Goal: Task Accomplishment & Management: Use online tool/utility

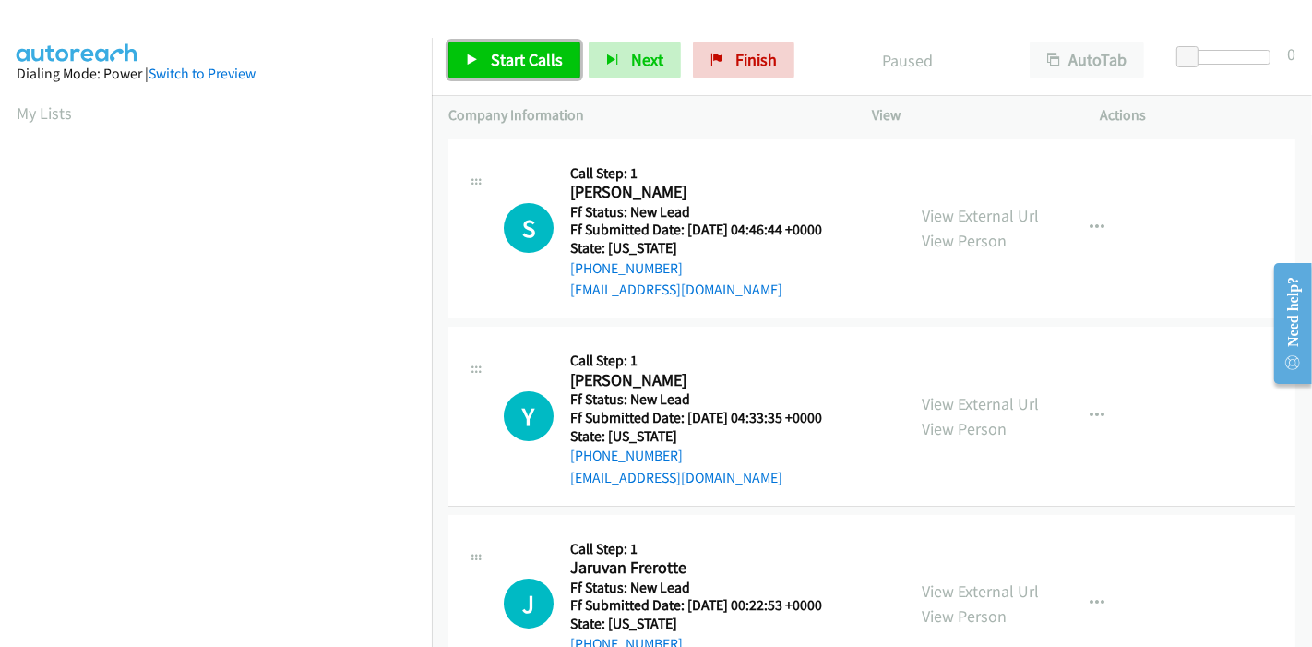
click at [500, 46] on link "Start Calls" at bounding box center [514, 60] width 132 height 37
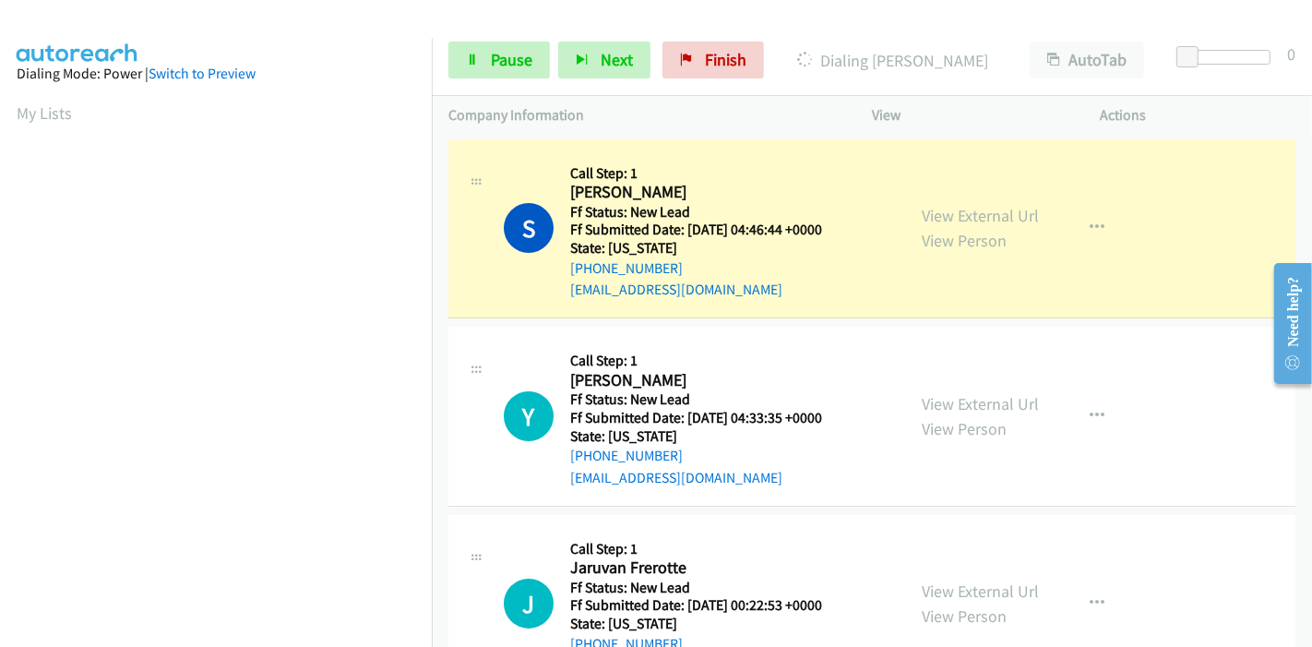
scroll to position [389, 0]
click at [943, 222] on link "View External Url" at bounding box center [980, 215] width 117 height 21
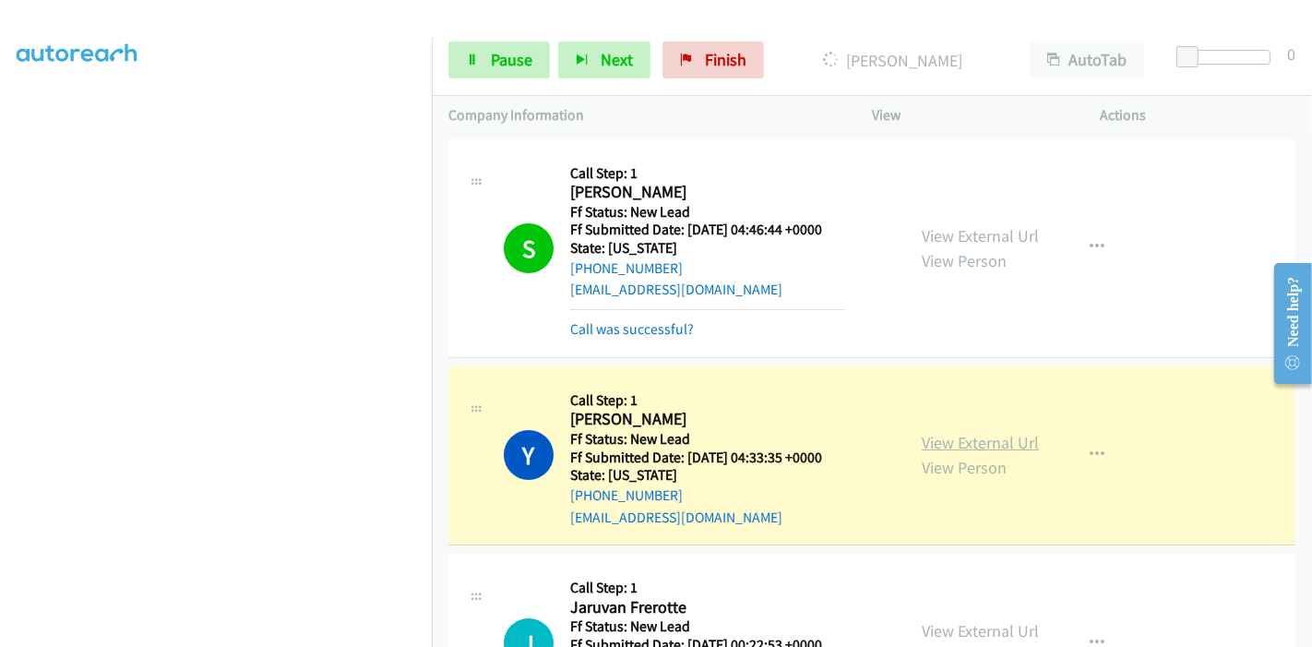
click at [936, 437] on link "View External Url" at bounding box center [980, 442] width 117 height 21
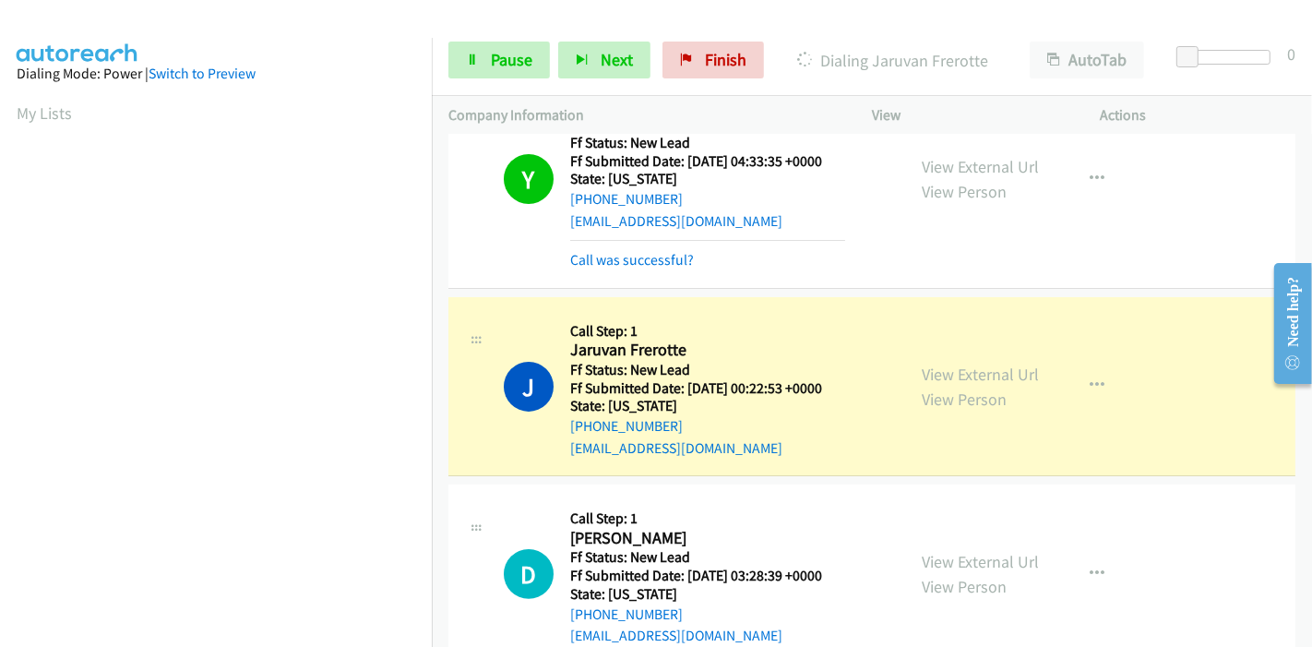
scroll to position [307, 0]
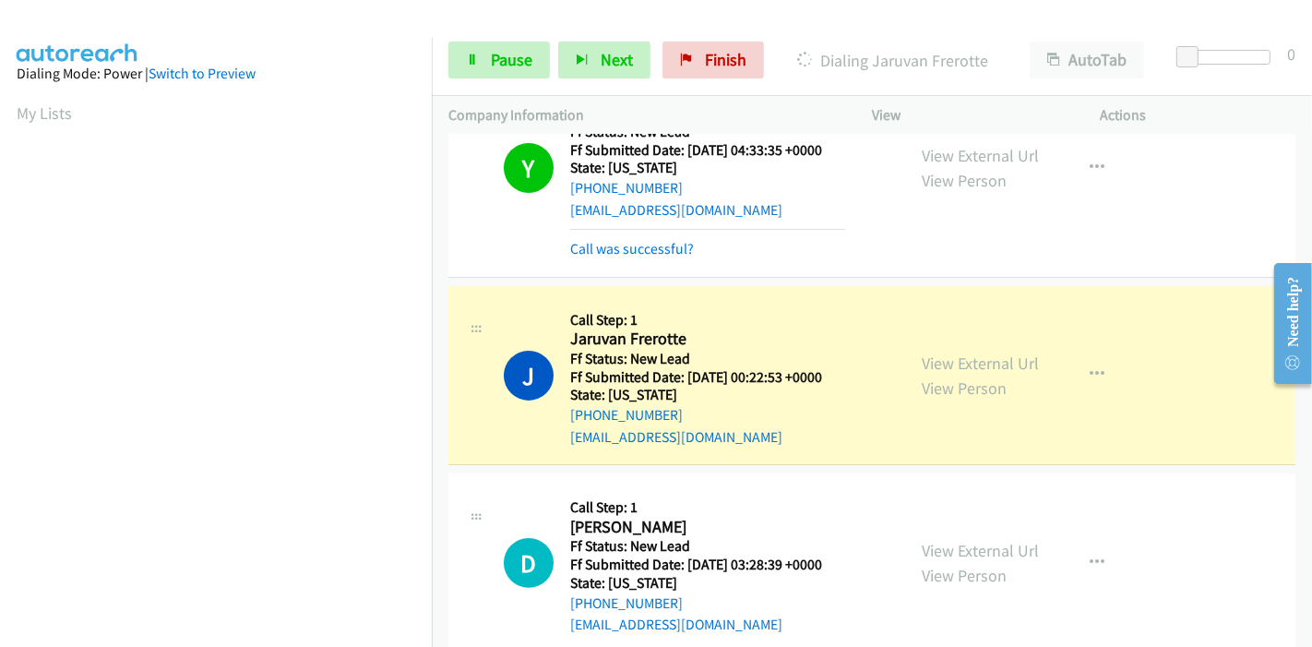
click at [994, 371] on div "View External Url View Person" at bounding box center [980, 376] width 117 height 50
click at [989, 360] on link "View External Url" at bounding box center [980, 362] width 117 height 21
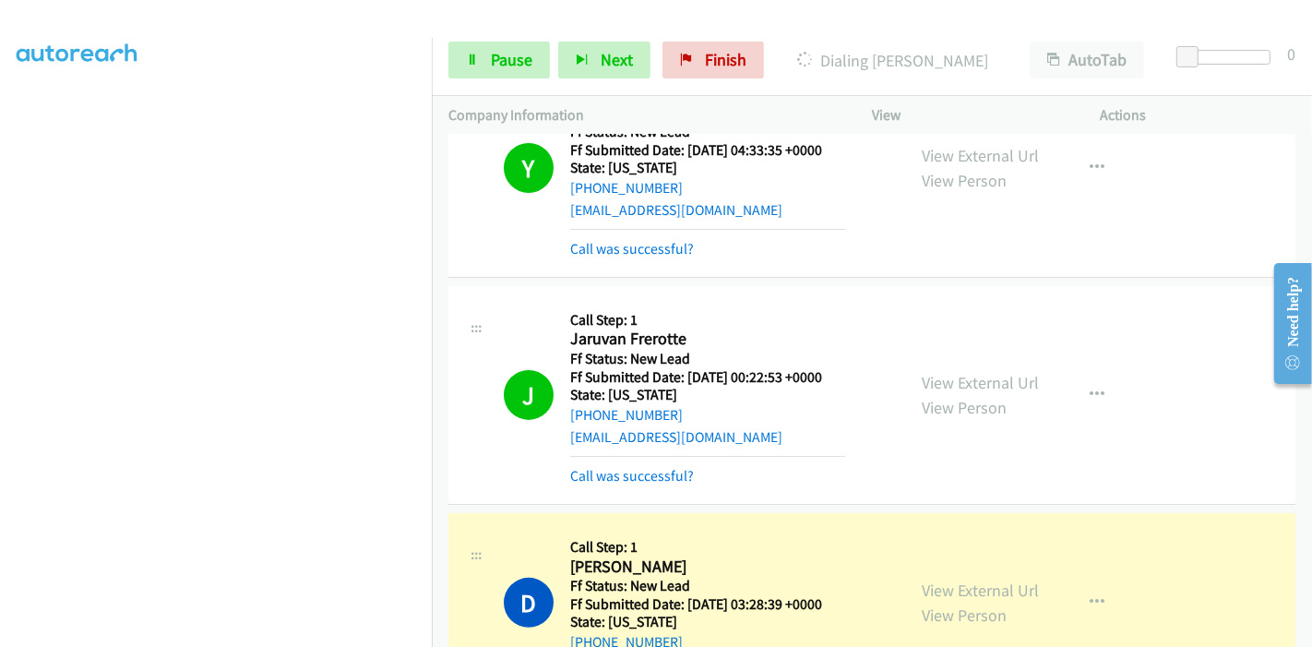
scroll to position [512, 0]
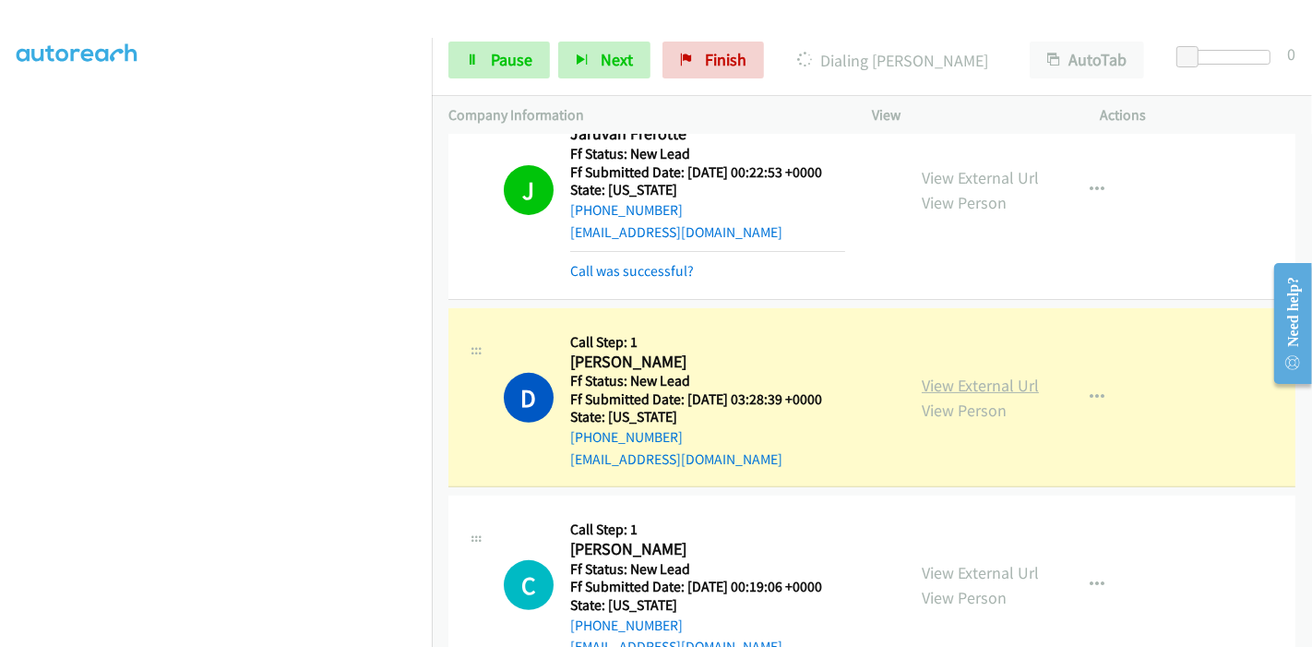
click at [1003, 390] on link "View External Url" at bounding box center [980, 385] width 117 height 21
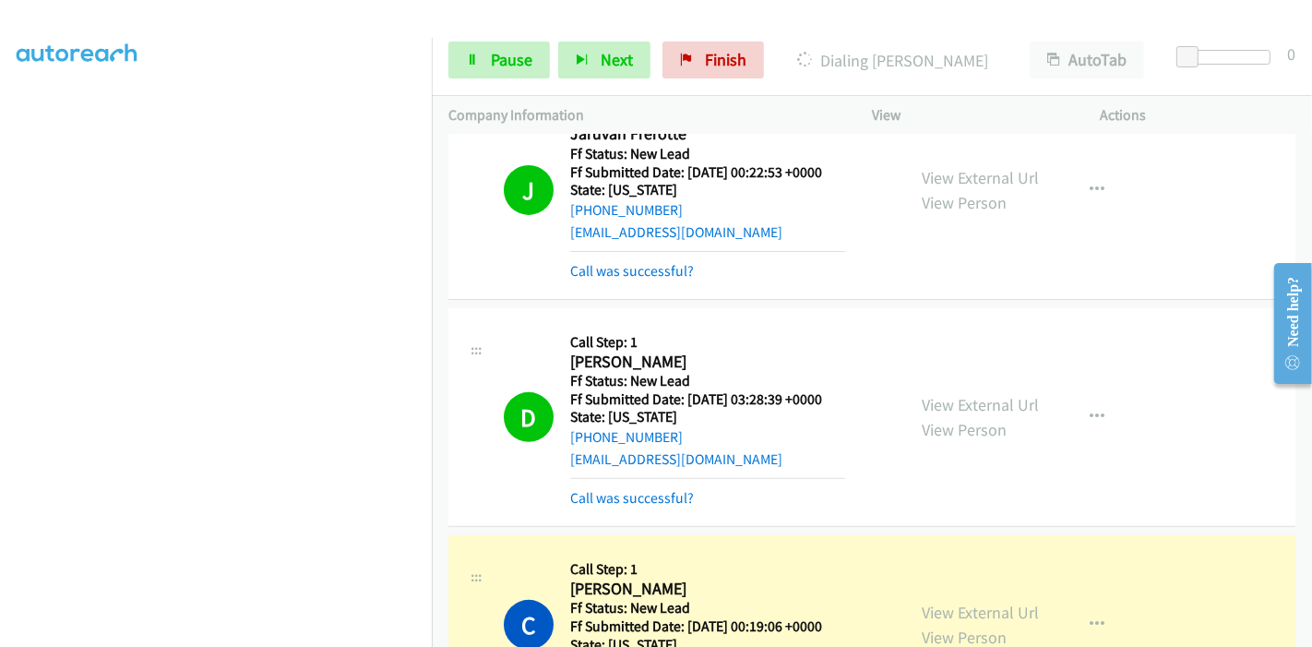
scroll to position [819, 0]
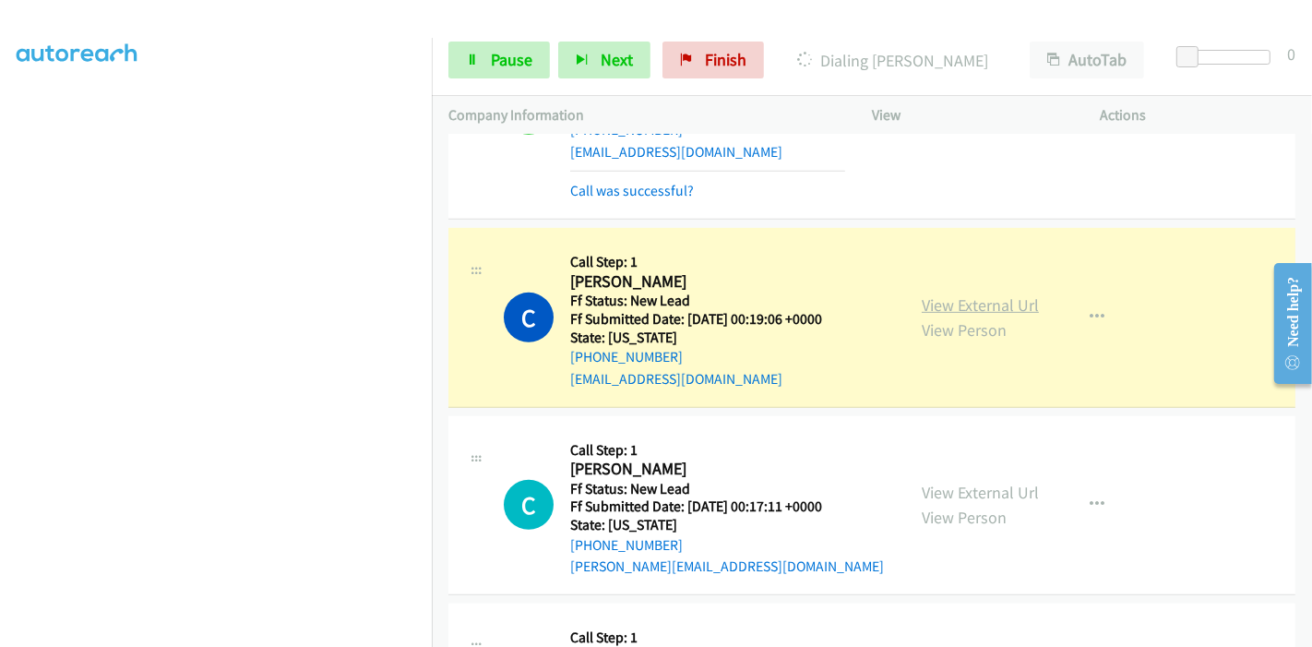
click at [968, 302] on link "View External Url" at bounding box center [980, 304] width 117 height 21
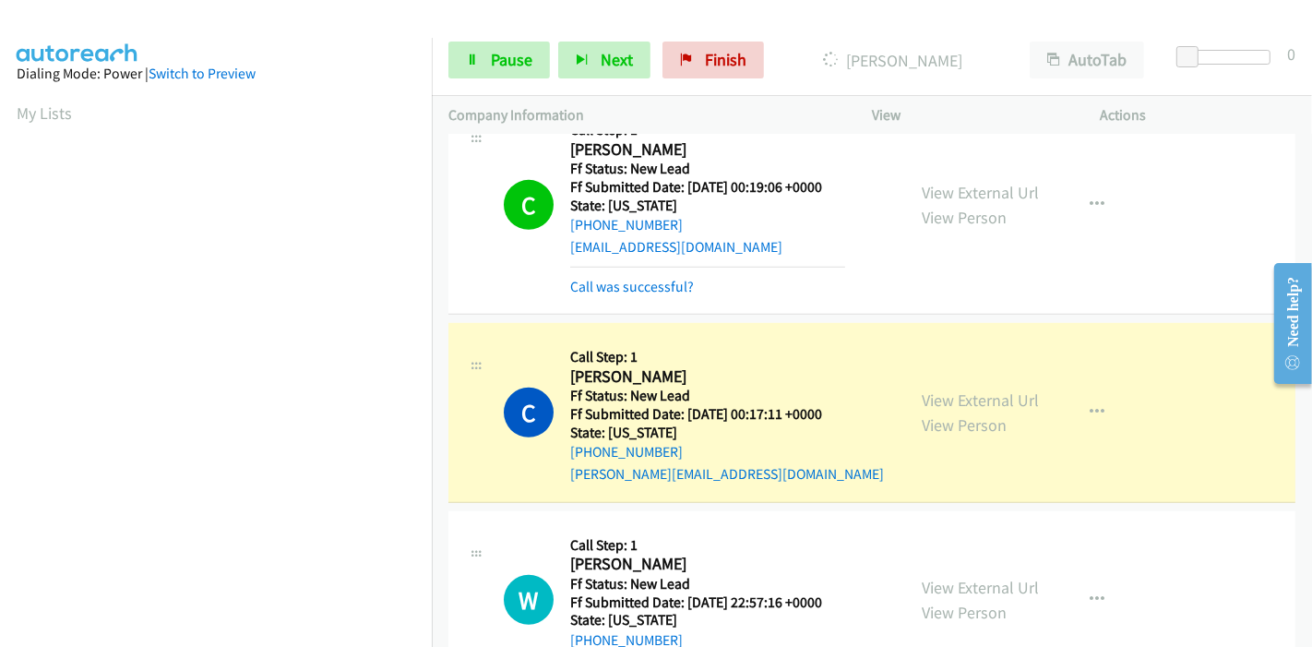
scroll to position [1025, 0]
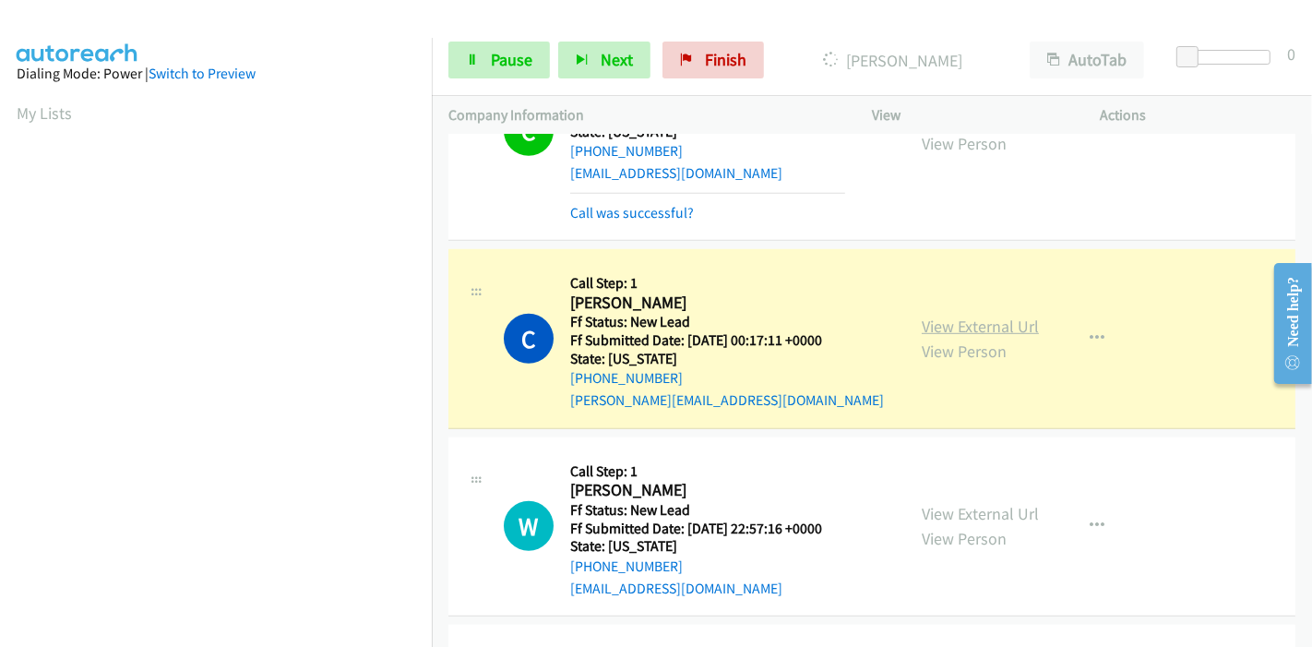
click at [992, 325] on link "View External Url" at bounding box center [980, 326] width 117 height 21
click at [483, 65] on link "Pause" at bounding box center [498, 60] width 101 height 37
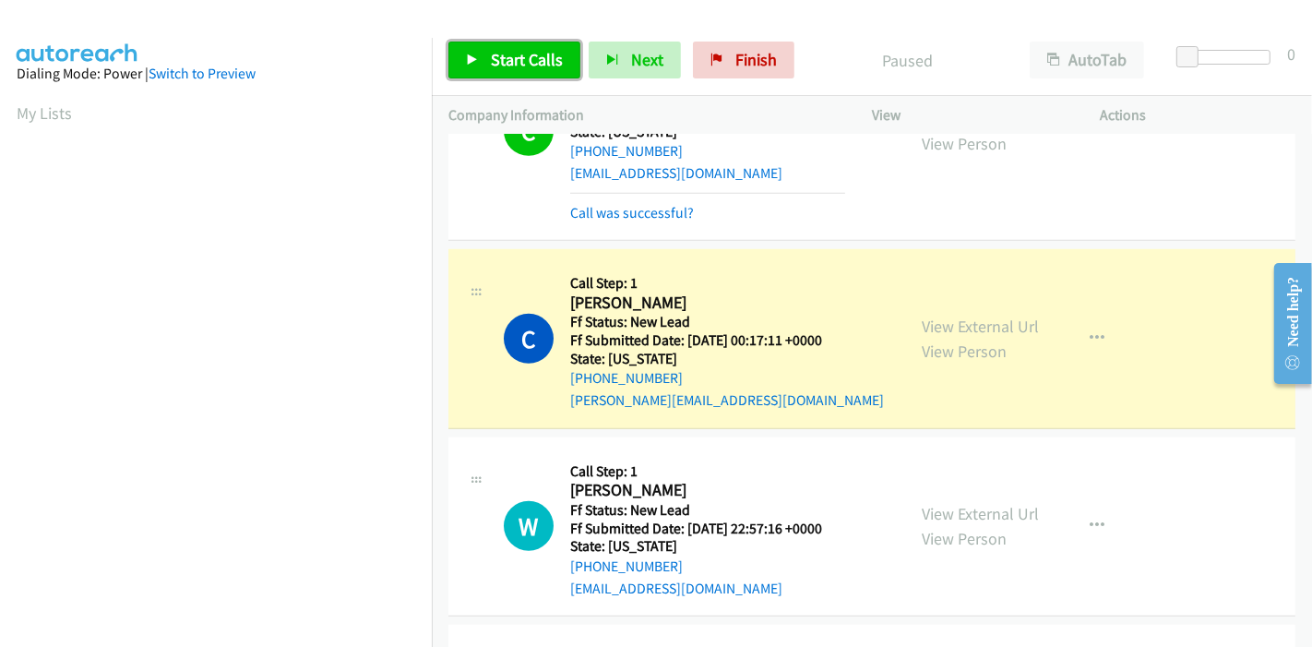
click at [514, 72] on link "Start Calls" at bounding box center [514, 60] width 132 height 37
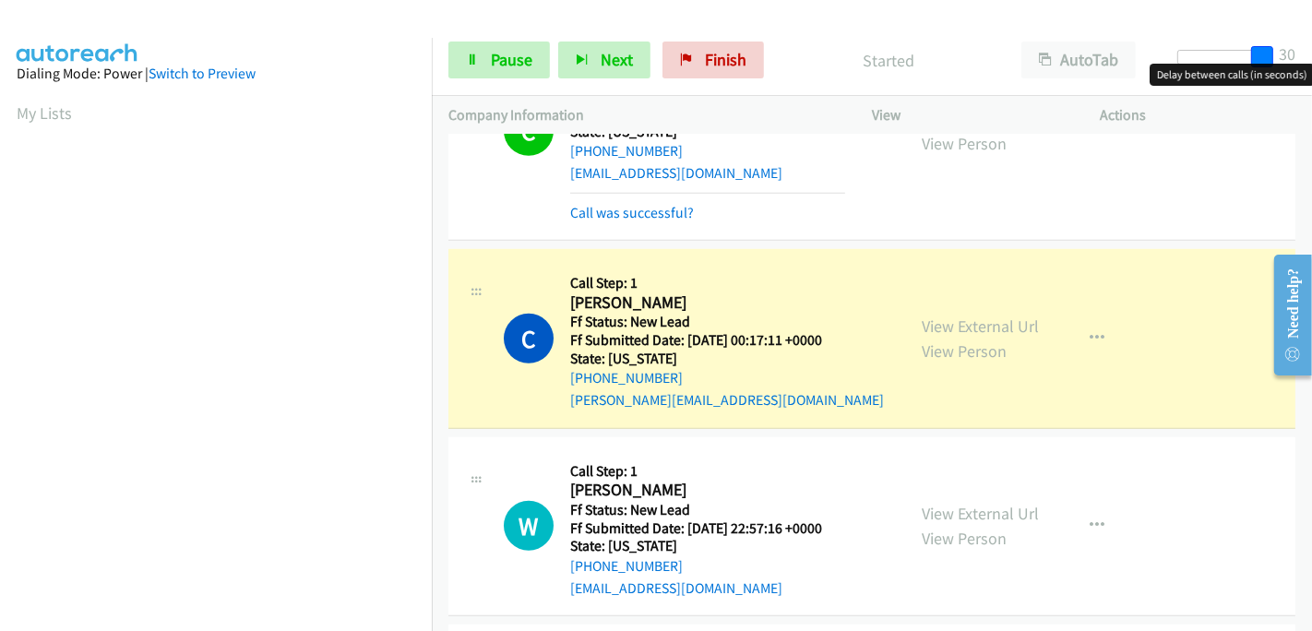
drag, startPoint x: 1183, startPoint y: 47, endPoint x: 1286, endPoint y: 42, distance: 103.5
click at [1286, 42] on div "Start Calls Pause Next Finish Started AutoTab AutoTab 30" at bounding box center [872, 60] width 880 height 71
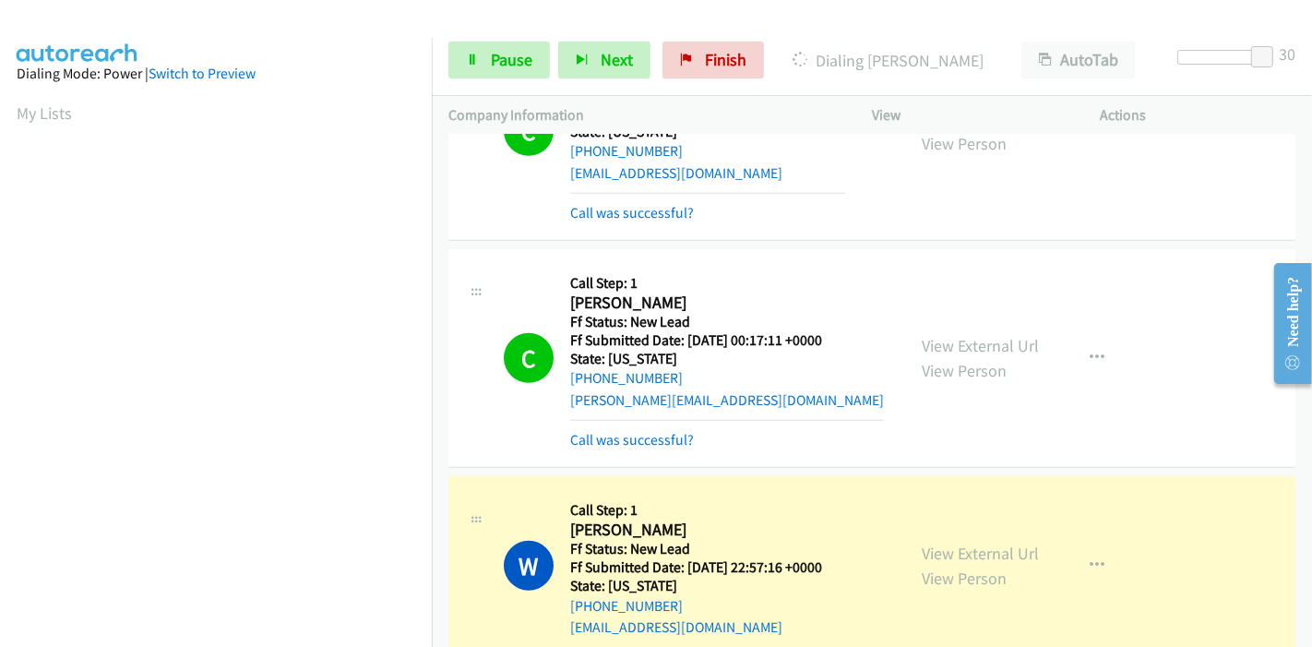
scroll to position [389, 0]
click at [937, 546] on link "View External Url" at bounding box center [980, 552] width 117 height 21
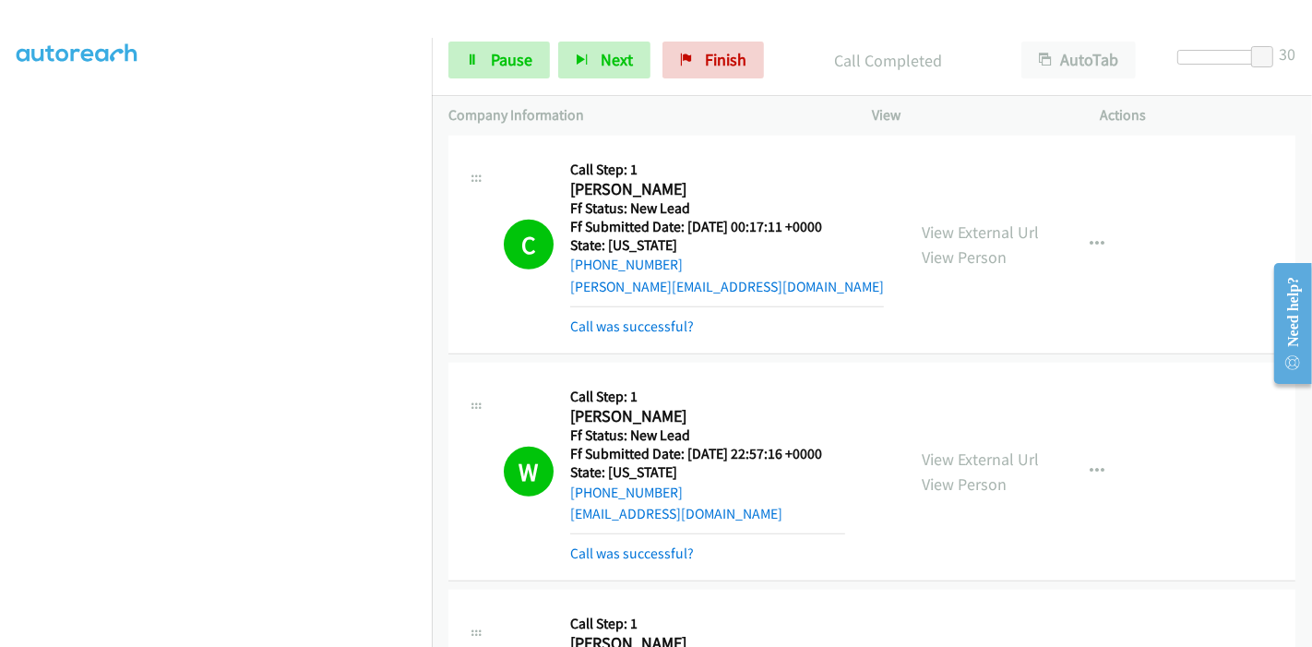
scroll to position [1230, 0]
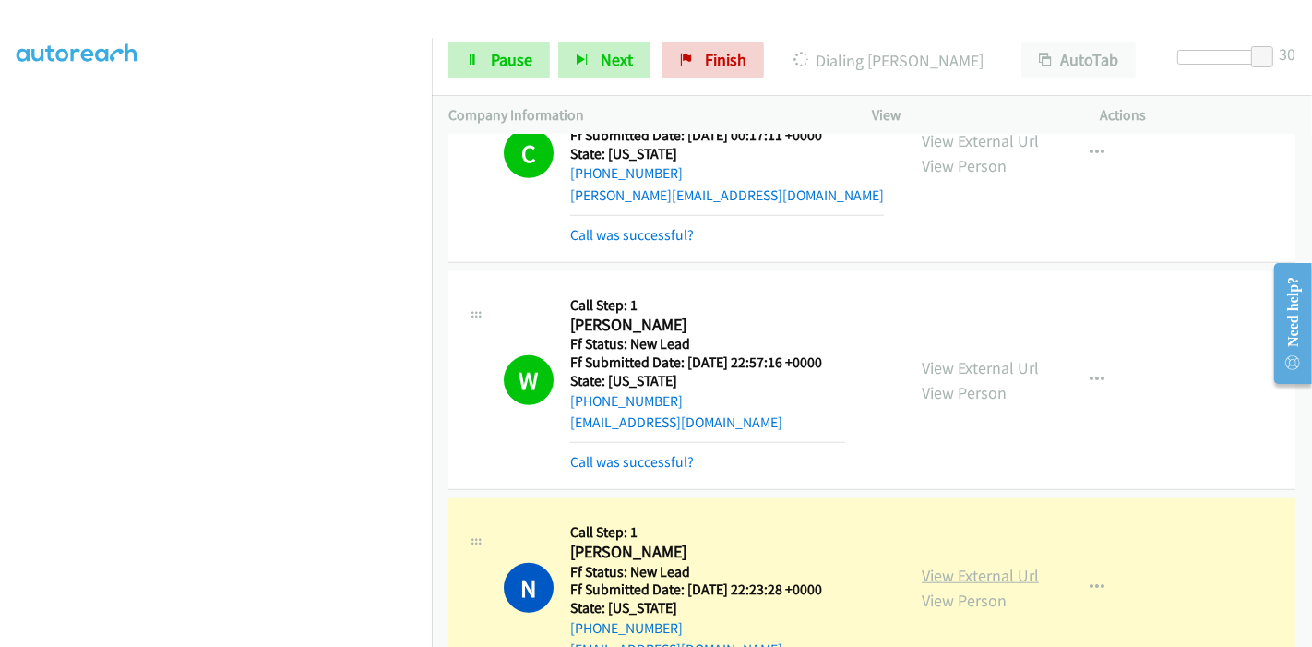
click at [996, 566] on link "View External Url" at bounding box center [980, 575] width 117 height 21
drag, startPoint x: 521, startPoint y: 59, endPoint x: 508, endPoint y: 59, distance: 12.9
click at [519, 59] on span "Pause" at bounding box center [512, 59] width 42 height 21
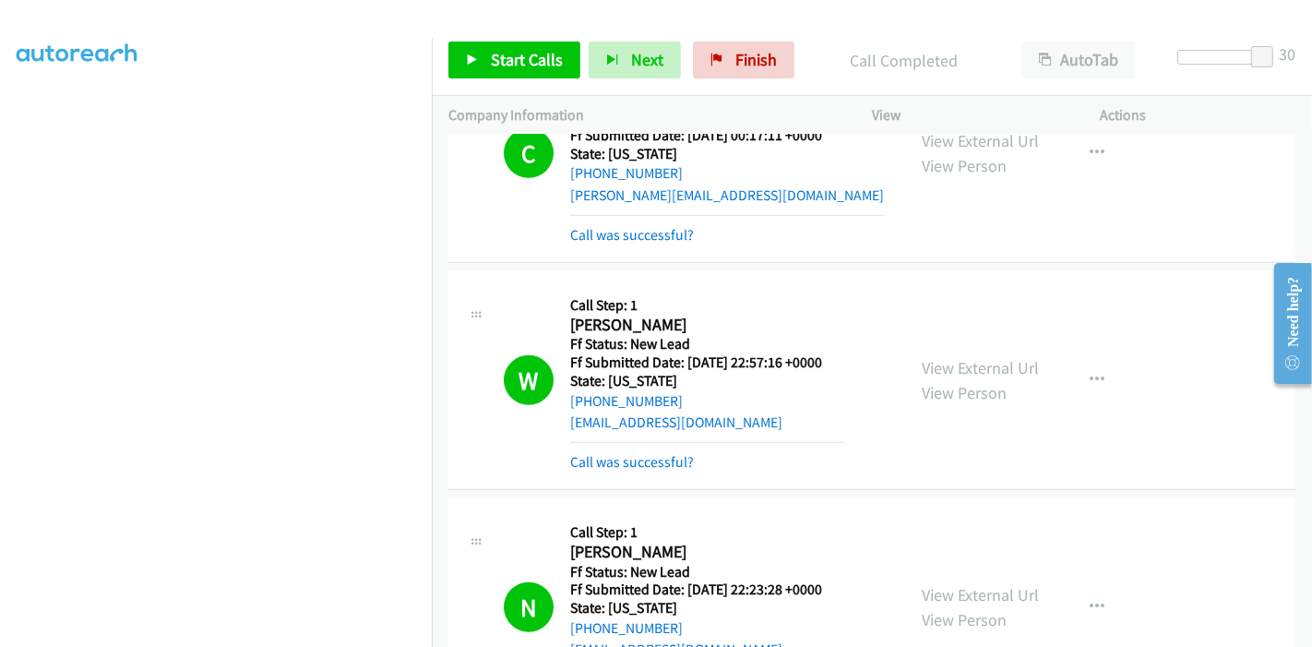
scroll to position [1435, 0]
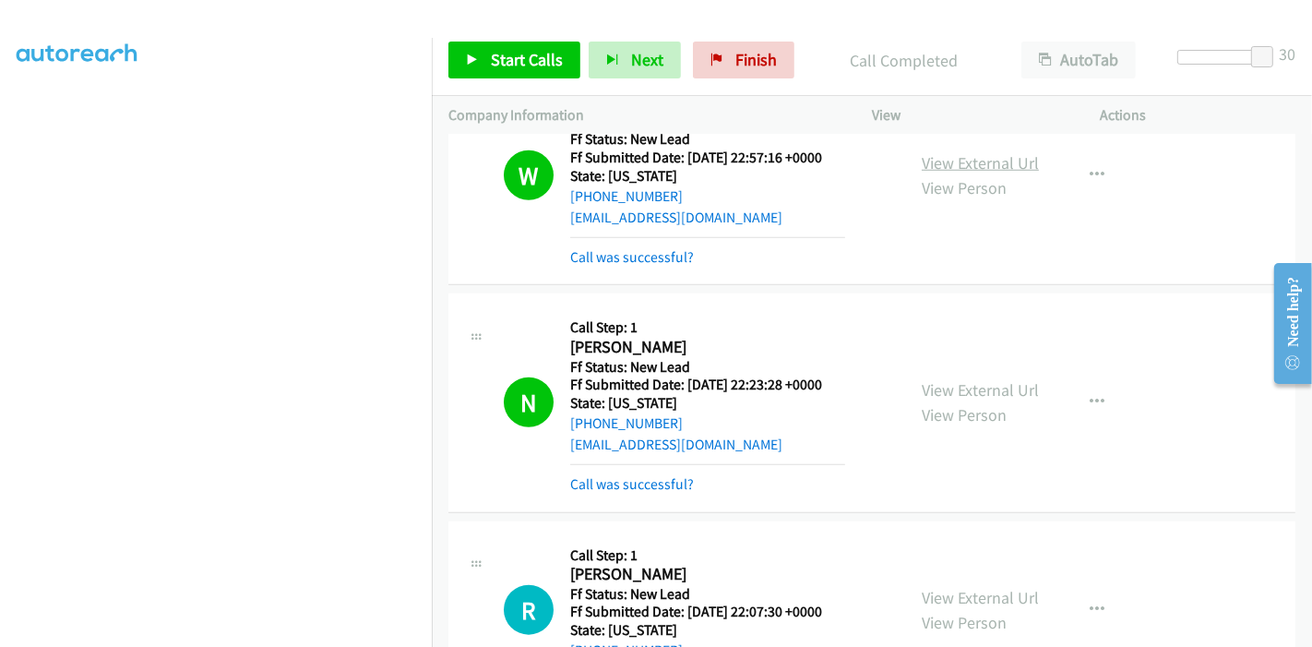
click at [974, 165] on link "View External Url" at bounding box center [980, 162] width 117 height 21
click at [924, 387] on link "View External Url" at bounding box center [980, 389] width 117 height 21
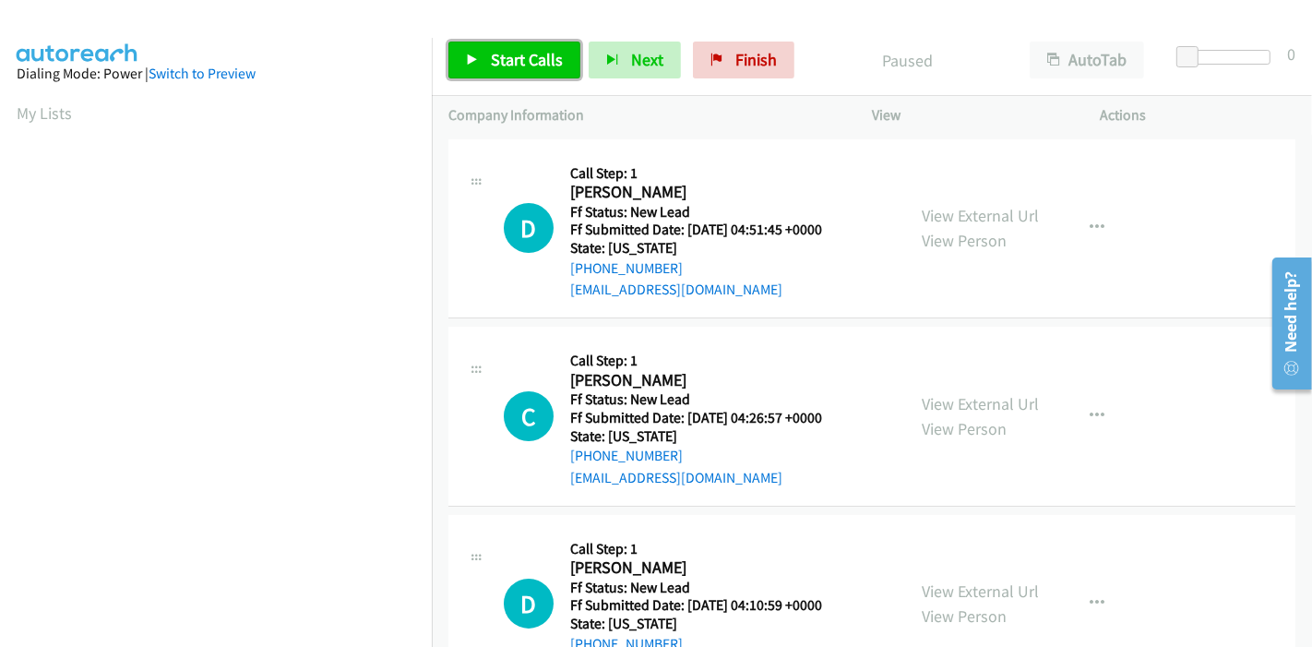
click at [486, 46] on link "Start Calls" at bounding box center [514, 60] width 132 height 37
click at [503, 57] on span "Start Calls" at bounding box center [527, 59] width 72 height 21
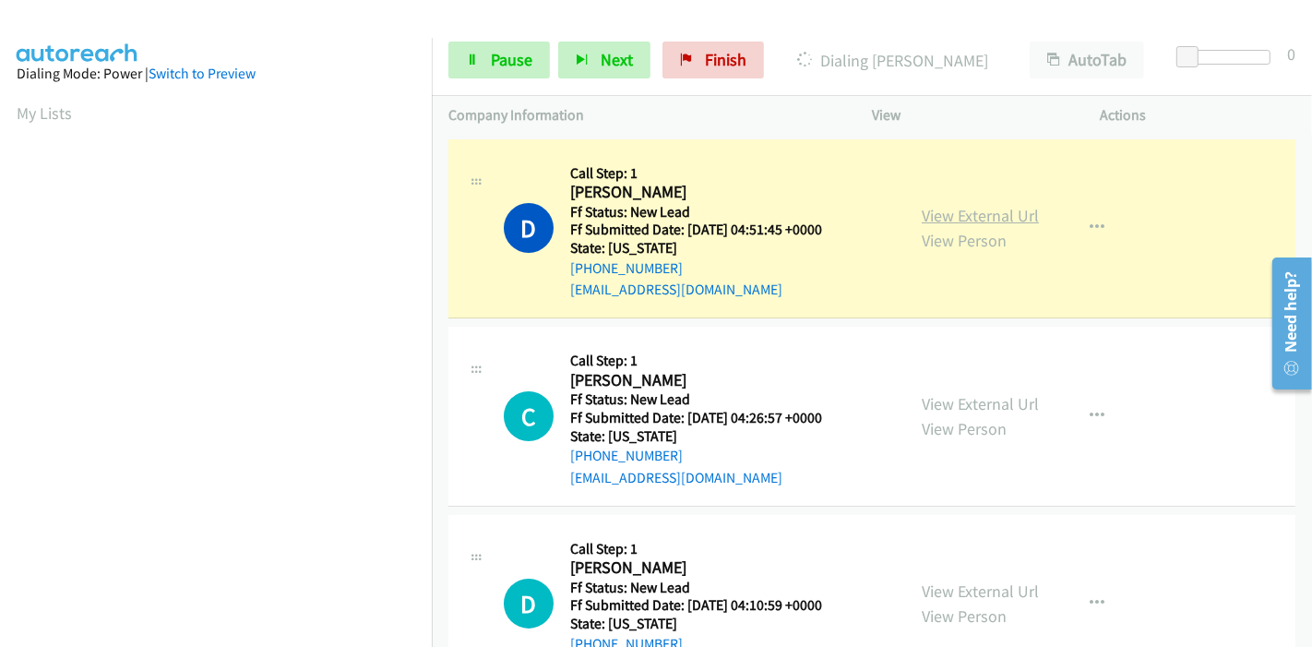
click at [983, 212] on link "View External Url" at bounding box center [980, 215] width 117 height 21
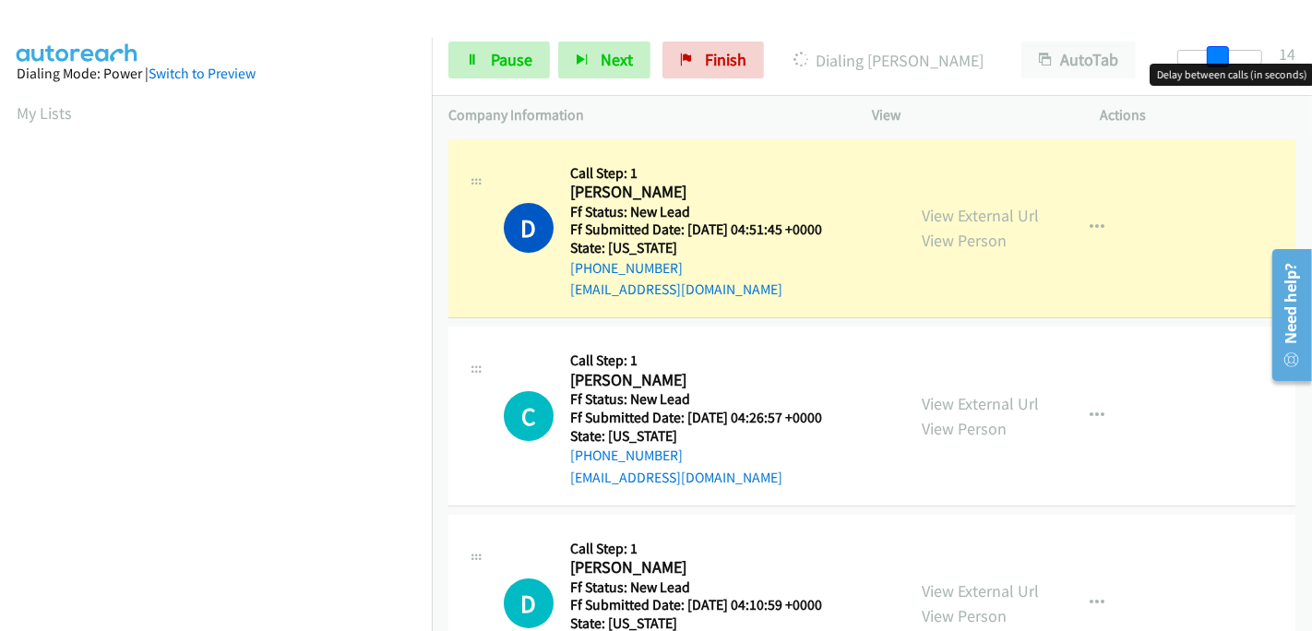
drag, startPoint x: 1186, startPoint y: 49, endPoint x: 1293, endPoint y: 68, distance: 108.8
click at [1293, 68] on body "Start Calls Pause Next Finish Dialing Deborah Lozano AutoTab AutoTab 14 Company…" at bounding box center [656, 44] width 1312 height 88
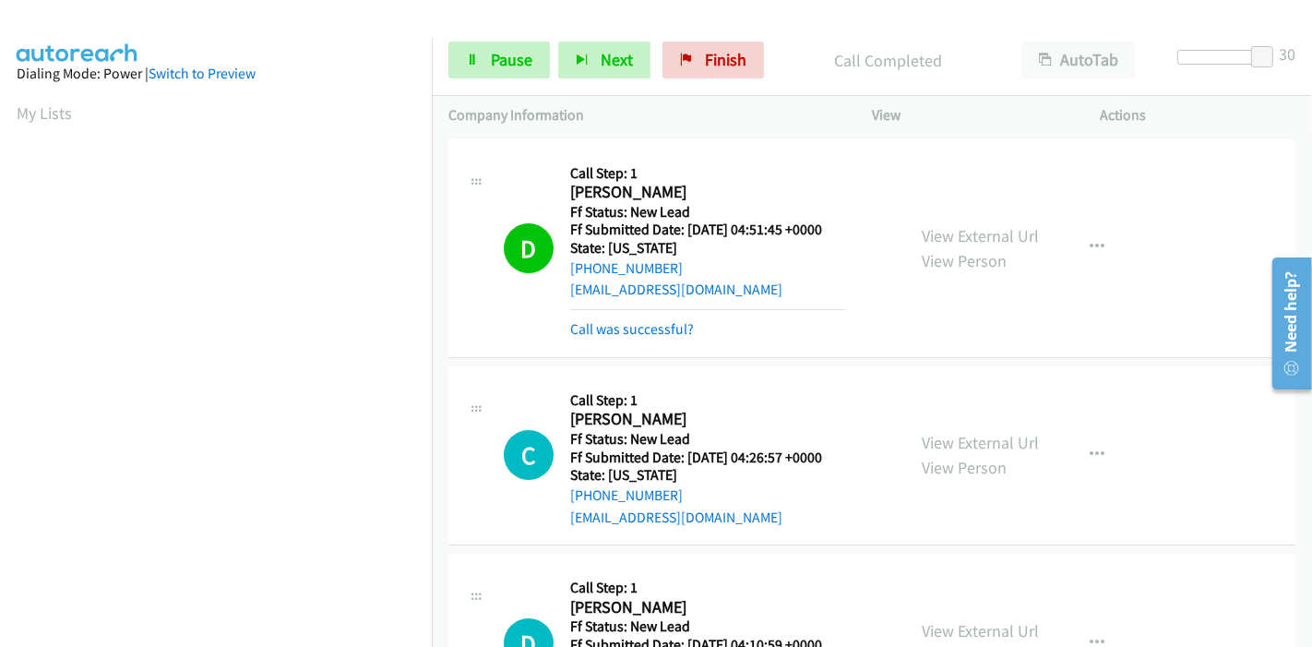
scroll to position [389, 0]
click at [526, 40] on div "Start Calls Pause Next Finish Call Completed AutoTab AutoTab 30" at bounding box center [872, 60] width 880 height 71
click at [511, 43] on link "Pause" at bounding box center [498, 60] width 101 height 37
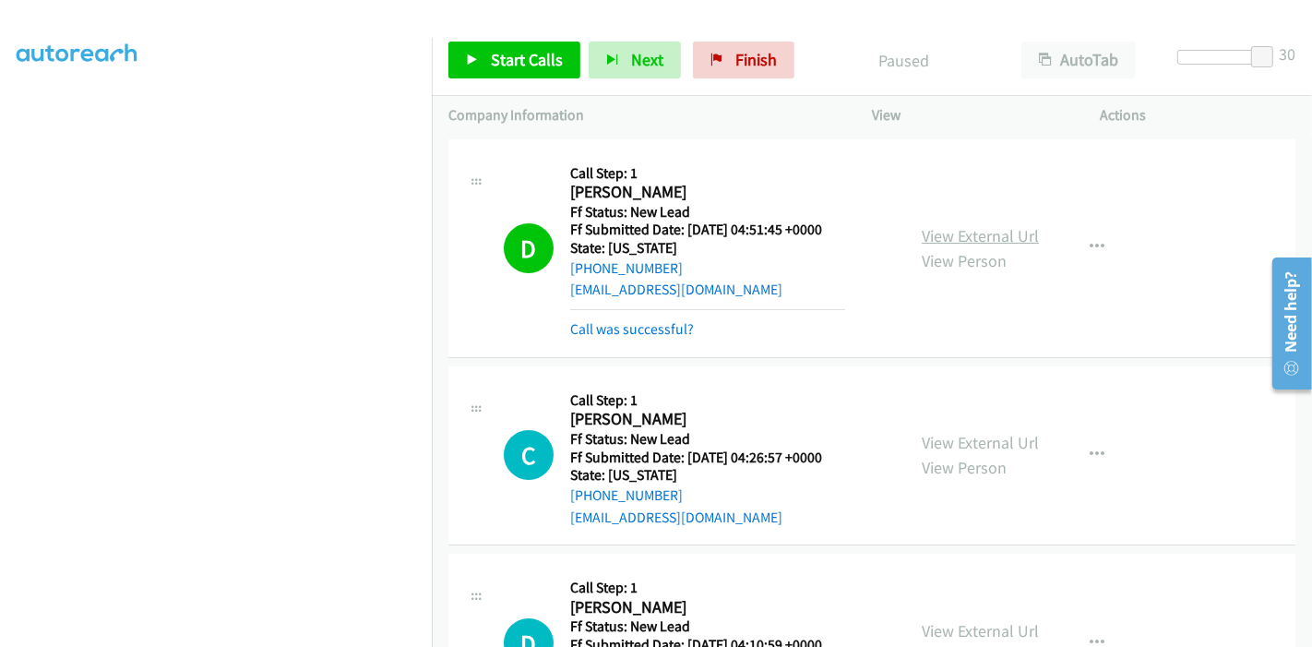
click at [1012, 238] on link "View External Url" at bounding box center [980, 235] width 117 height 21
click at [468, 56] on icon at bounding box center [472, 60] width 13 height 13
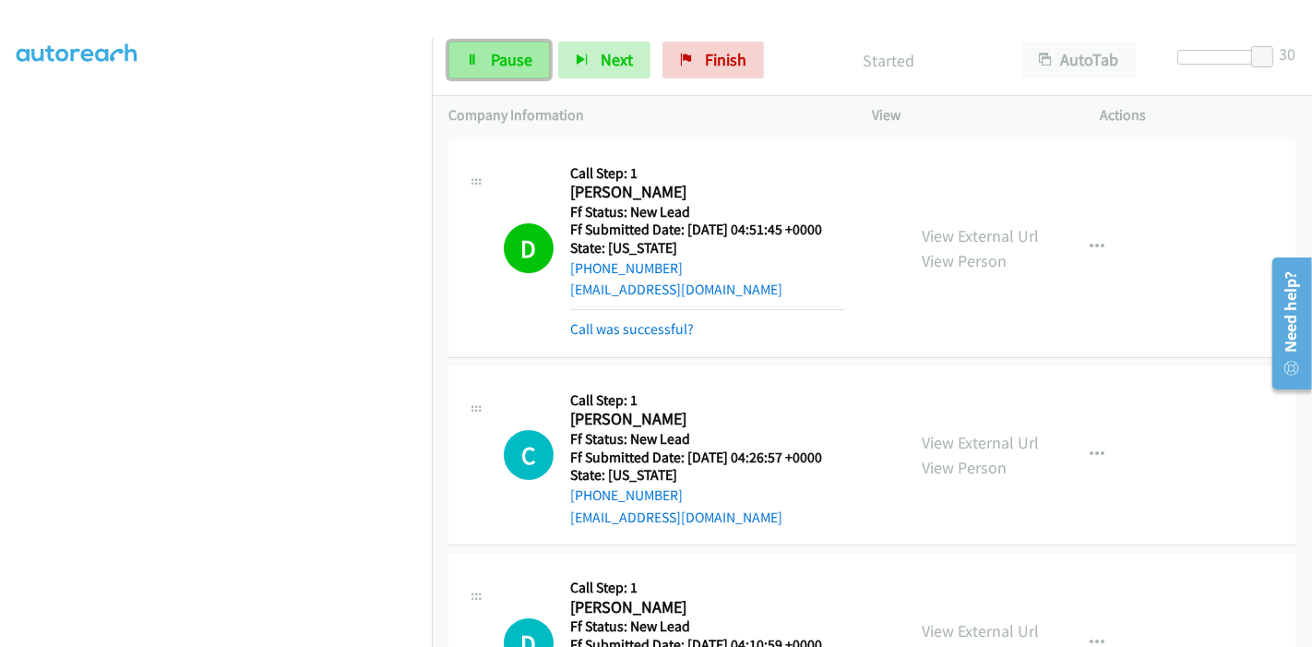
click at [505, 48] on link "Pause" at bounding box center [498, 60] width 101 height 37
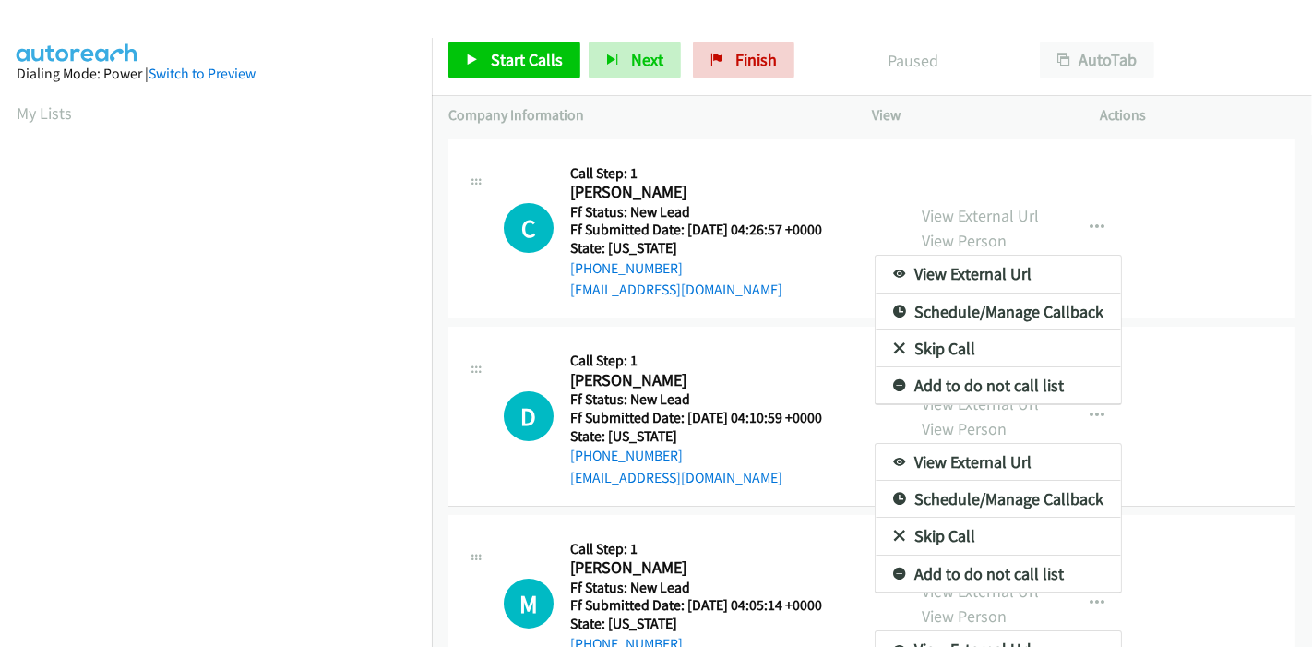
click at [735, 0] on div "Start Calls Pause Next Finish Paused AutoTab AutoTab Company Information Info S…" at bounding box center [656, 0] width 1312 height 0
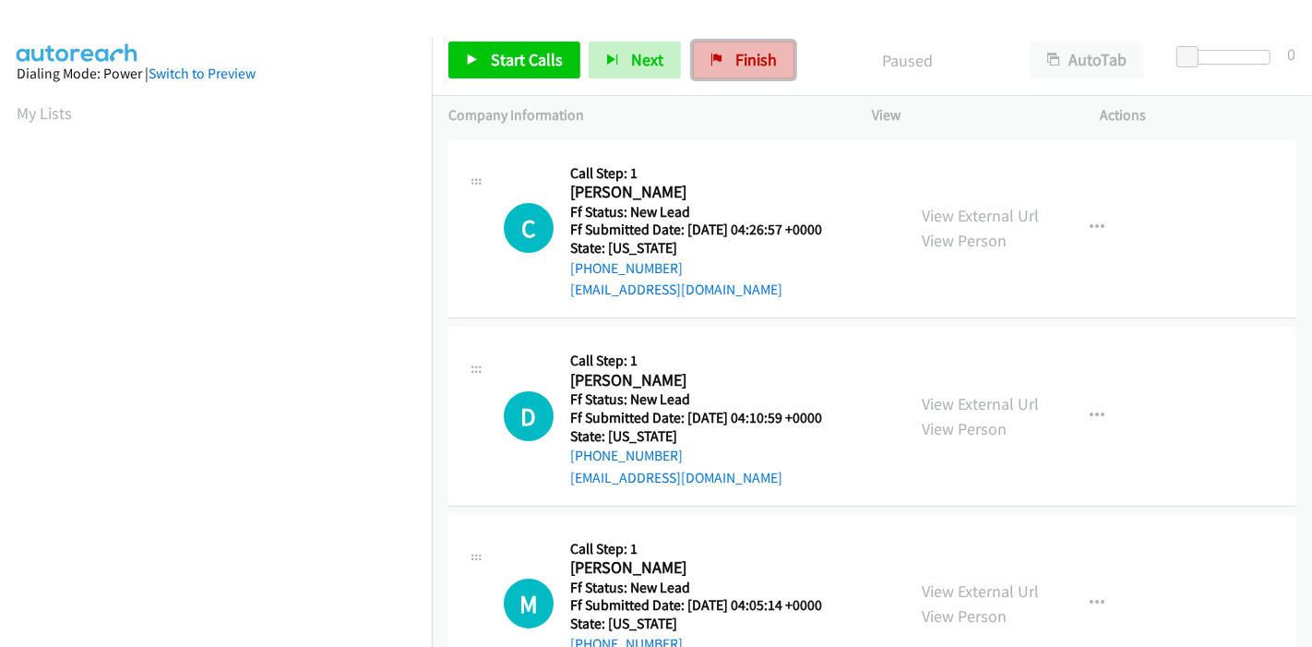
click at [735, 59] on span "Finish" at bounding box center [756, 59] width 42 height 21
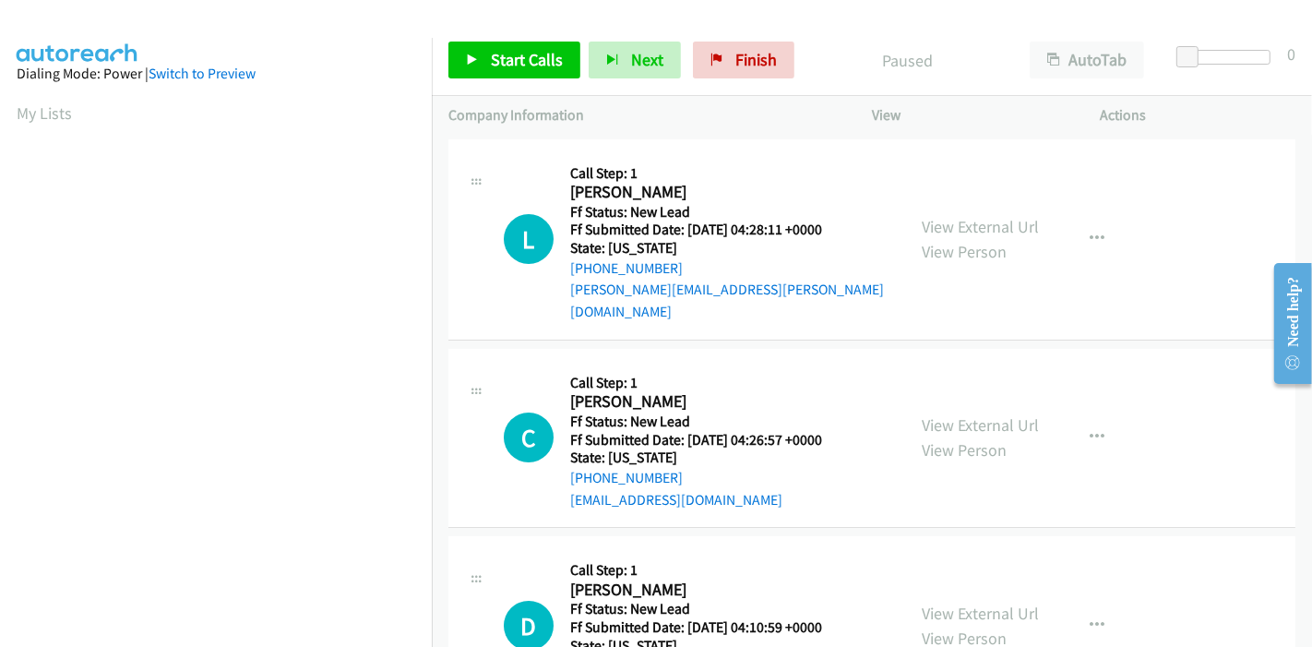
click at [973, 226] on div "View External Url View Person" at bounding box center [980, 239] width 117 height 50
click at [972, 220] on link "View External Url" at bounding box center [980, 226] width 117 height 21
click at [509, 70] on link "Start Calls" at bounding box center [514, 60] width 132 height 37
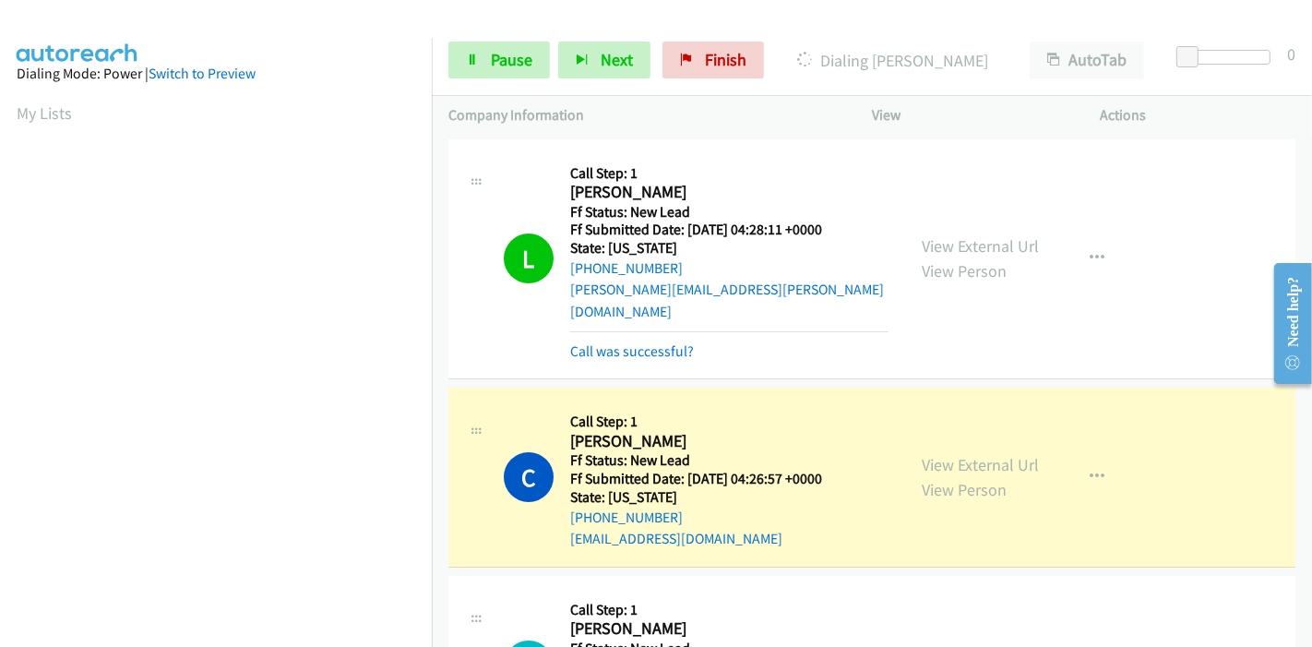
scroll to position [389, 0]
click at [932, 454] on link "View External Url" at bounding box center [980, 464] width 117 height 21
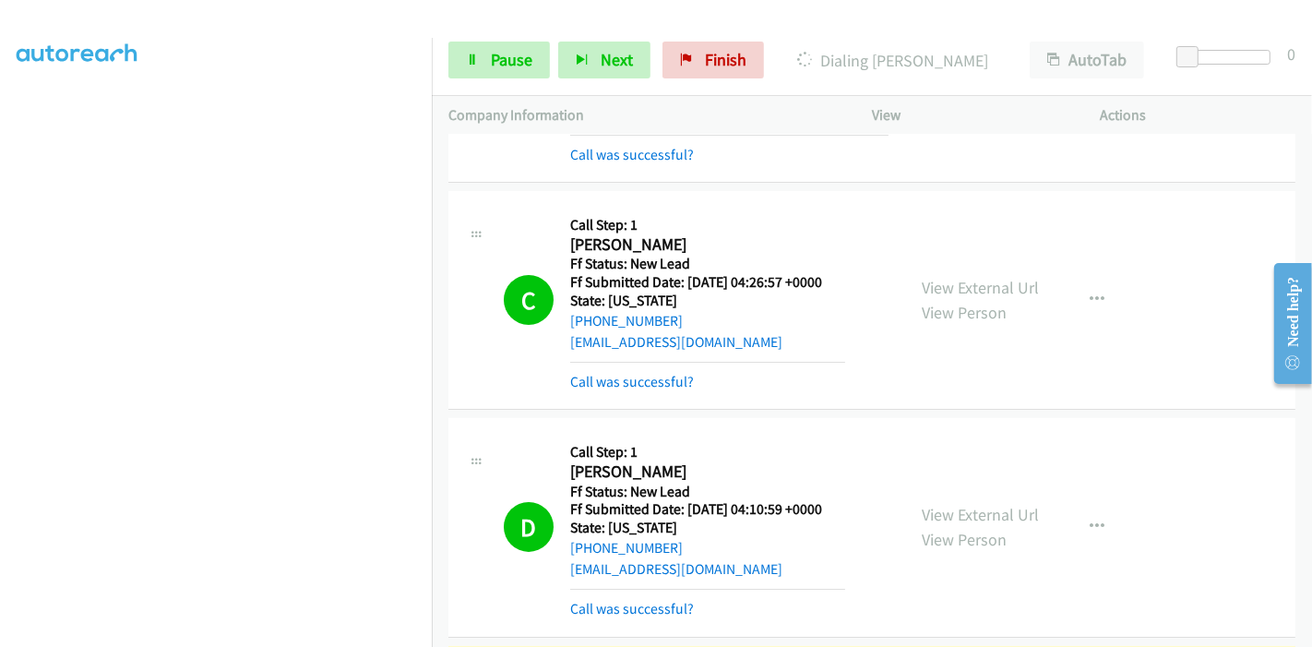
scroll to position [307, 0]
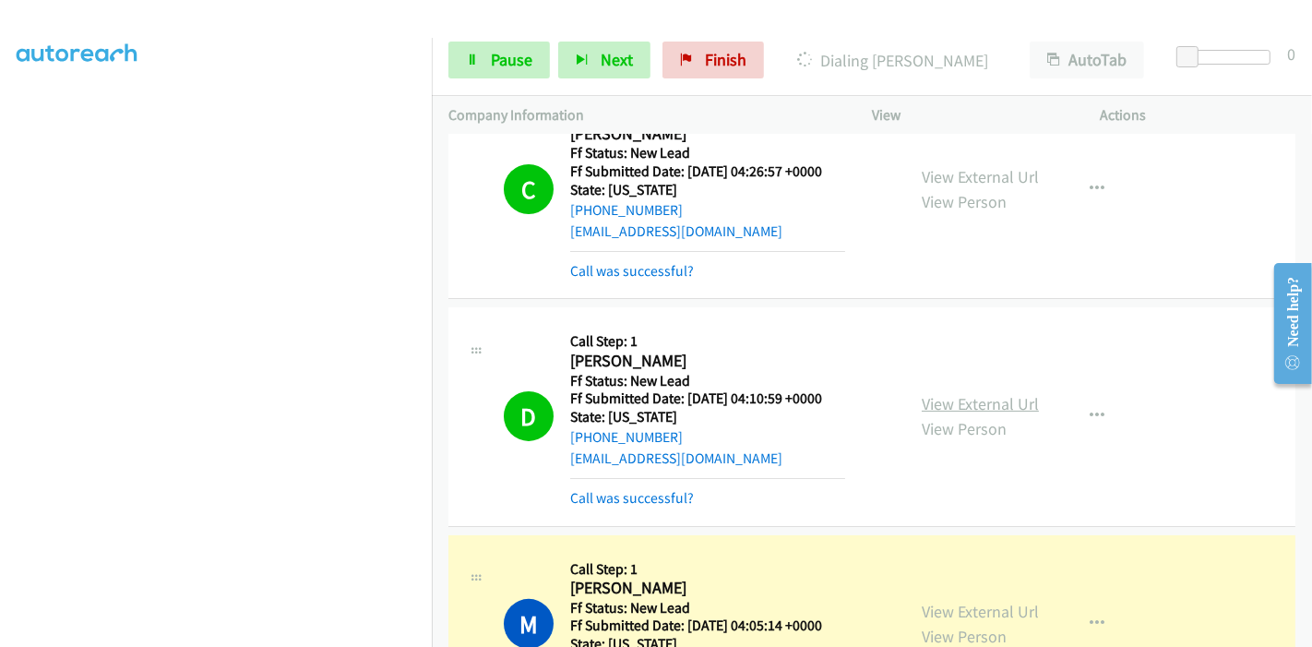
click at [988, 393] on link "View External Url" at bounding box center [980, 403] width 117 height 21
click at [960, 601] on link "View External Url" at bounding box center [980, 611] width 117 height 21
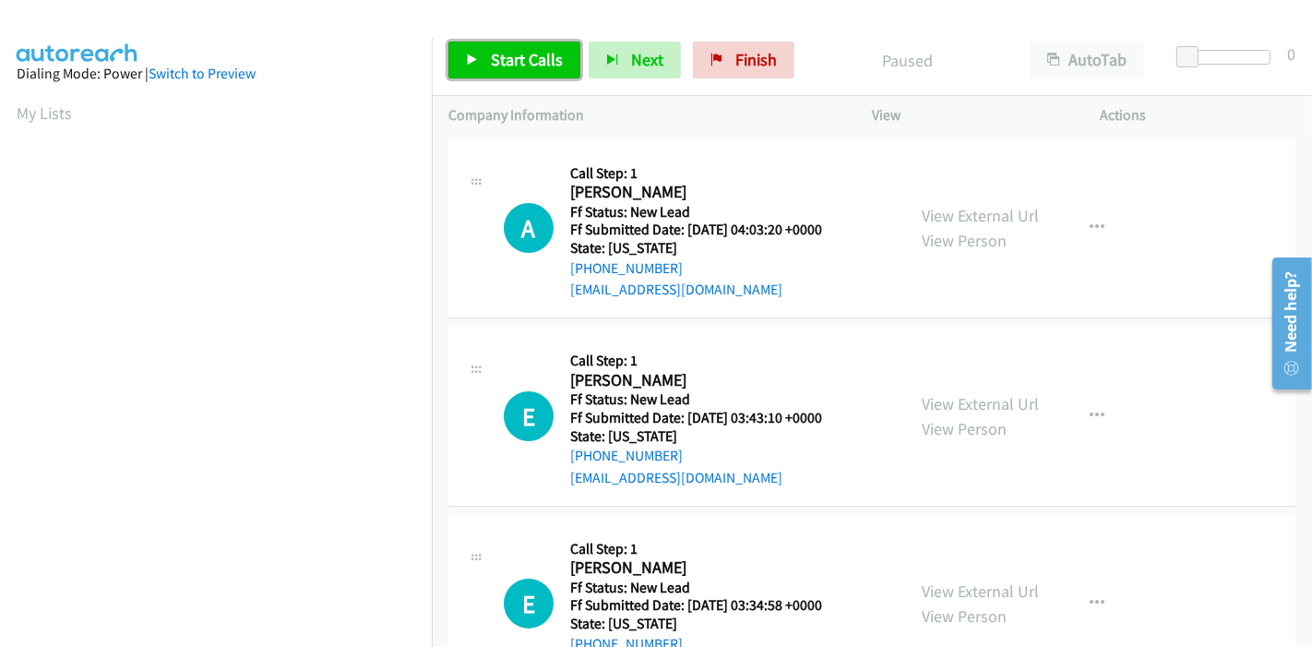
click at [496, 54] on span "Start Calls" at bounding box center [527, 59] width 72 height 21
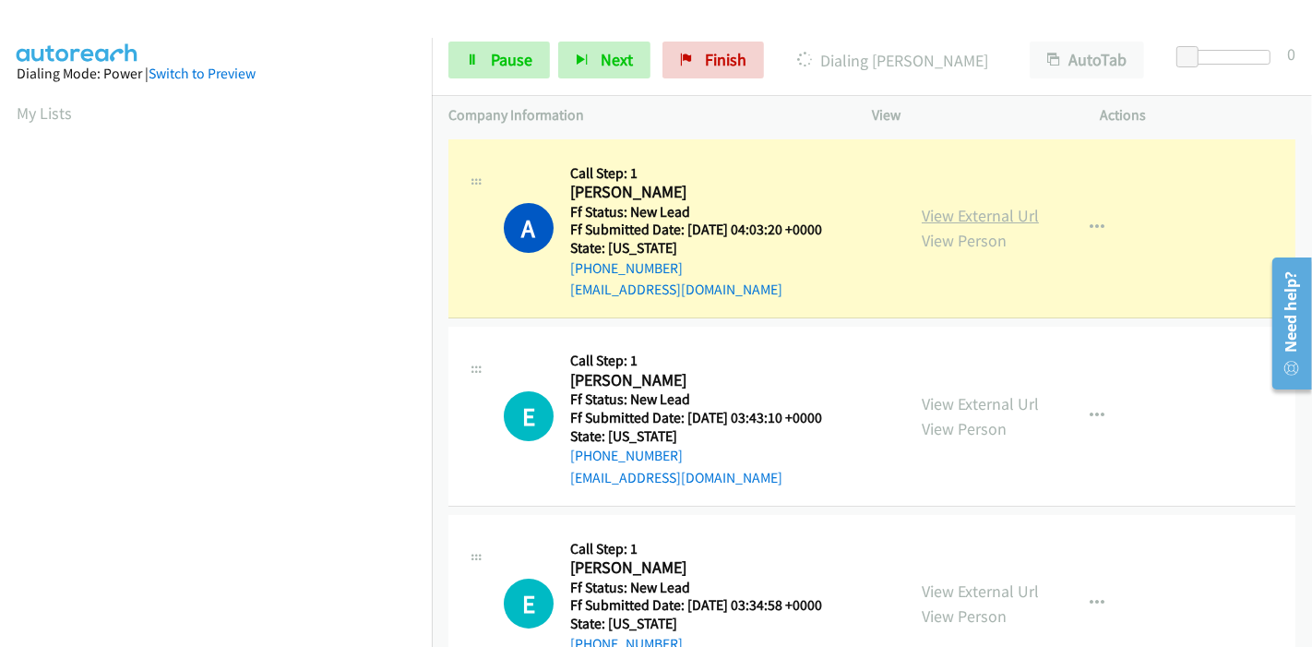
click at [968, 212] on link "View External Url" at bounding box center [980, 215] width 117 height 21
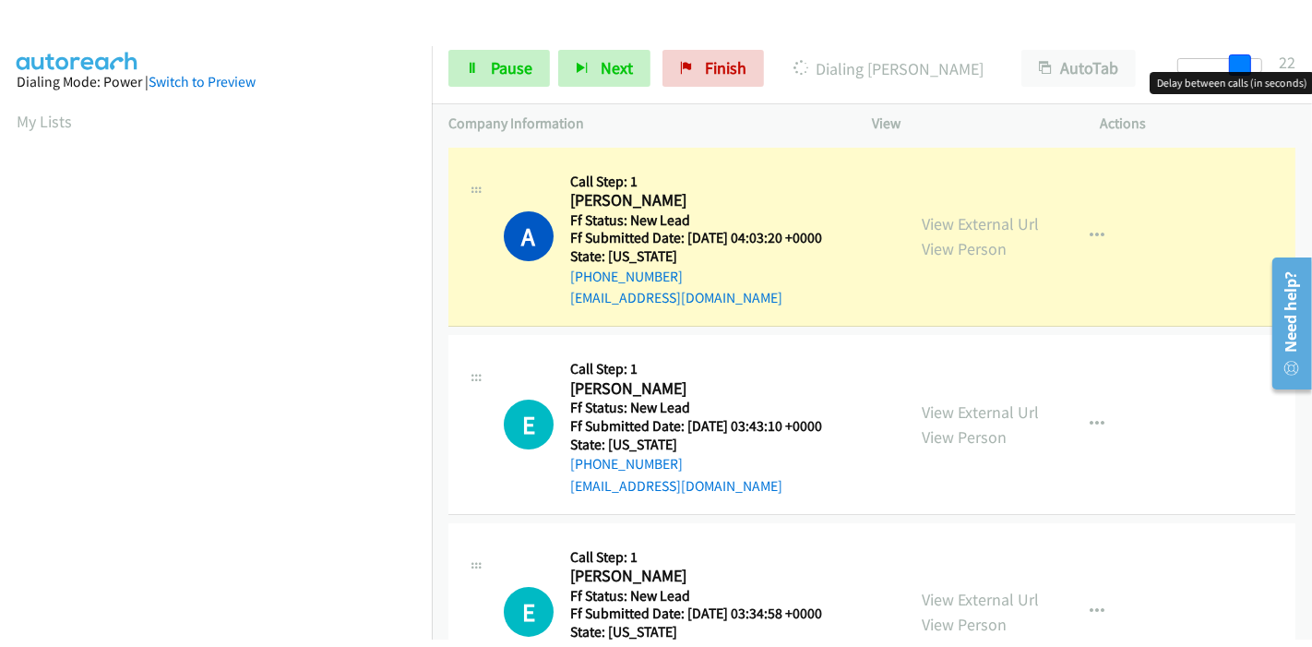
scroll to position [389, 0]
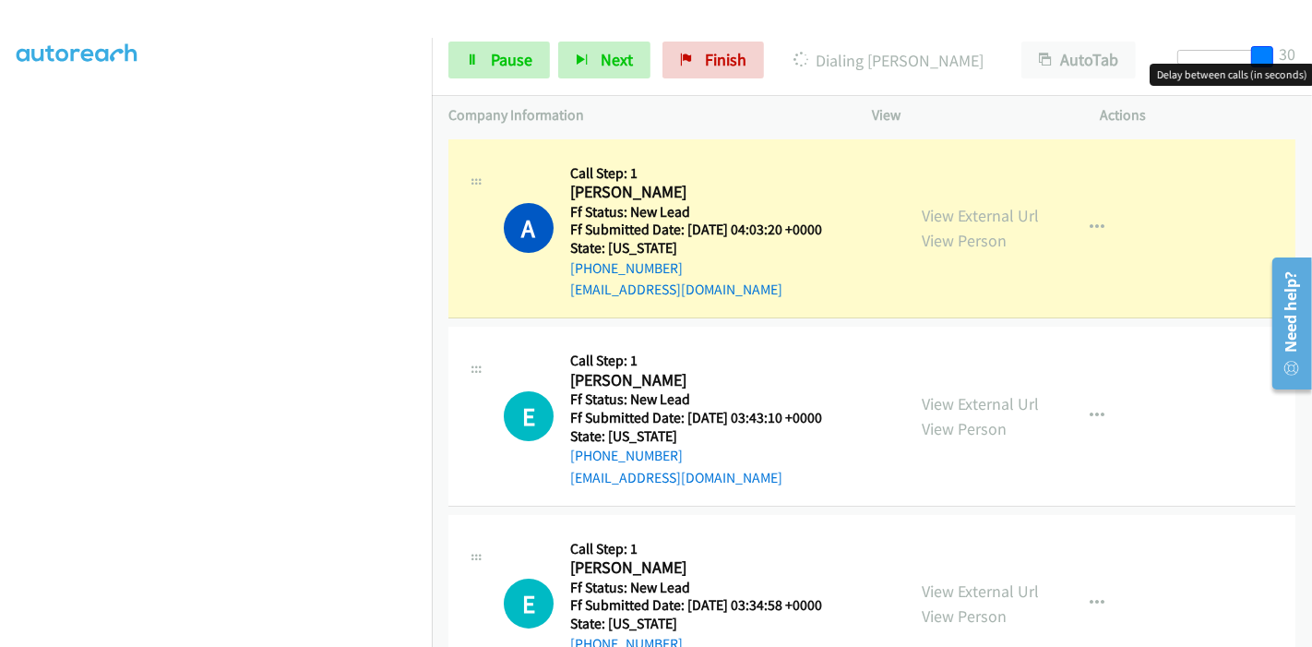
drag, startPoint x: 1185, startPoint y: 57, endPoint x: 1276, endPoint y: 45, distance: 92.1
click at [1276, 48] on div "Start Calls Pause Next Finish Dialing [PERSON_NAME] Ark AutoTab AutoTab 30" at bounding box center [872, 60] width 880 height 71
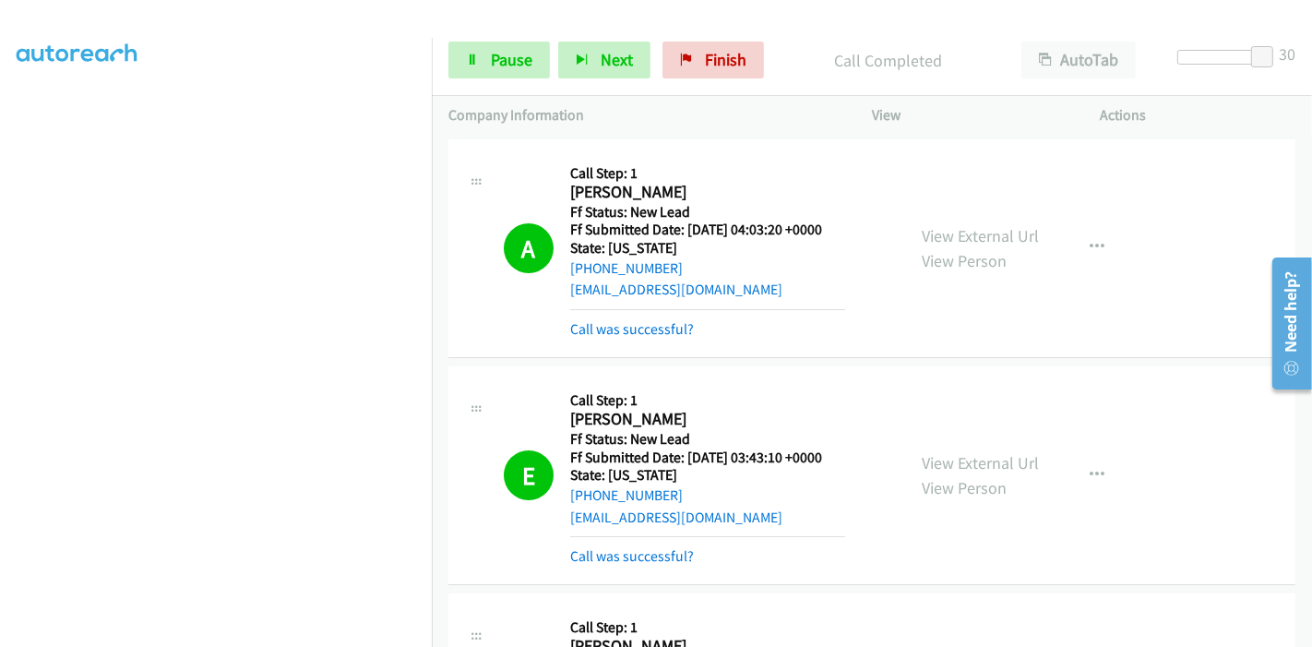
click at [982, 441] on div "View External Url View Person View External Url Email Schedule/Manage Callback …" at bounding box center [1027, 475] width 245 height 185
click at [977, 460] on link "View External Url" at bounding box center [980, 462] width 117 height 21
click at [507, 54] on span "Pause" at bounding box center [512, 59] width 42 height 21
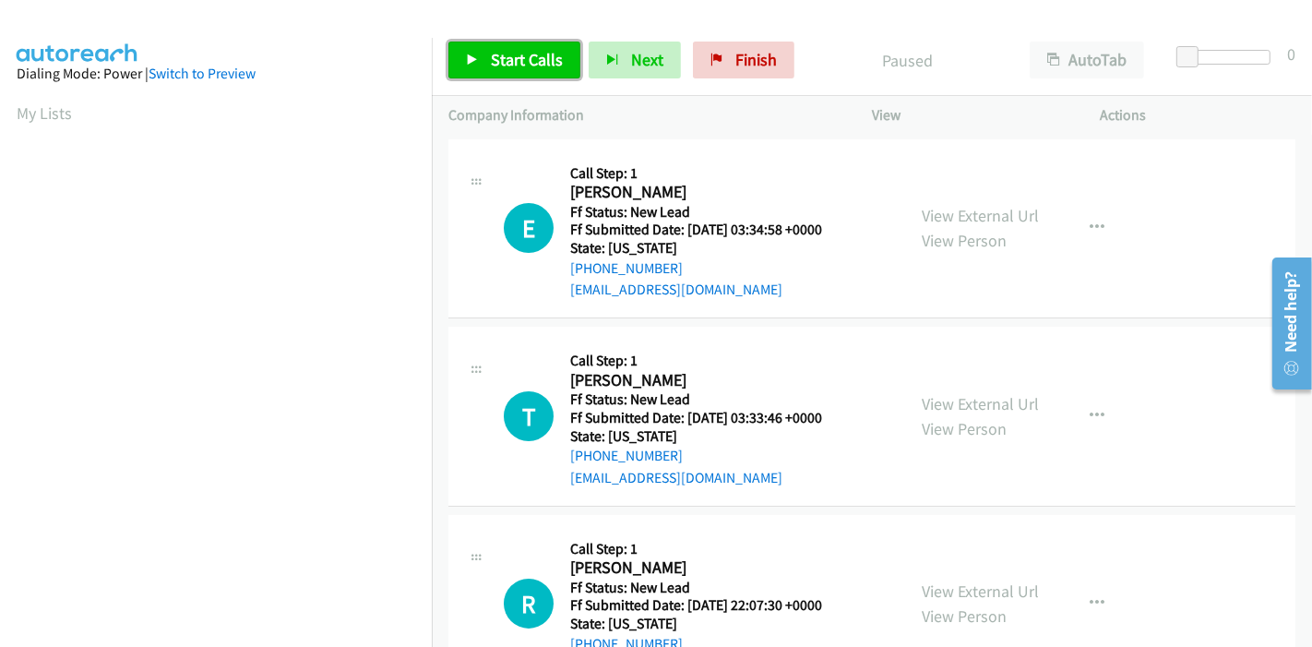
click at [500, 45] on link "Start Calls" at bounding box center [514, 60] width 132 height 37
click at [492, 57] on span "Start Calls" at bounding box center [527, 59] width 72 height 21
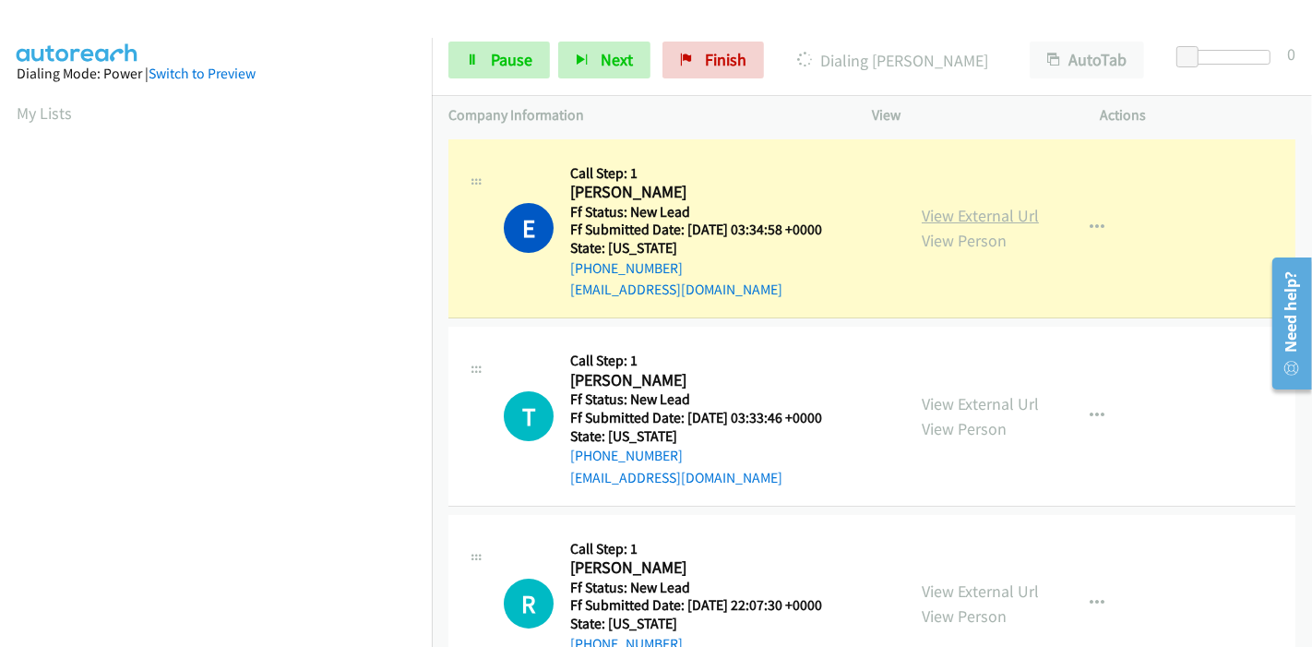
scroll to position [389, 0]
click at [946, 219] on link "View External Url" at bounding box center [980, 215] width 117 height 21
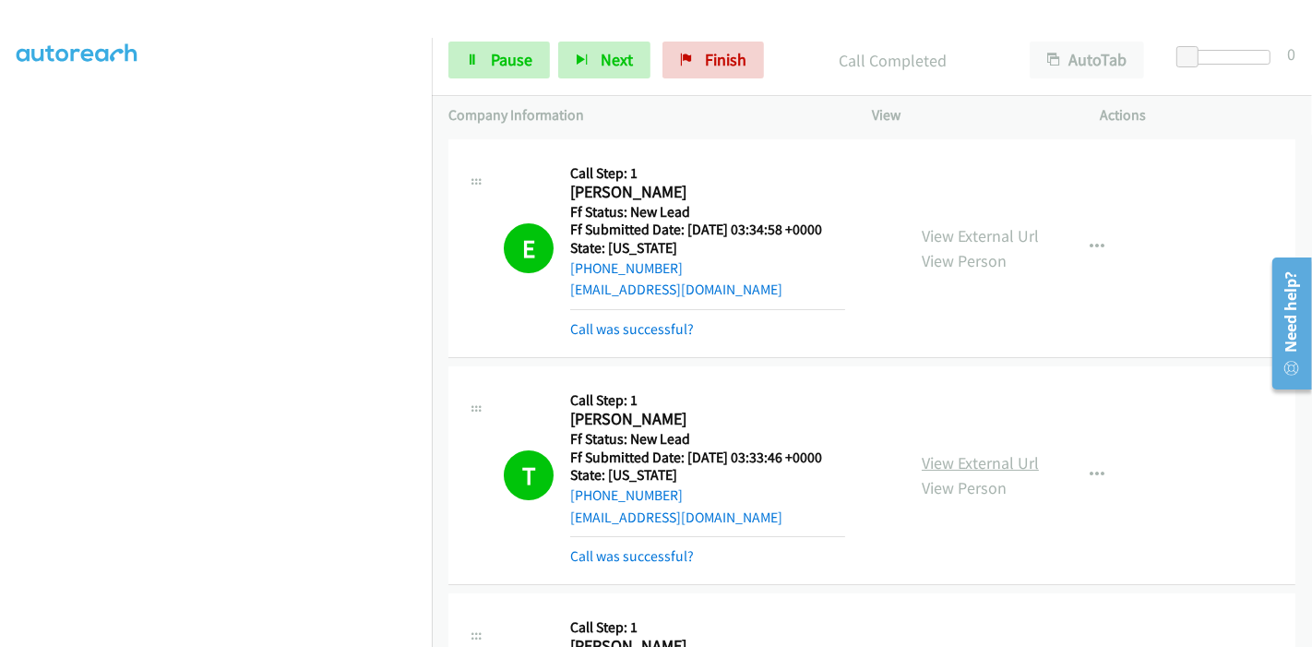
click at [948, 458] on link "View External Url" at bounding box center [980, 462] width 117 height 21
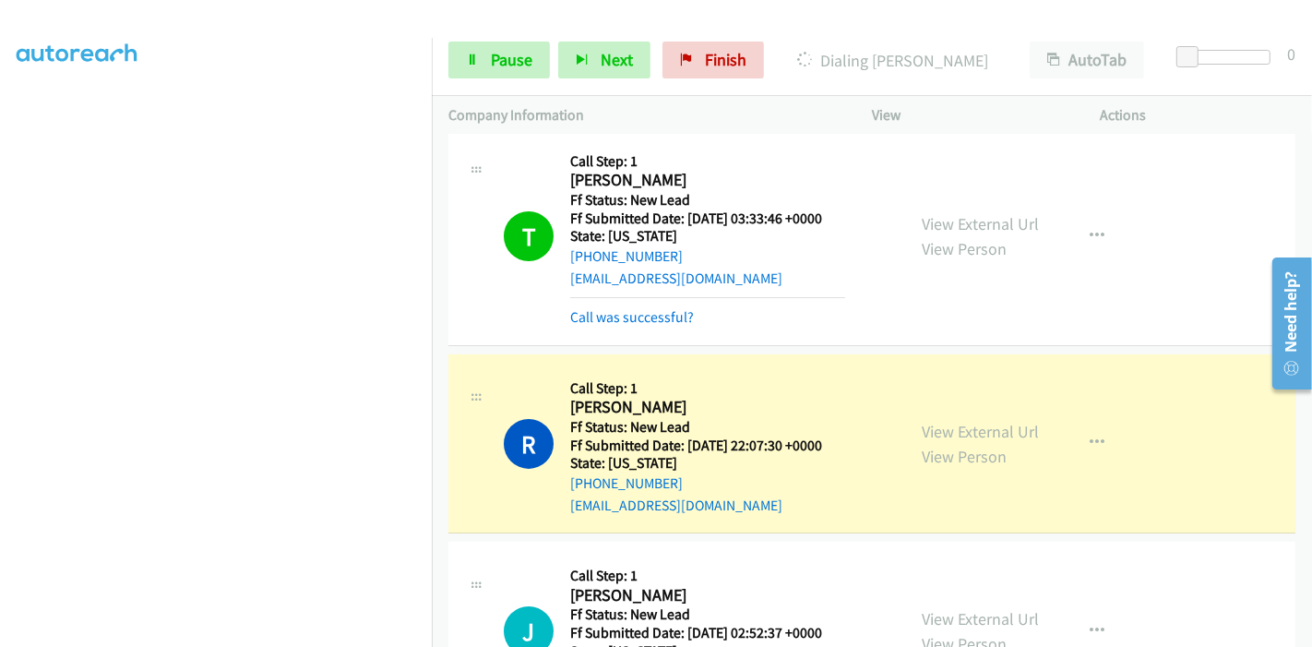
scroll to position [307, 0]
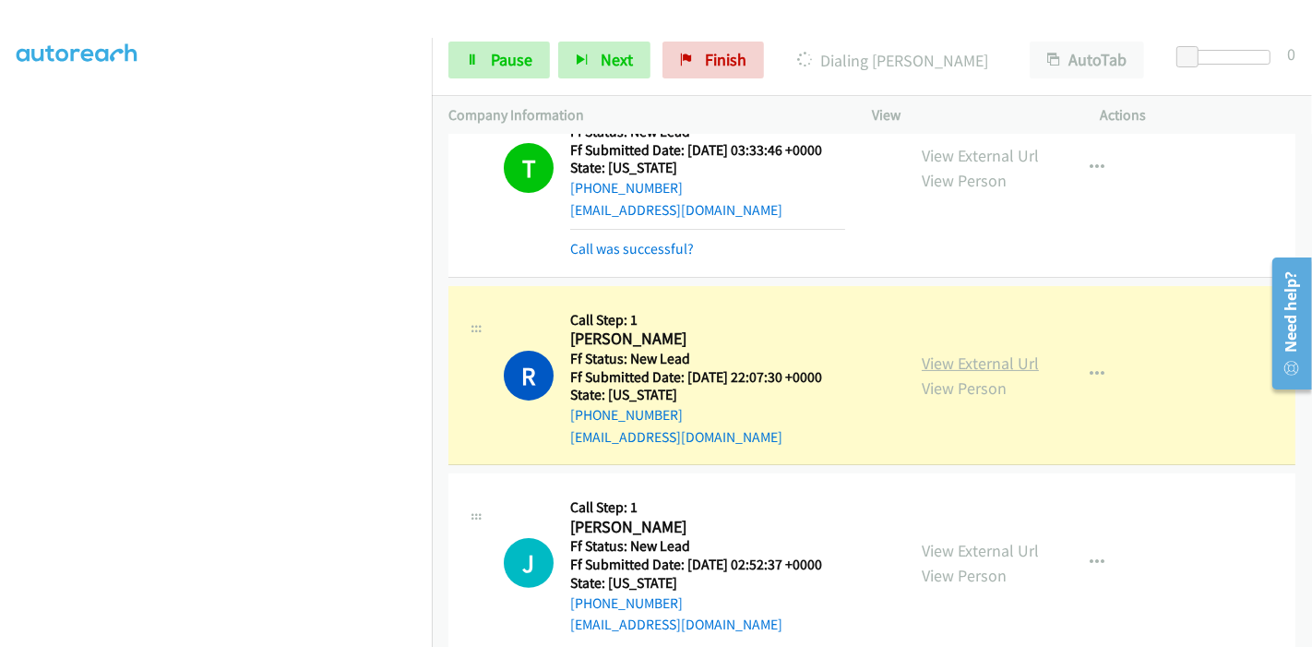
click at [956, 352] on link "View External Url" at bounding box center [980, 362] width 117 height 21
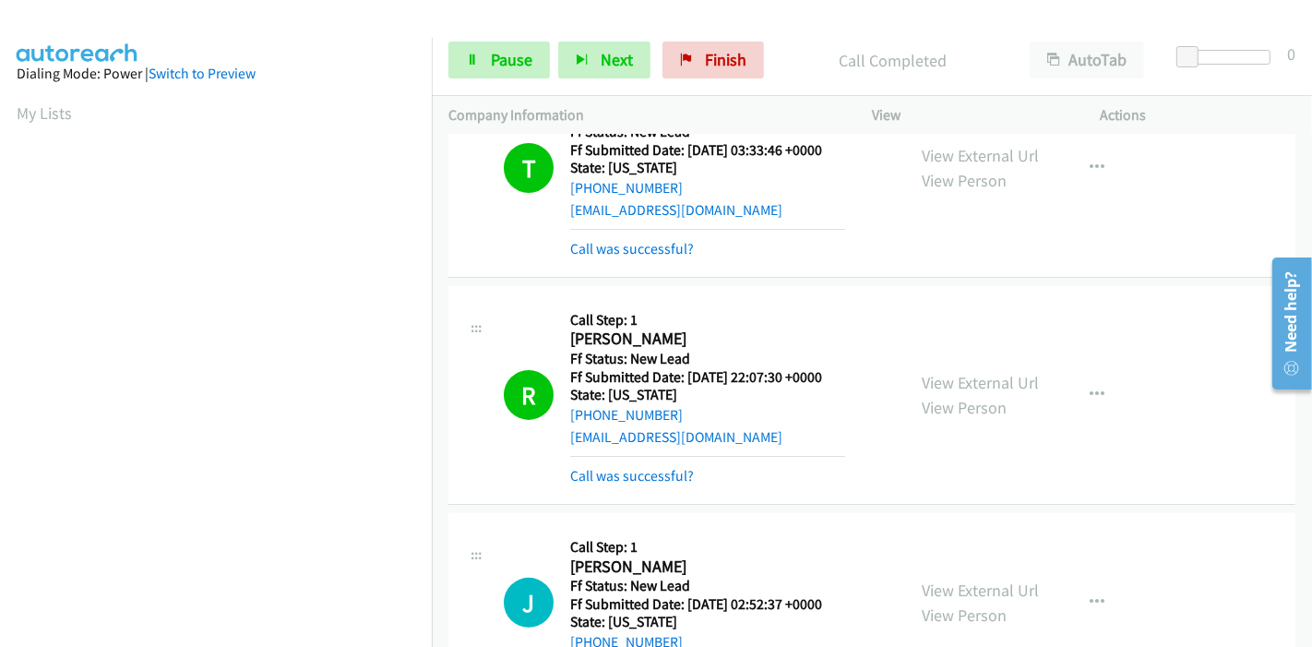
scroll to position [614, 0]
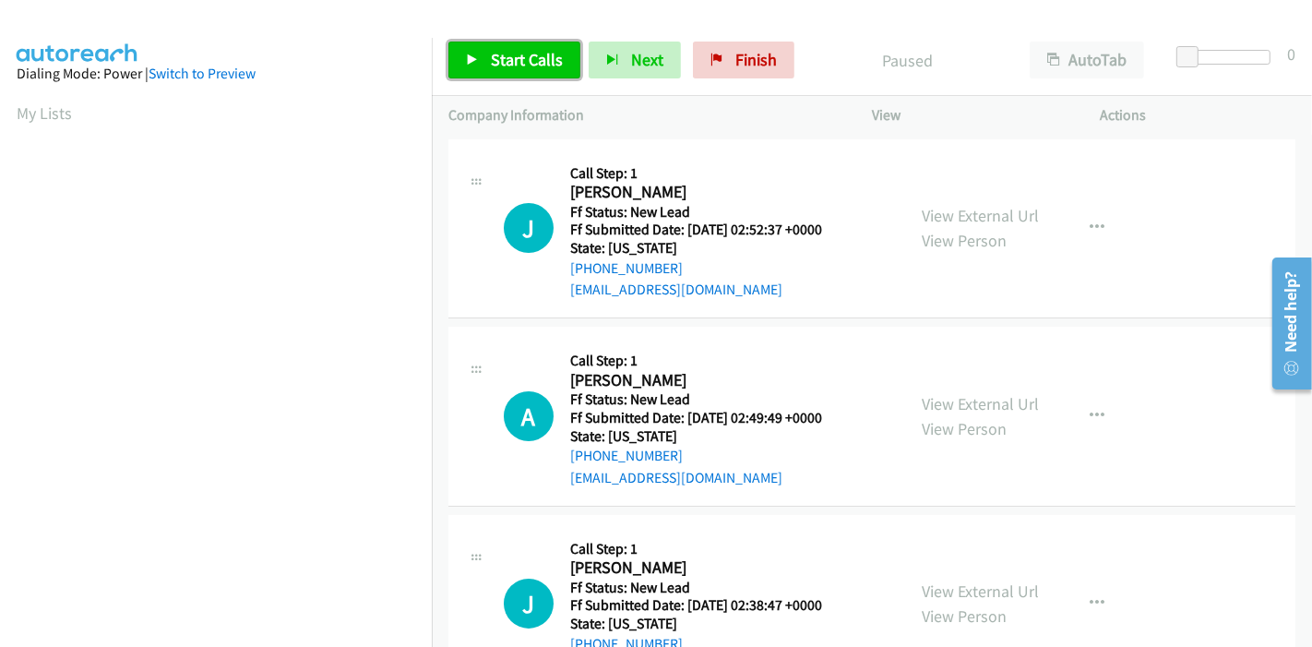
drag, startPoint x: 516, startPoint y: 48, endPoint x: 504, endPoint y: 37, distance: 16.3
click at [514, 48] on link "Start Calls" at bounding box center [514, 60] width 132 height 37
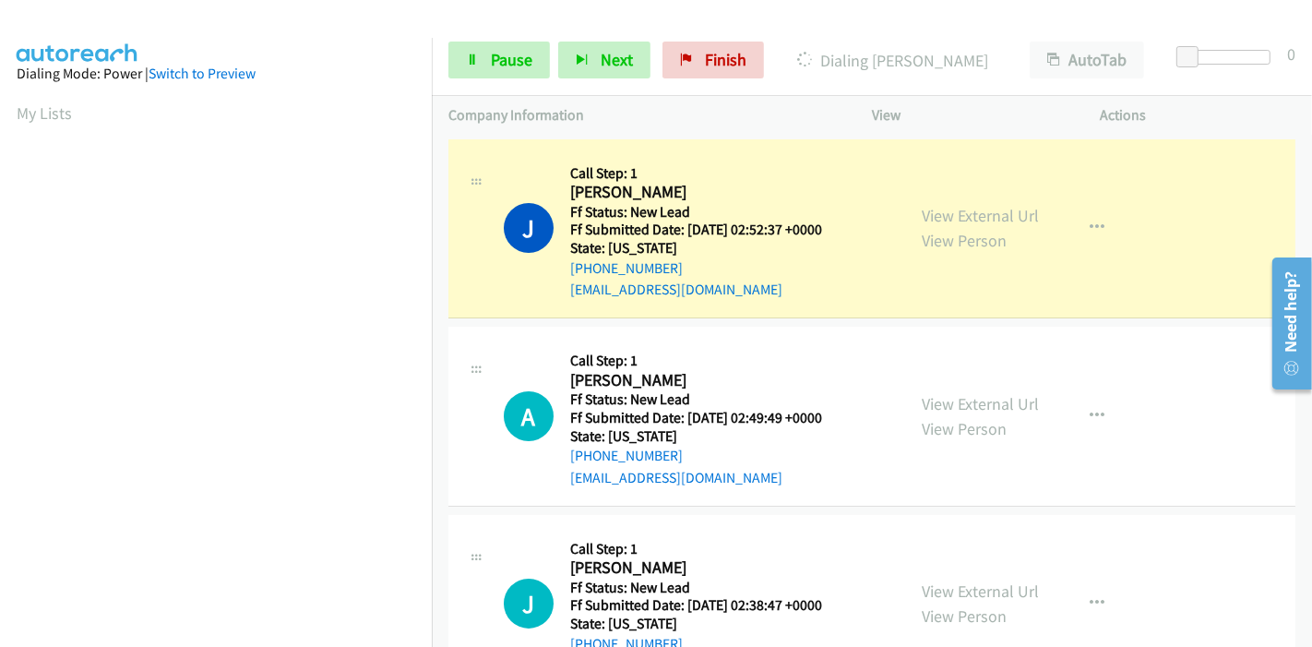
scroll to position [389, 0]
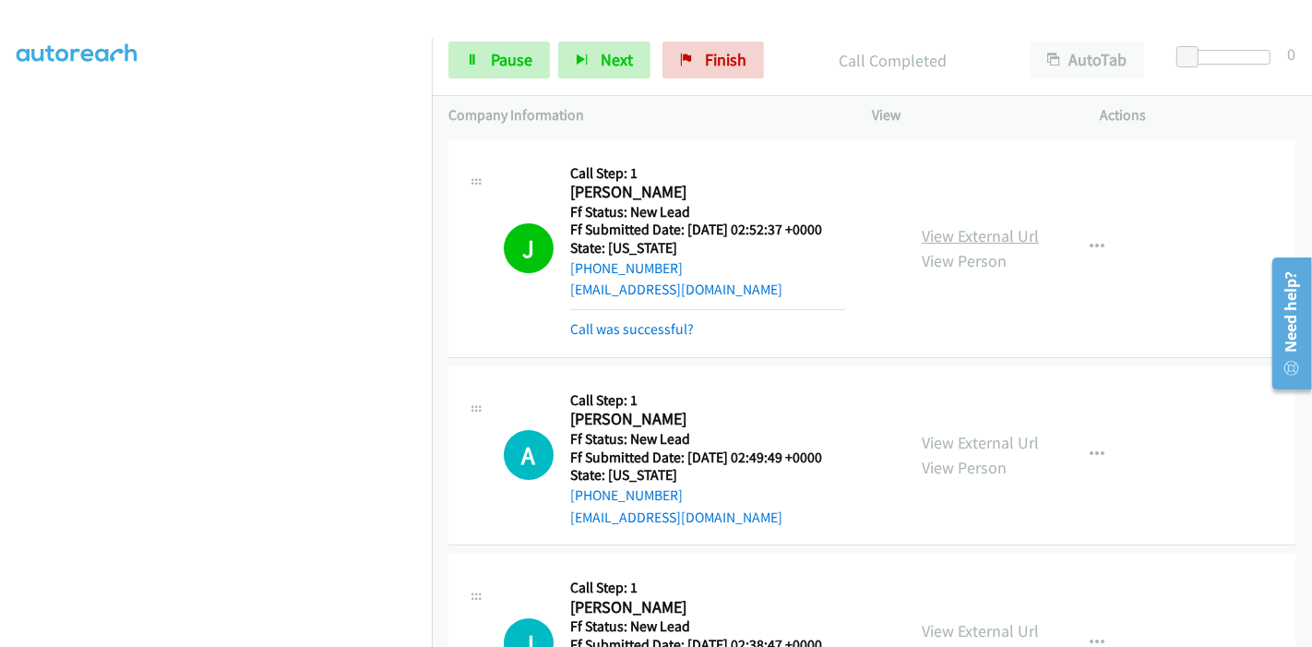
click at [925, 232] on link "View External Url" at bounding box center [980, 235] width 117 height 21
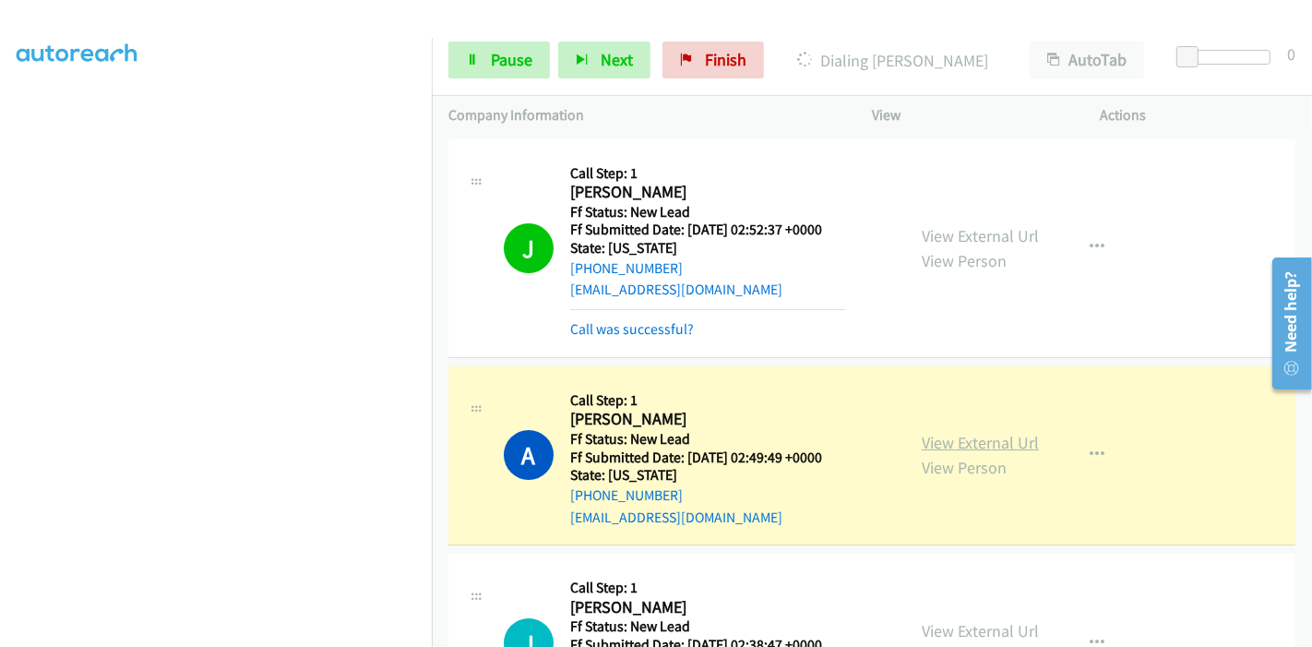
click at [947, 444] on link "View External Url" at bounding box center [980, 442] width 117 height 21
click at [494, 54] on span "Pause" at bounding box center [512, 59] width 42 height 21
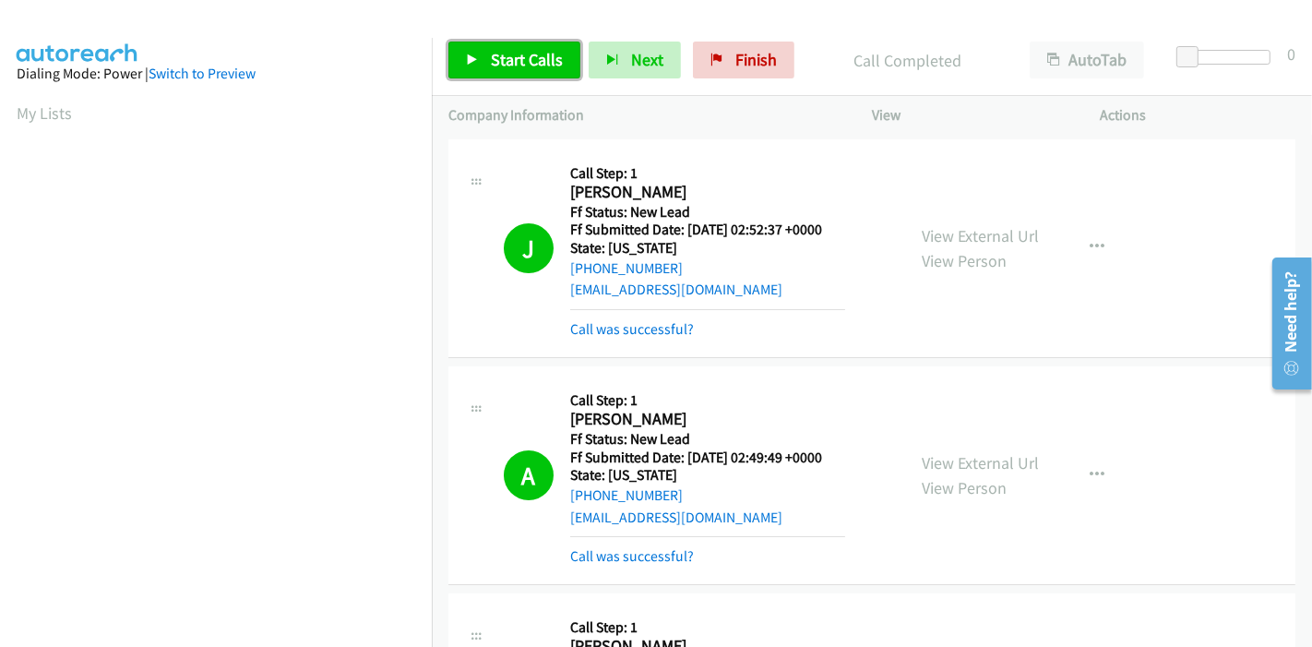
click at [498, 54] on span "Start Calls" at bounding box center [527, 59] width 72 height 21
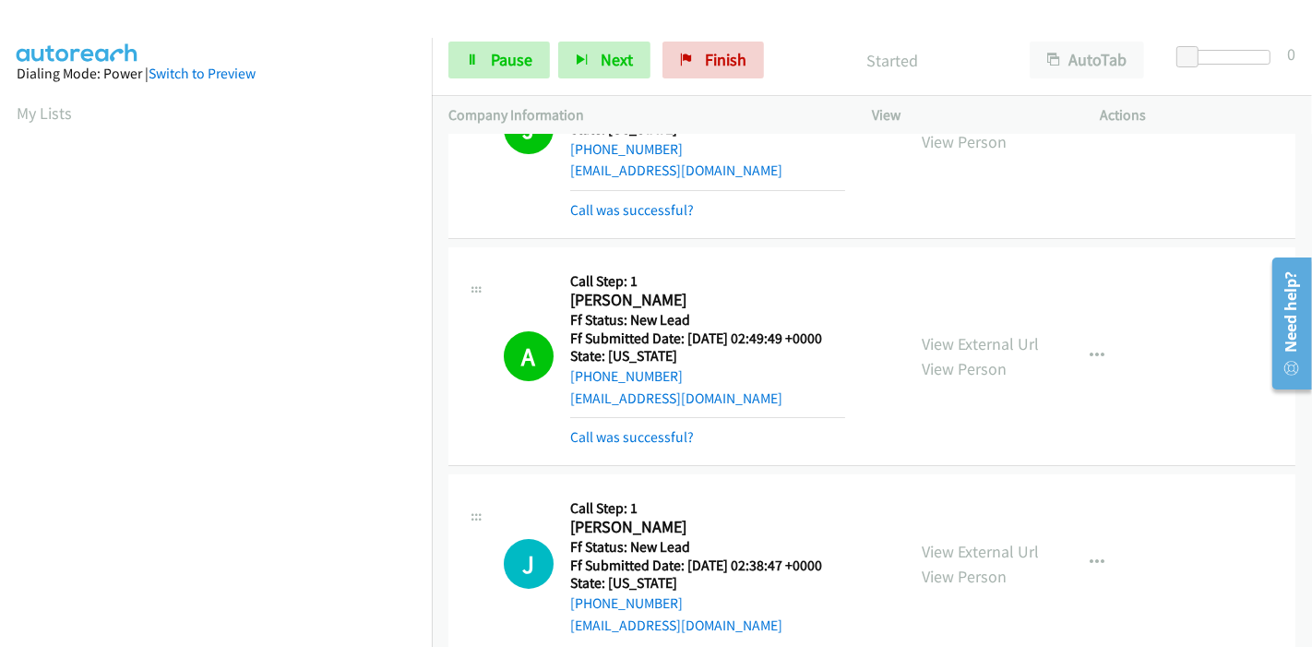
scroll to position [307, 0]
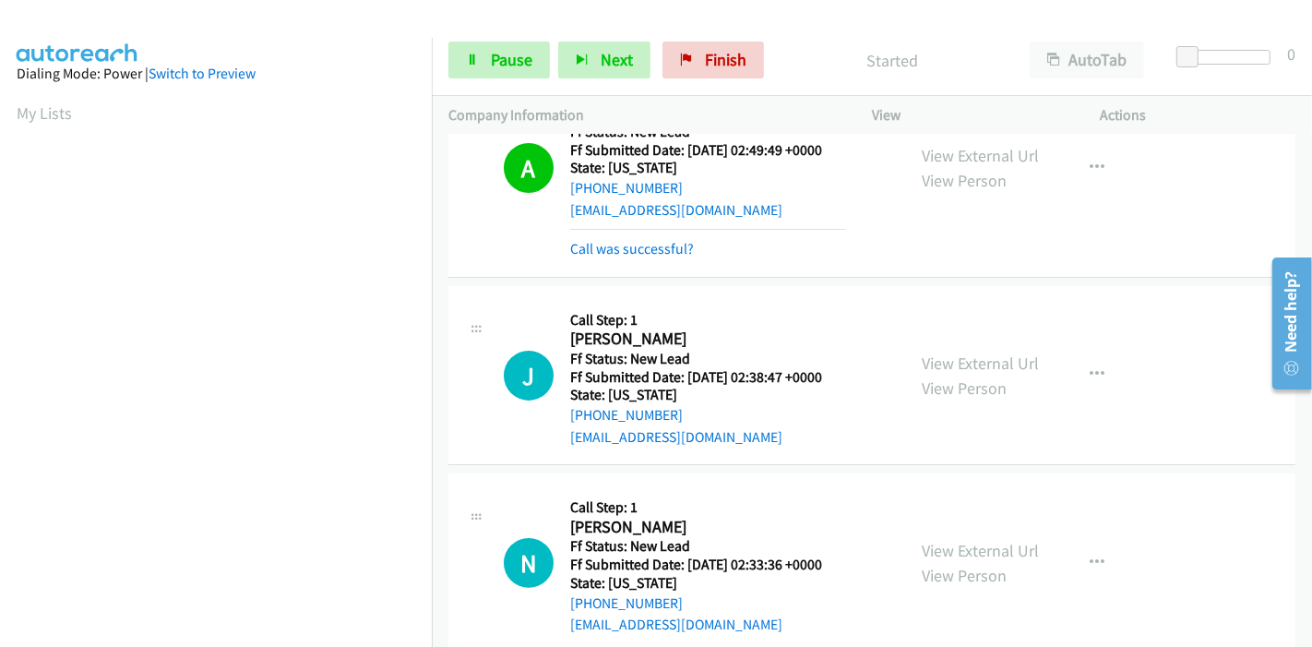
click at [1033, 361] on div "View External Url View Person View External Url Email Schedule/Manage Callback …" at bounding box center [1027, 376] width 245 height 146
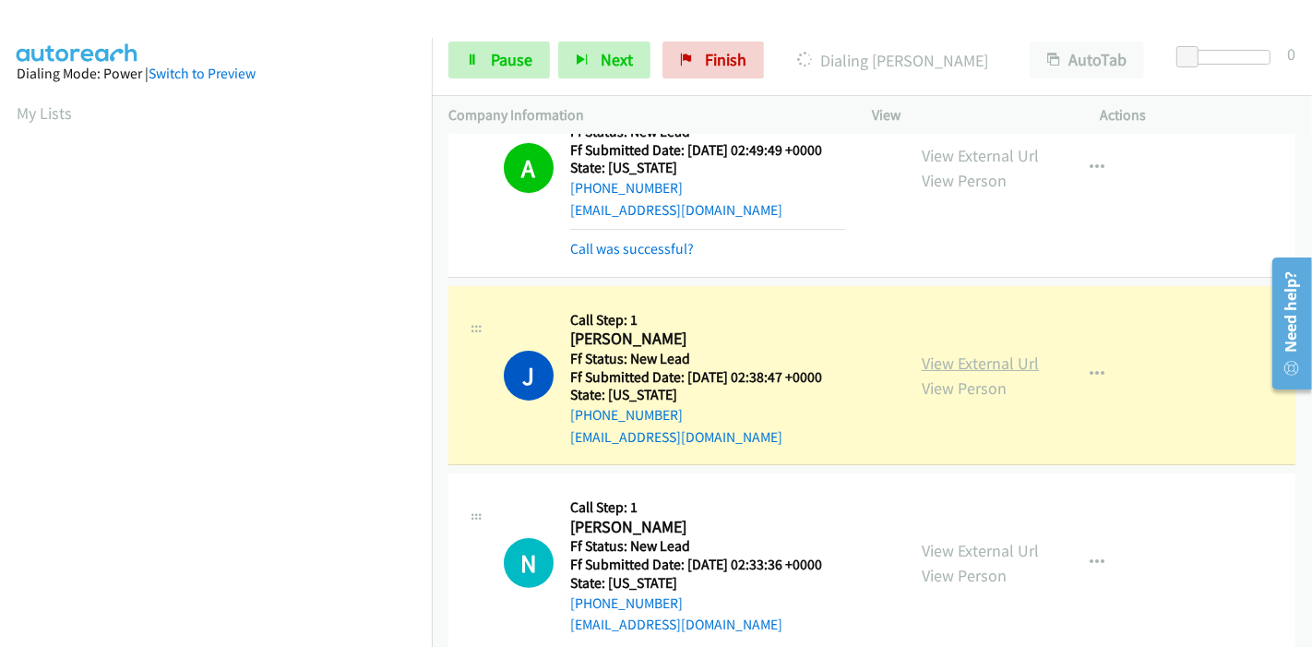
click at [1015, 362] on link "View External Url" at bounding box center [980, 362] width 117 height 21
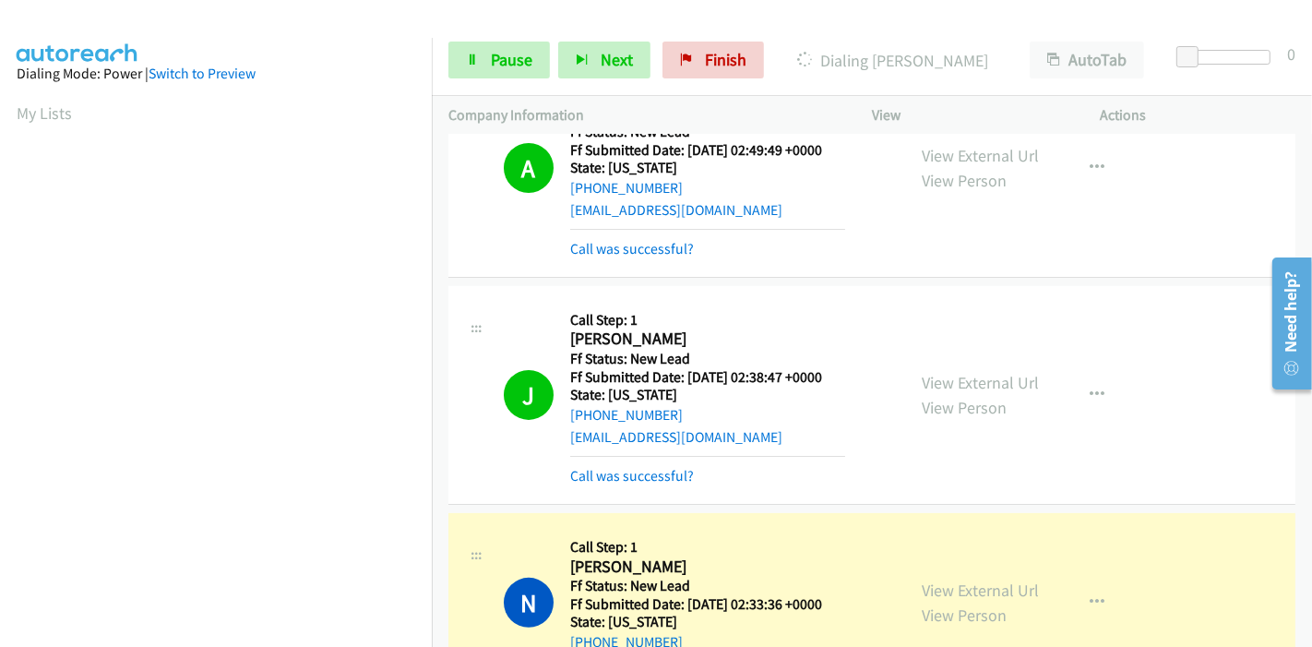
scroll to position [614, 0]
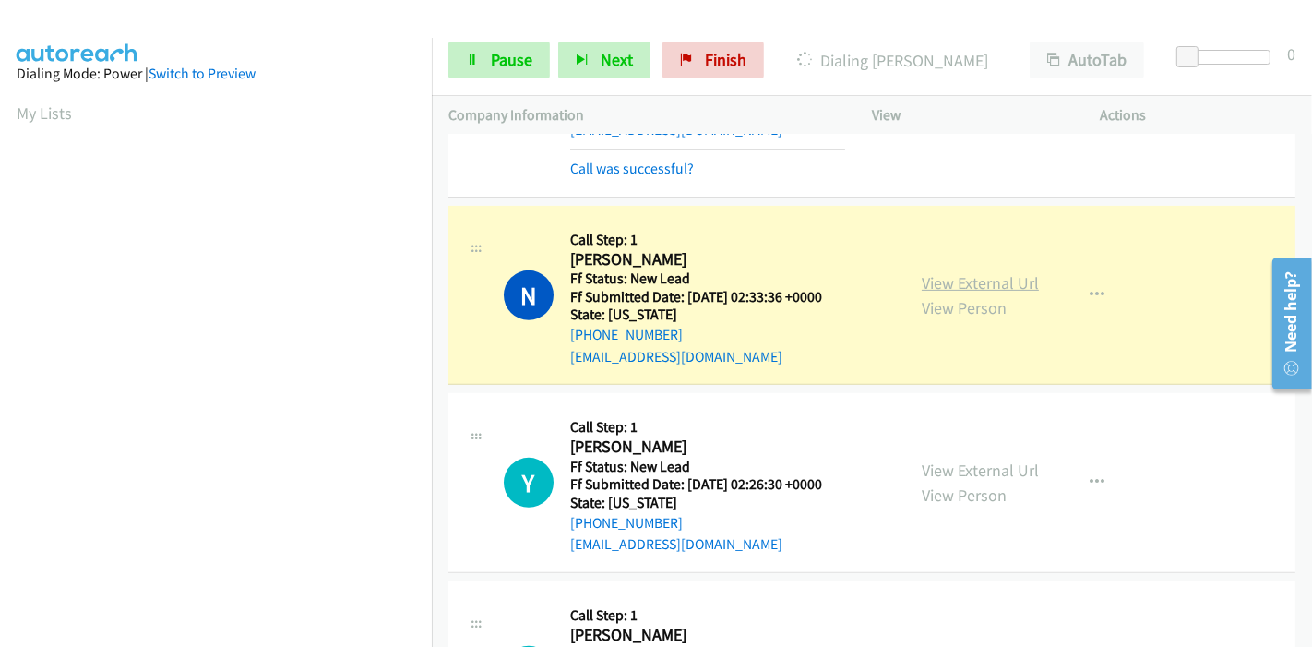
click at [1019, 280] on link "View External Url" at bounding box center [980, 282] width 117 height 21
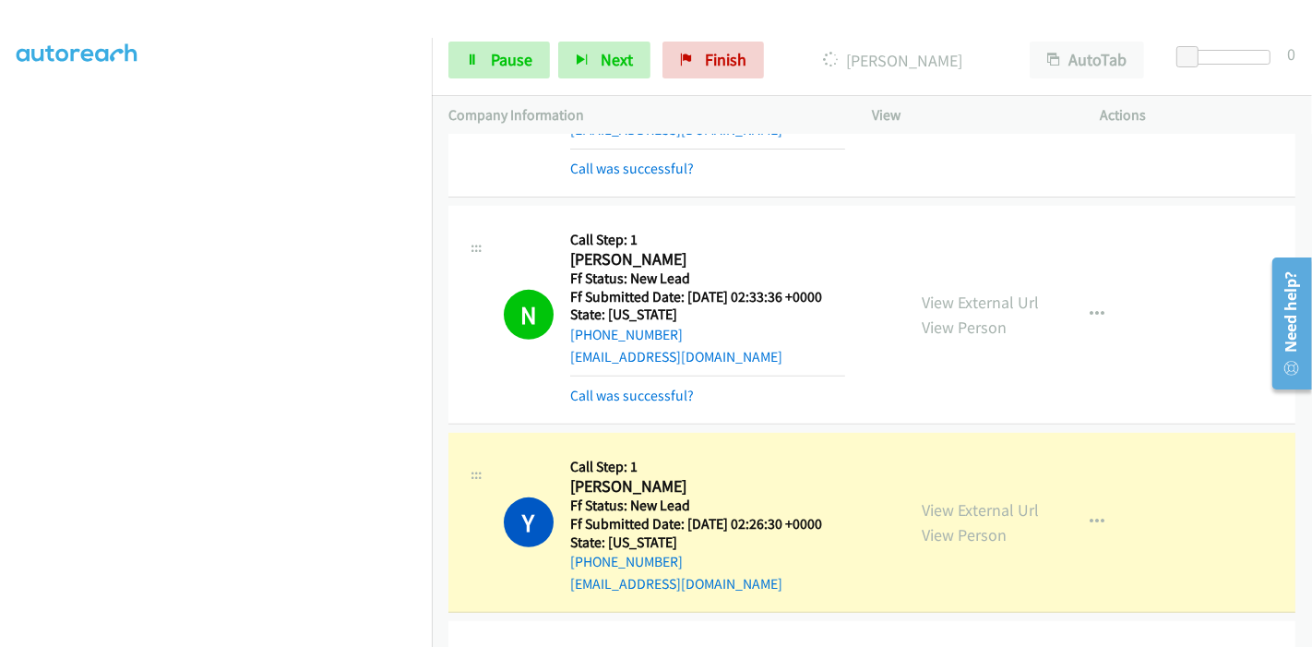
scroll to position [0, 0]
click at [939, 506] on link "View External Url" at bounding box center [980, 509] width 117 height 21
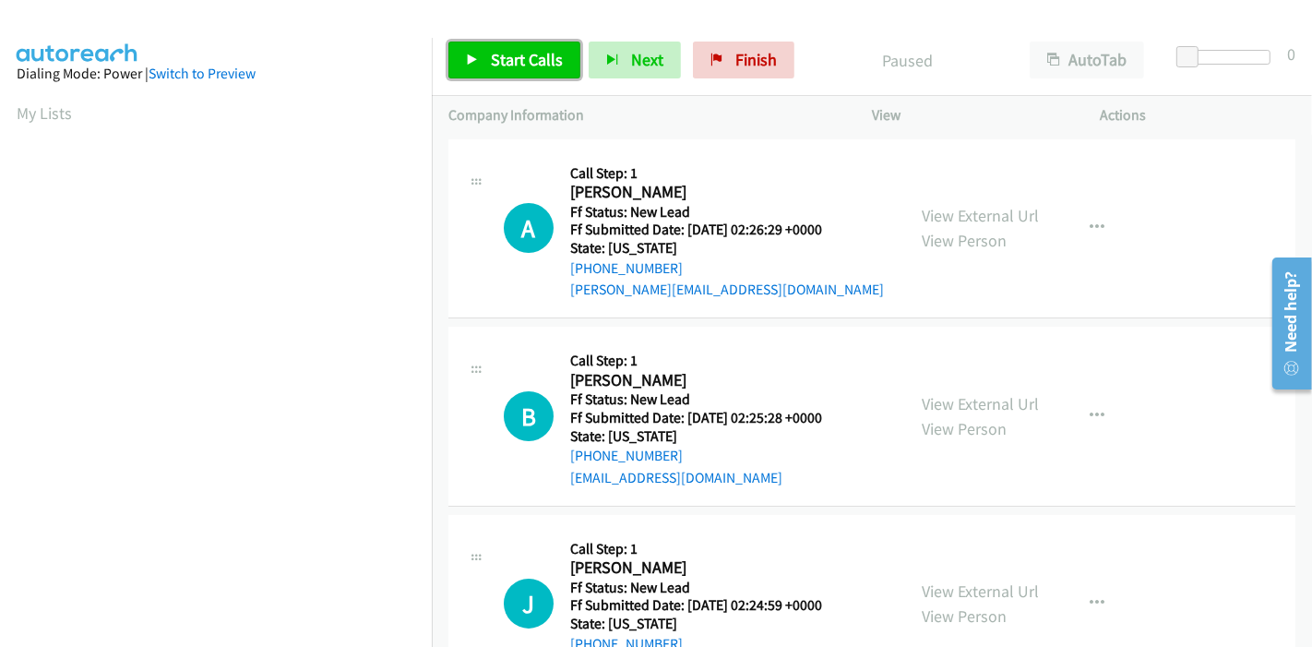
click at [518, 77] on link "Start Calls" at bounding box center [514, 60] width 132 height 37
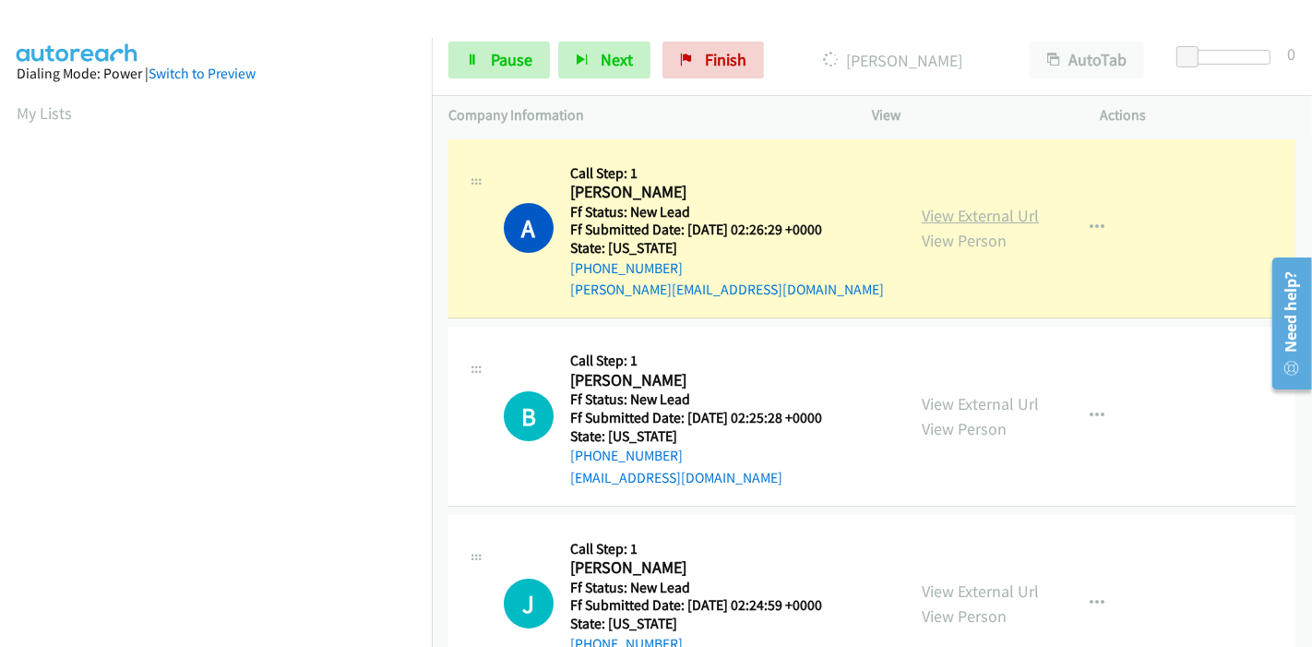
click at [980, 222] on link "View External Url" at bounding box center [980, 215] width 117 height 21
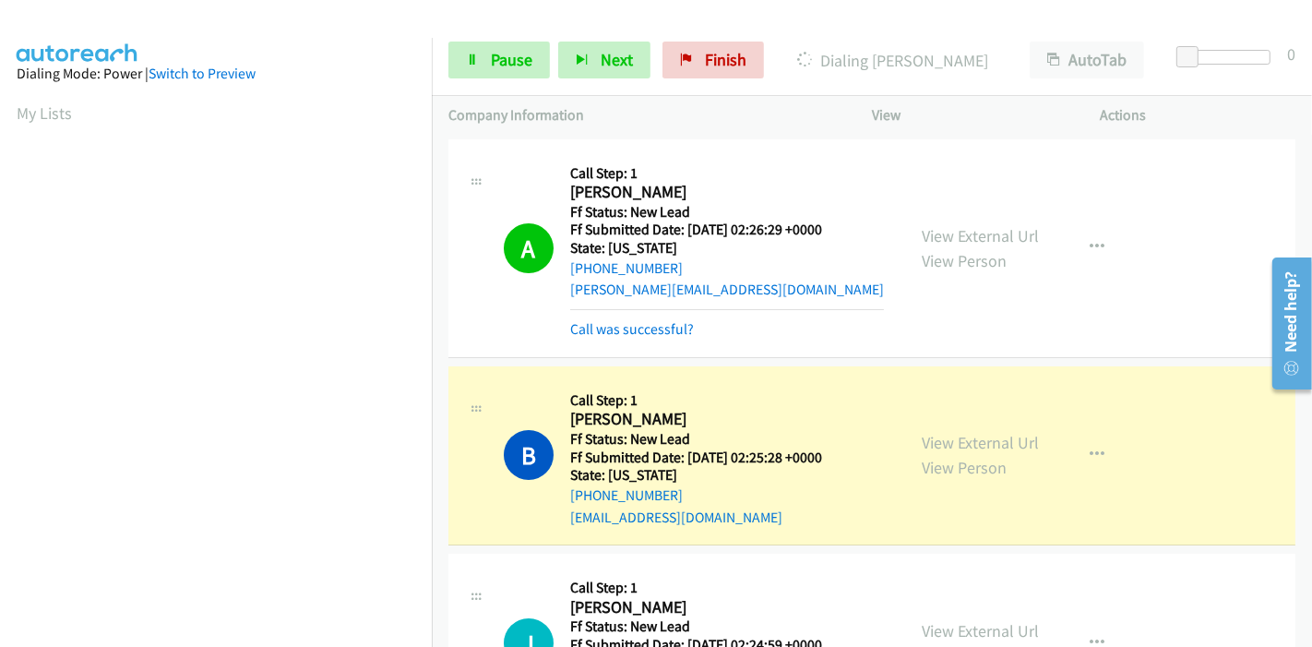
scroll to position [205, 0]
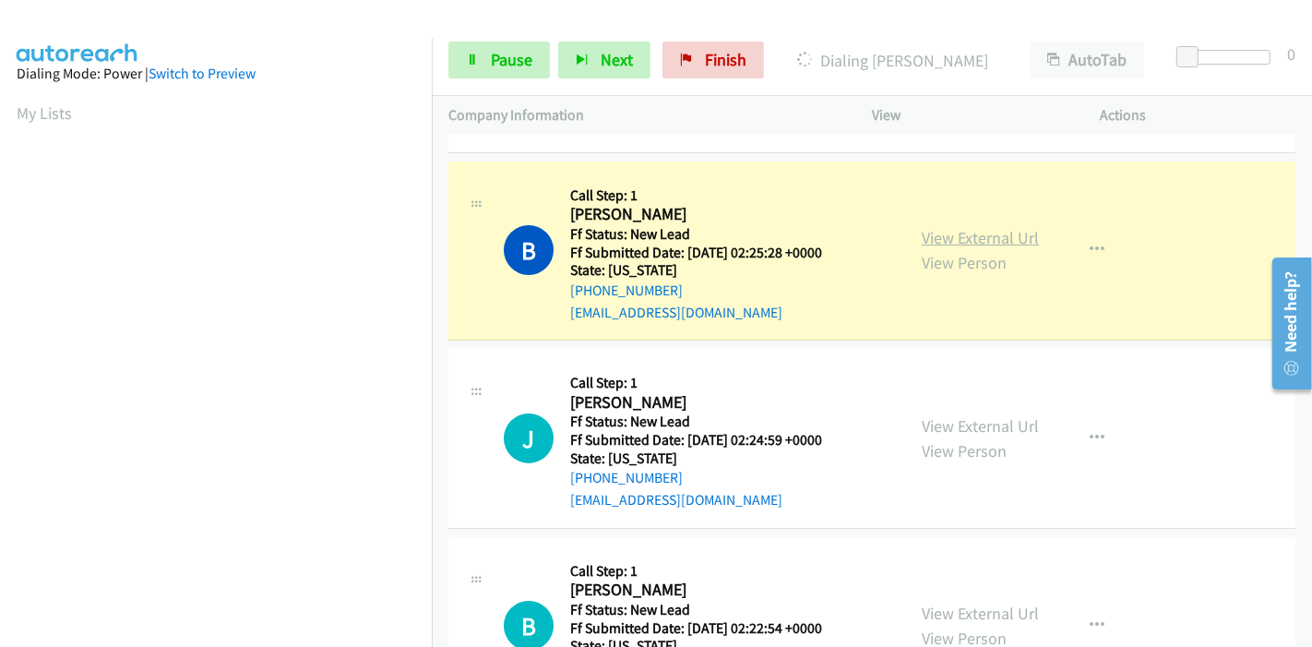
click at [1008, 231] on link "View External Url" at bounding box center [980, 237] width 117 height 21
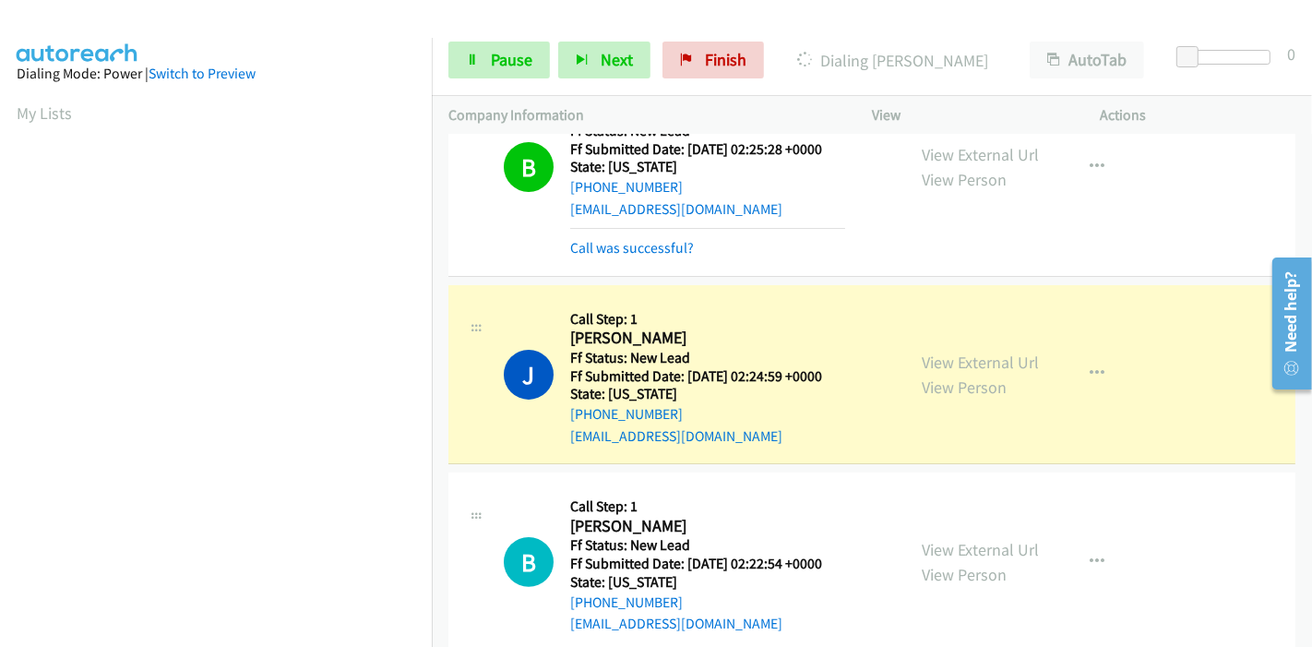
scroll to position [410, 0]
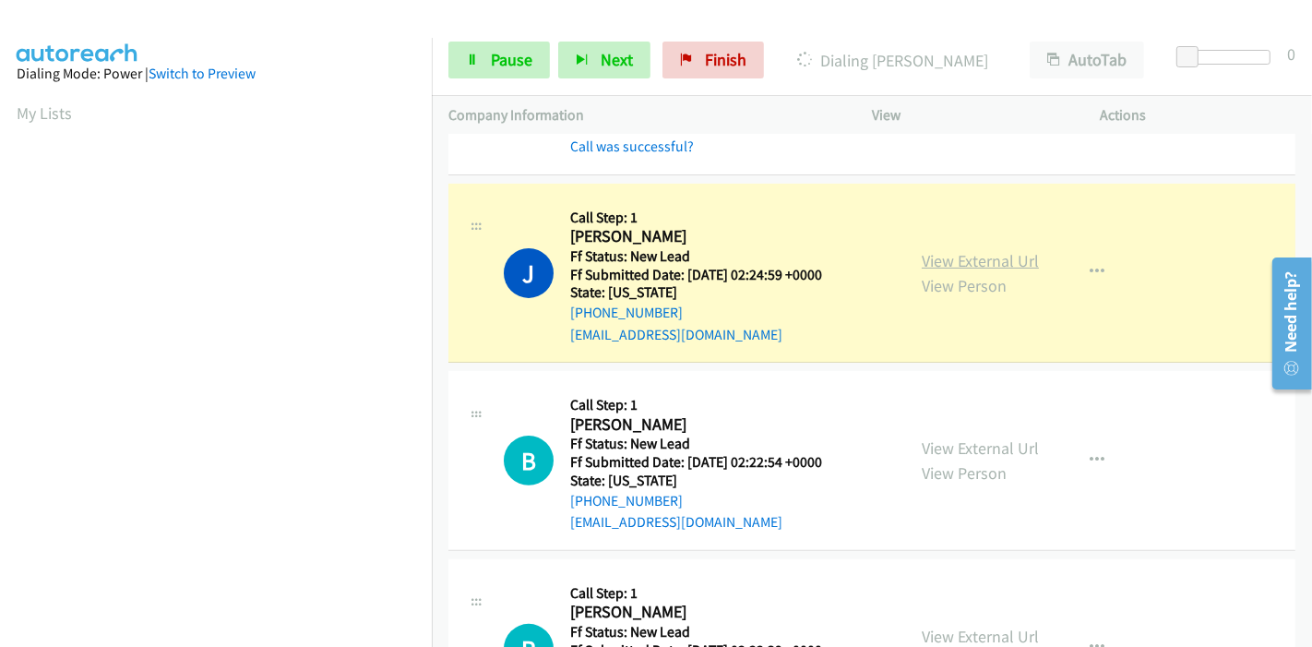
click at [924, 259] on link "View External Url" at bounding box center [980, 260] width 117 height 21
click at [497, 65] on span "Pause" at bounding box center [512, 59] width 42 height 21
drag, startPoint x: 508, startPoint y: 70, endPoint x: 517, endPoint y: 75, distance: 9.5
click at [508, 71] on link "Pause" at bounding box center [498, 60] width 101 height 37
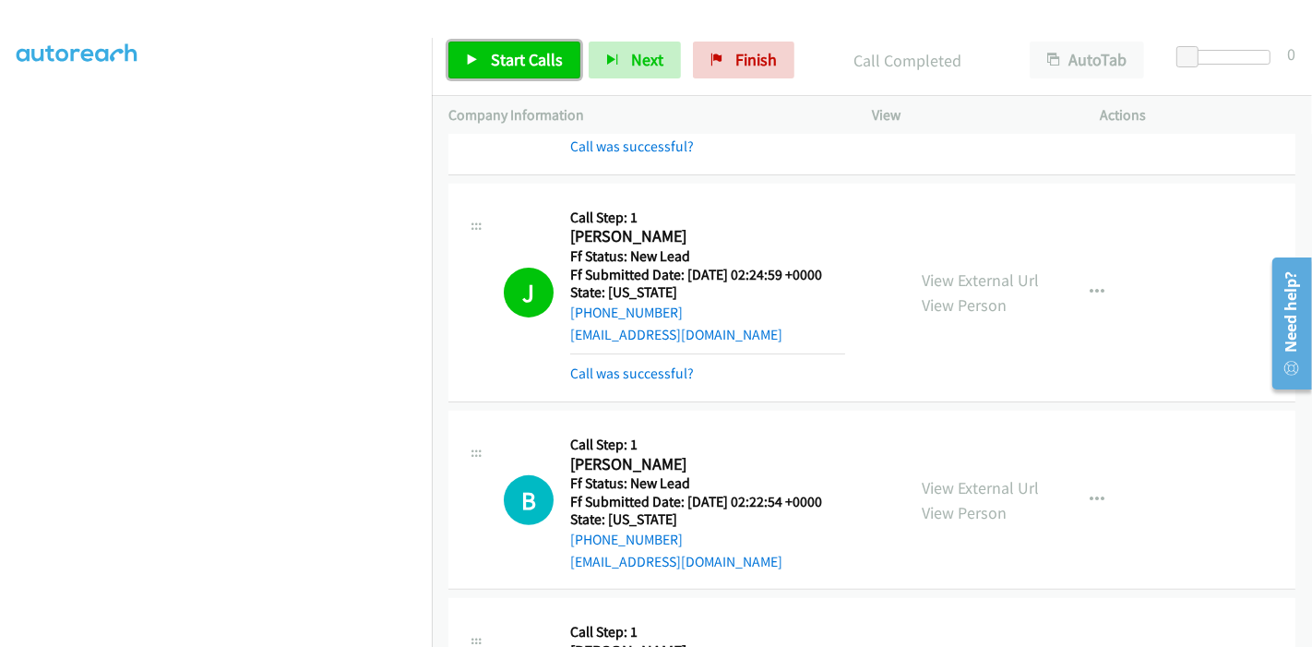
click at [471, 56] on icon at bounding box center [472, 60] width 13 height 13
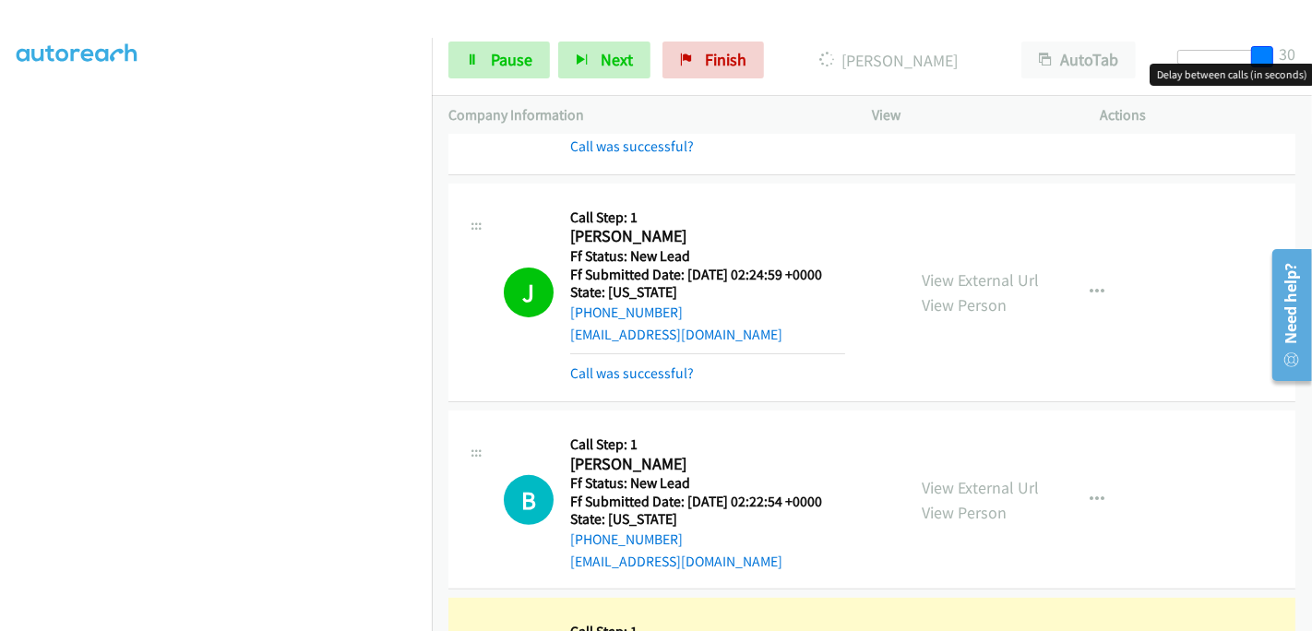
drag, startPoint x: 1183, startPoint y: 64, endPoint x: 1311, endPoint y: 82, distance: 129.6
click at [1311, 82] on body "Start Calls Pause Next Finish Dialing [PERSON_NAME] AutoTab AutoTab 30 Company …" at bounding box center [656, 44] width 1312 height 88
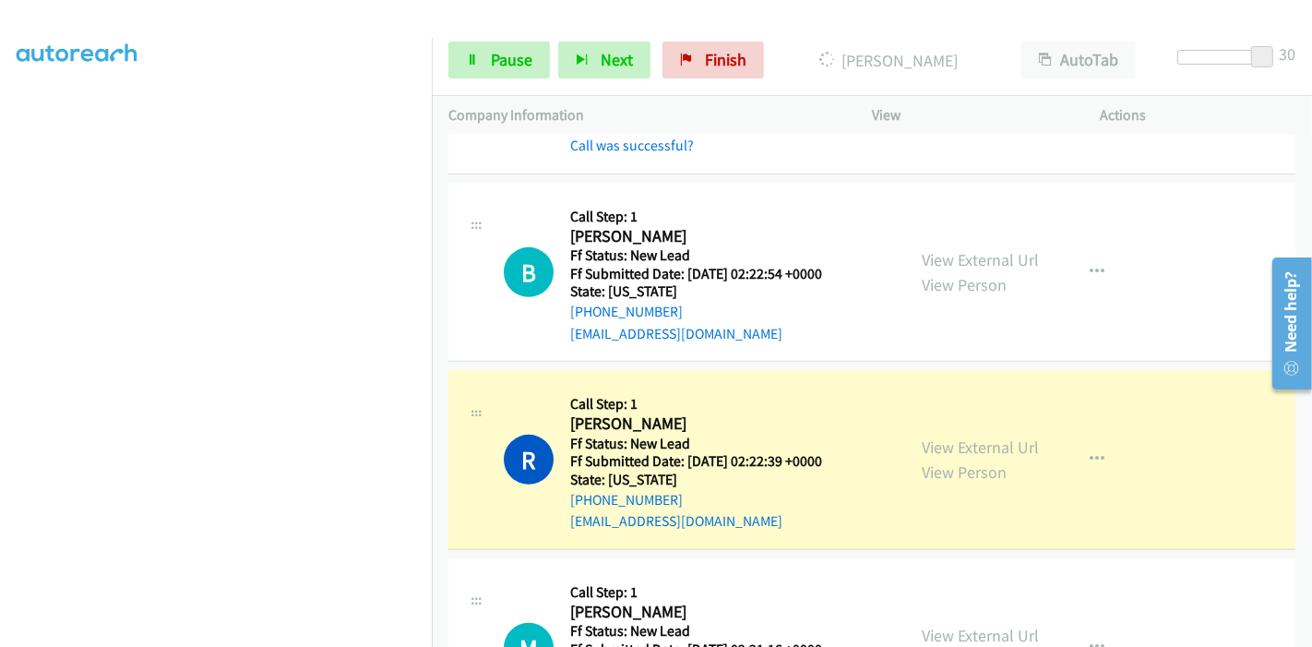
scroll to position [717, 0]
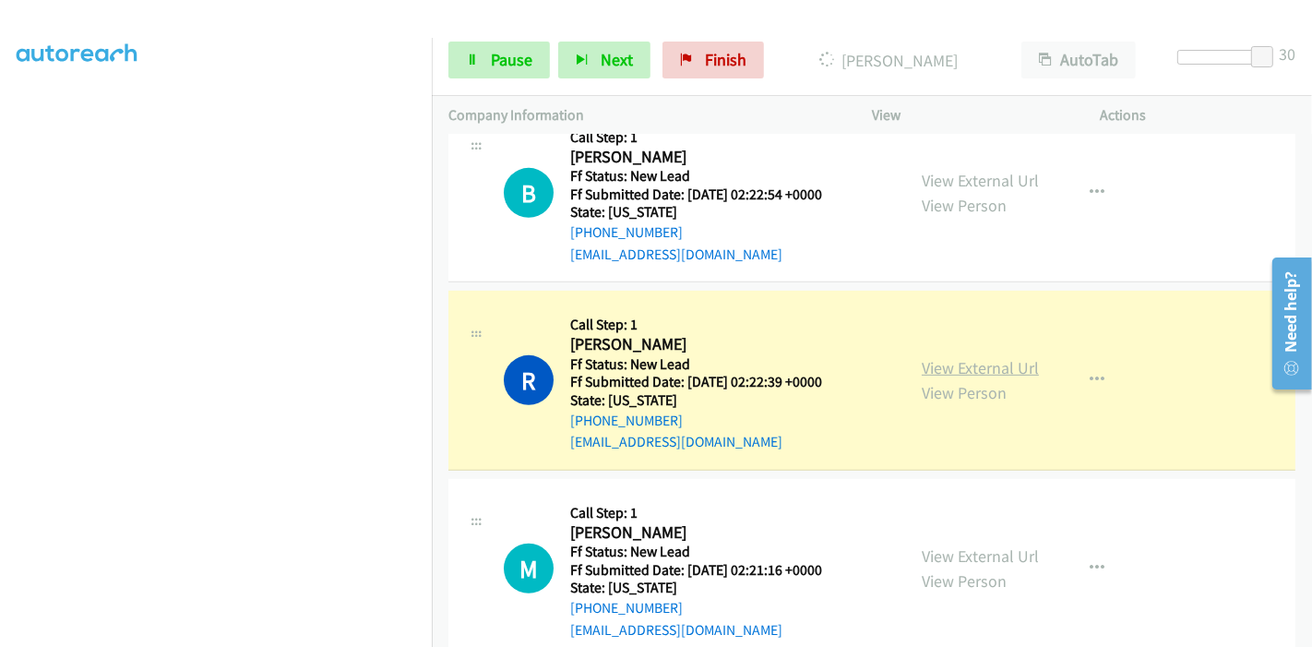
click at [963, 363] on link "View External Url" at bounding box center [980, 367] width 117 height 21
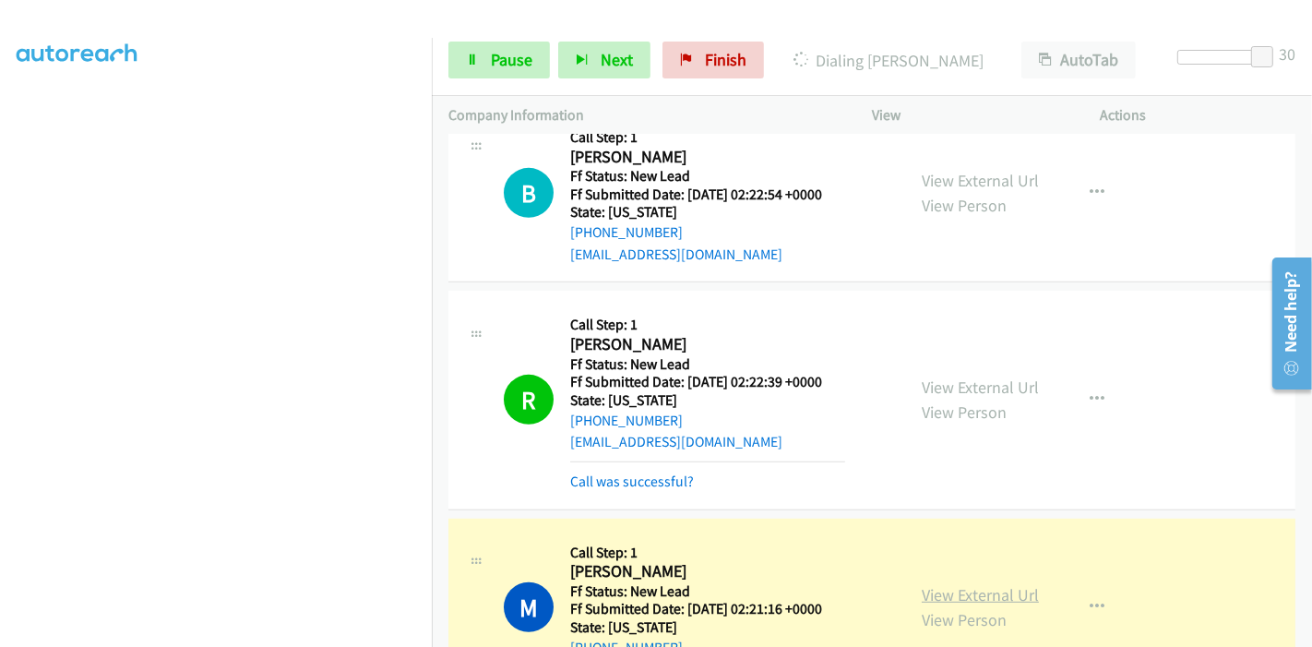
click at [923, 586] on link "View External Url" at bounding box center [980, 594] width 117 height 21
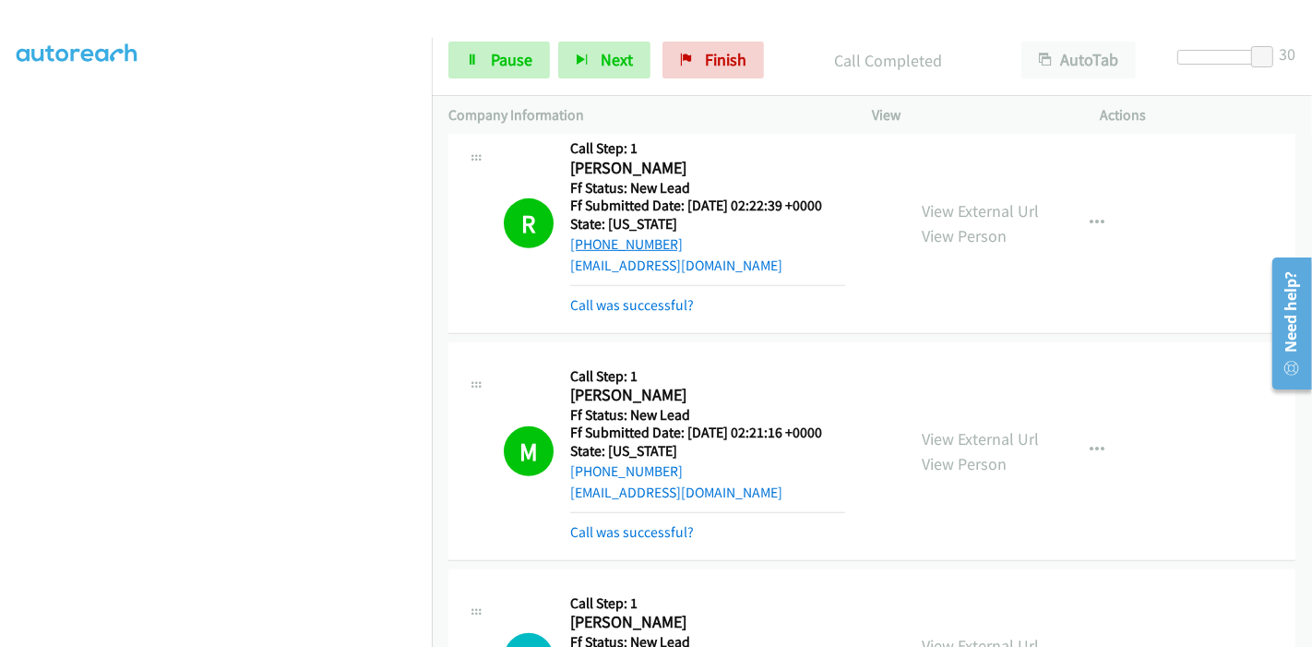
scroll to position [1127, 0]
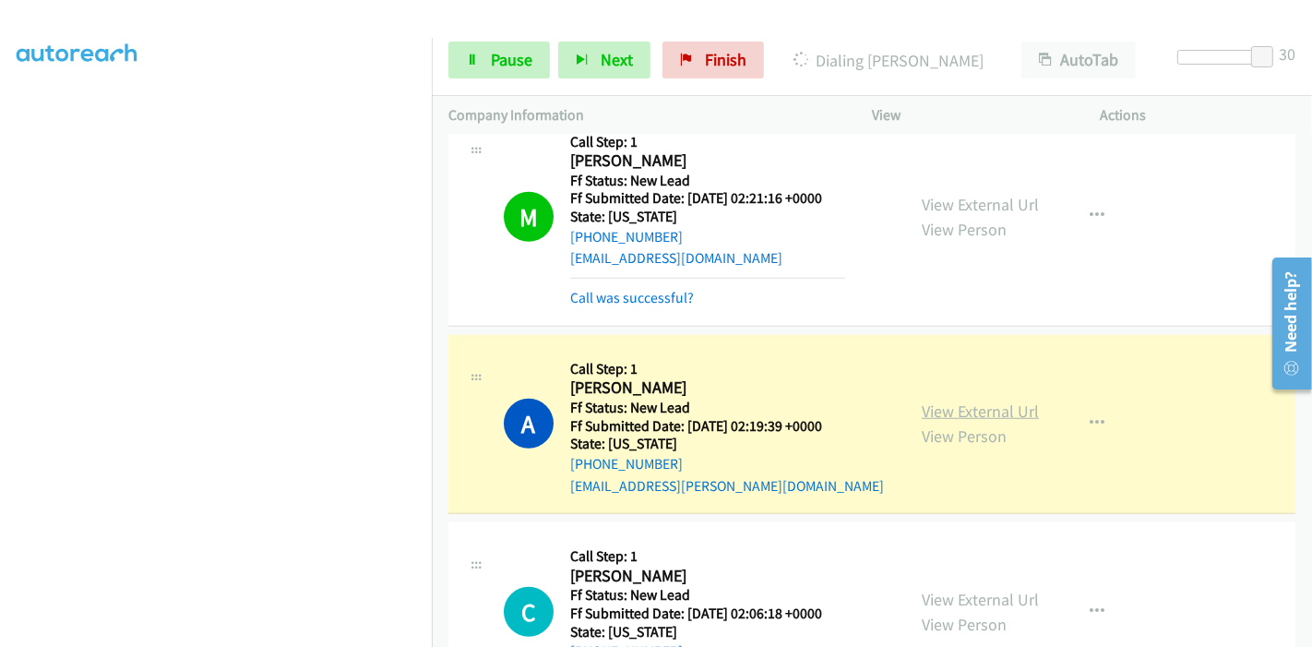
click at [996, 414] on link "View External Url" at bounding box center [980, 410] width 117 height 21
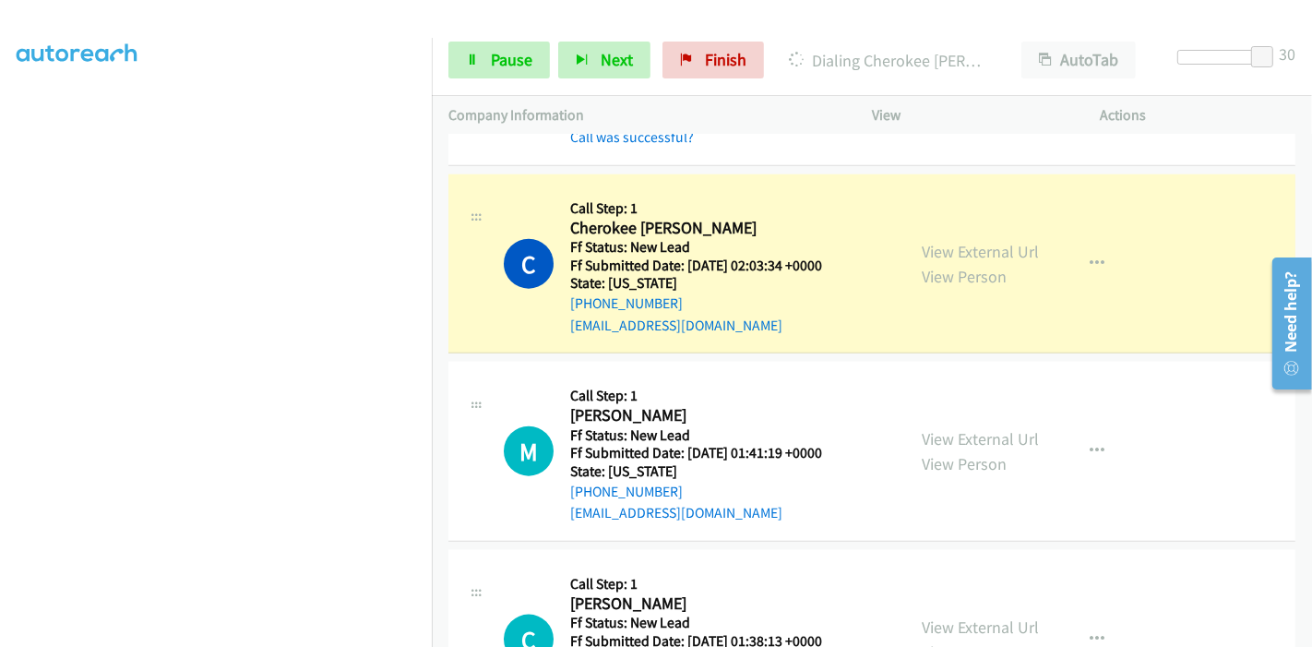
scroll to position [1537, 0]
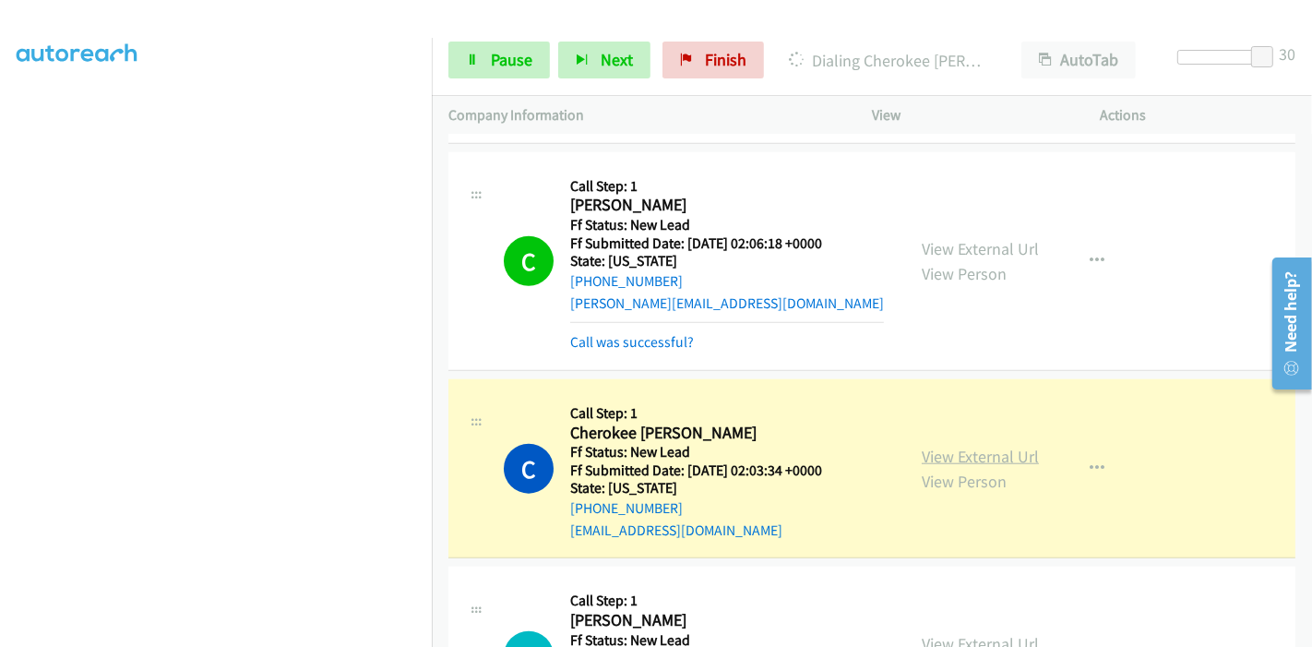
click at [1018, 457] on link "View External Url" at bounding box center [980, 456] width 117 height 21
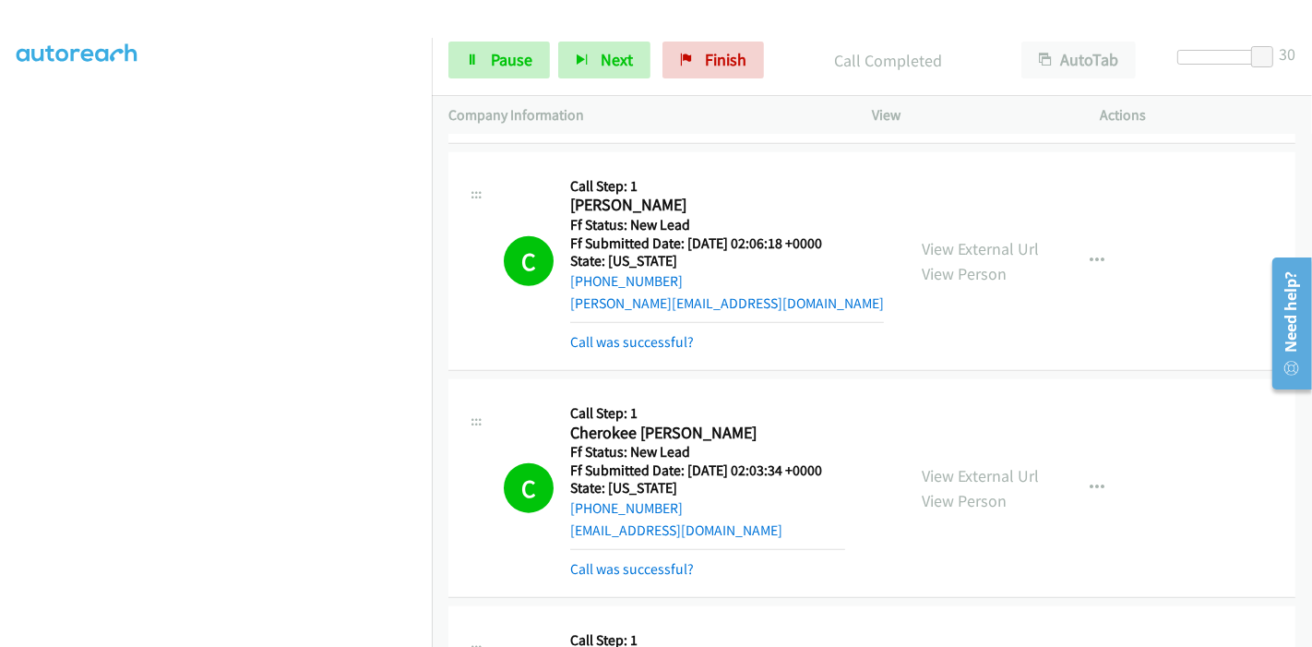
scroll to position [1845, 0]
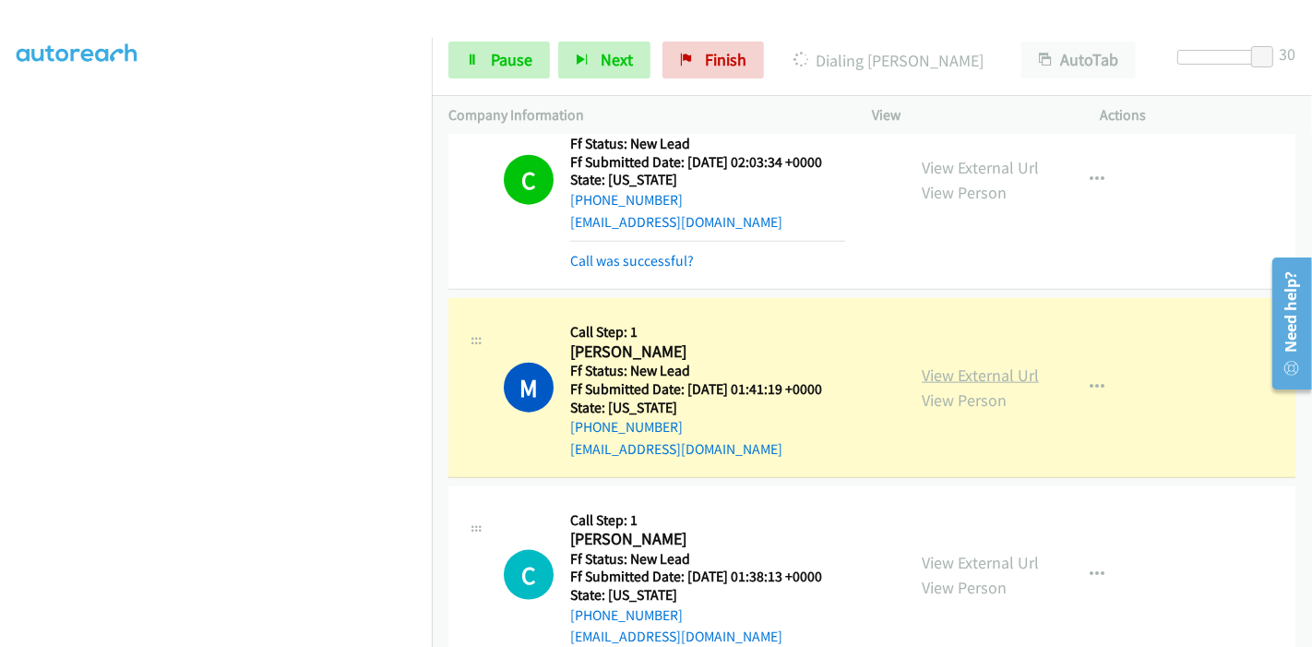
click at [922, 371] on link "View External Url" at bounding box center [980, 374] width 117 height 21
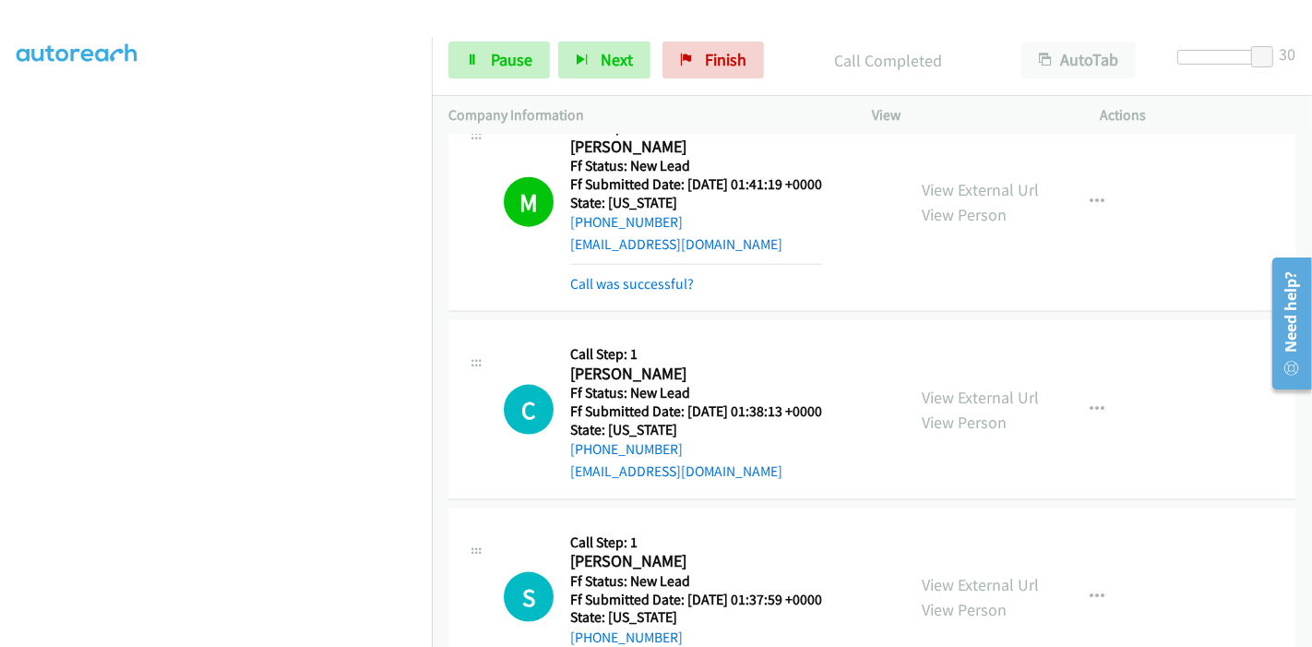
scroll to position [287, 0]
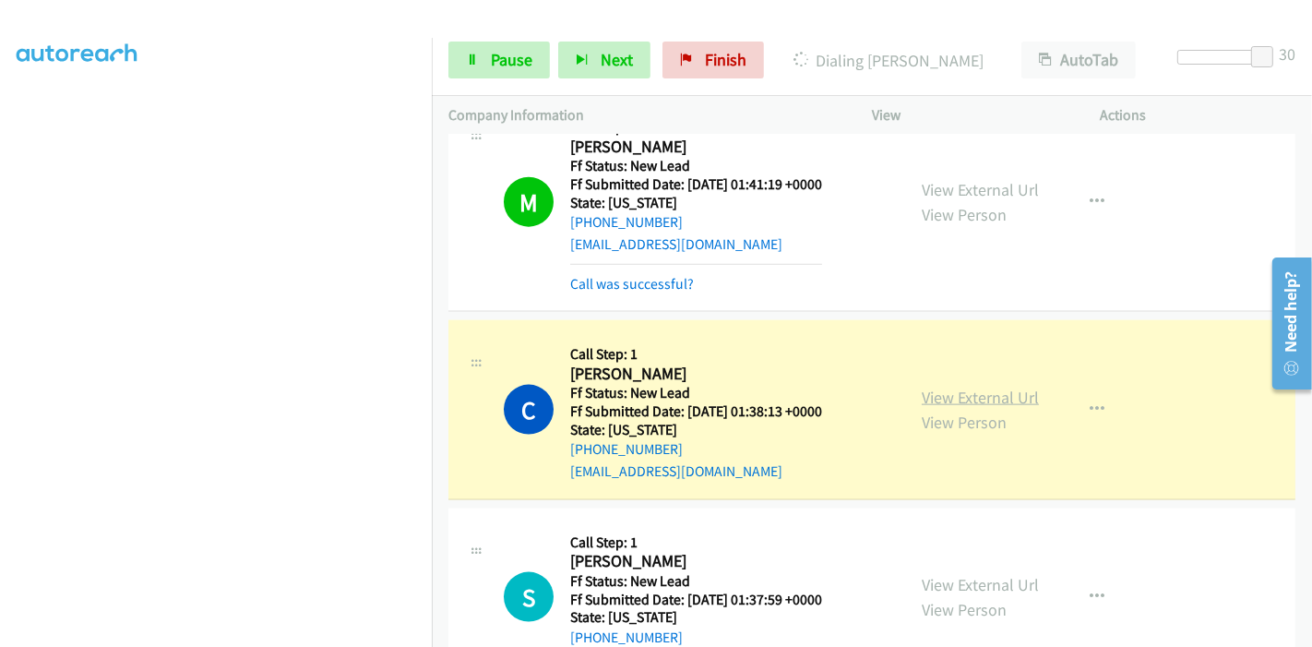
click at [1001, 390] on link "View External Url" at bounding box center [980, 397] width 117 height 21
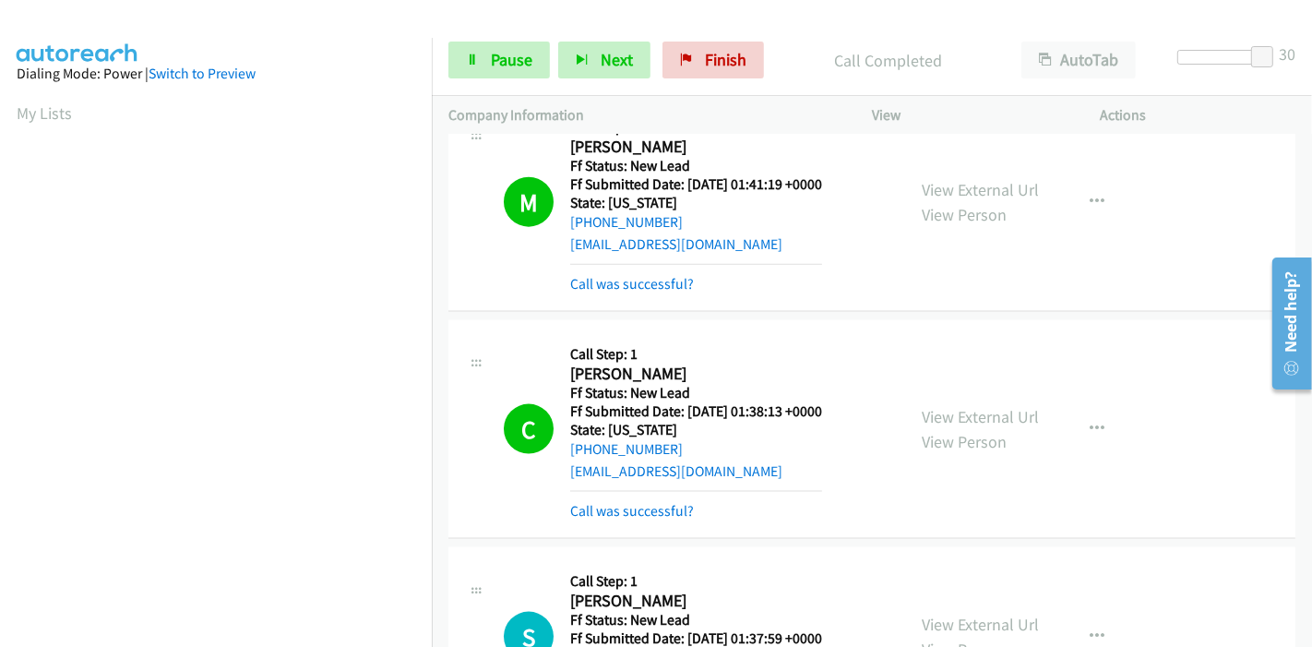
scroll to position [2255, 0]
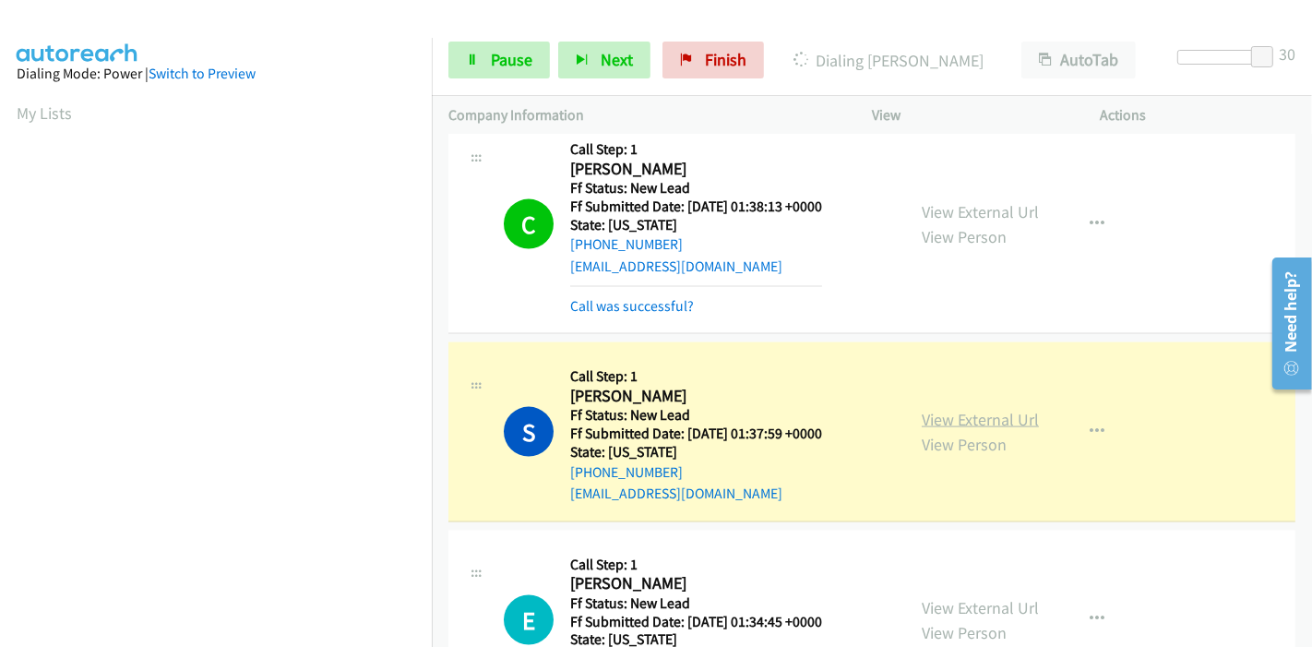
click at [985, 417] on link "View External Url" at bounding box center [980, 419] width 117 height 21
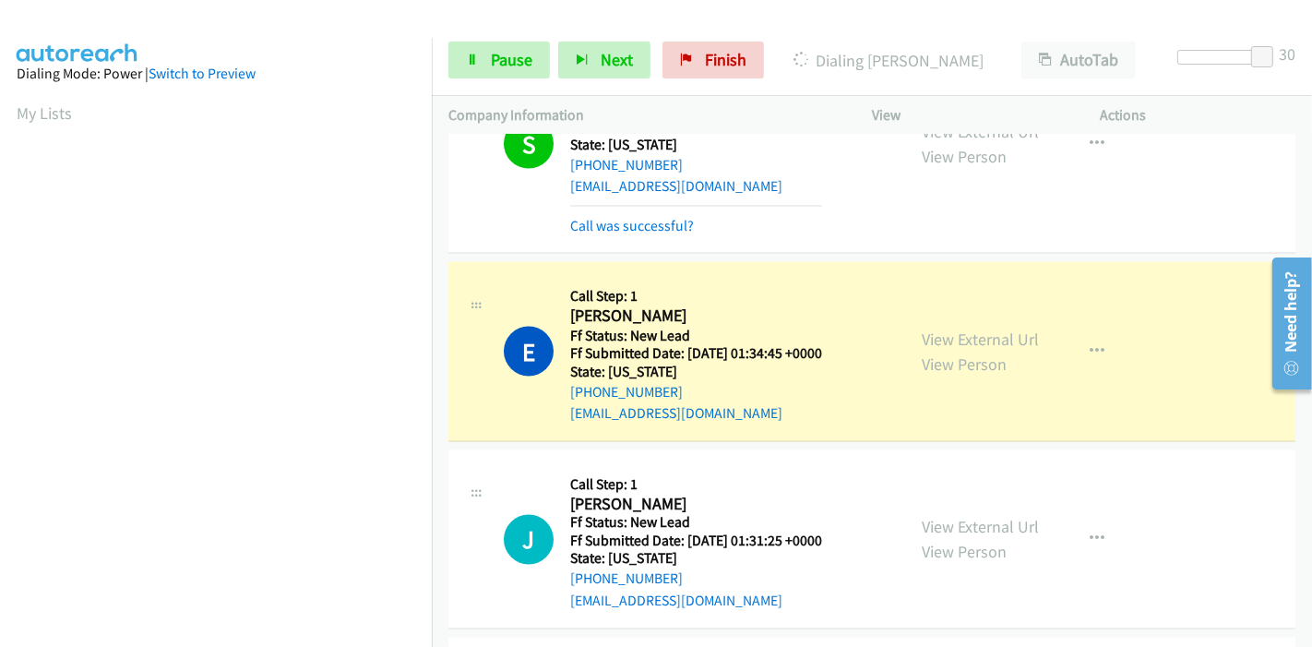
scroll to position [389, 0]
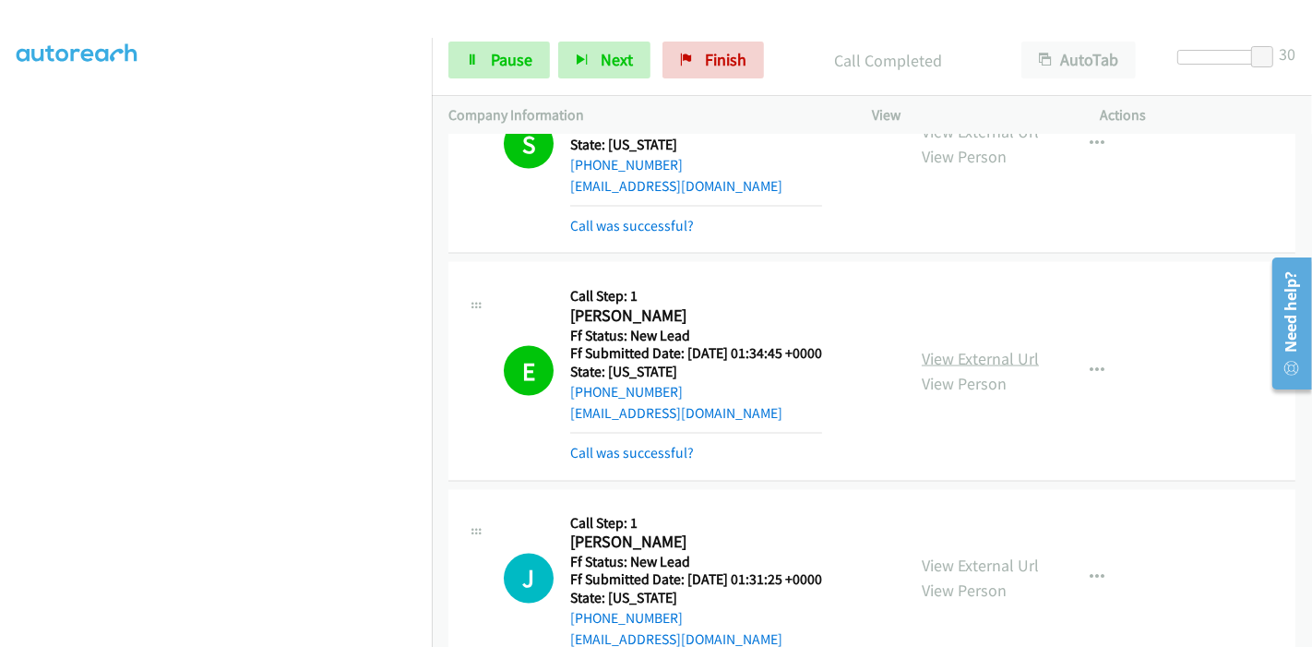
click at [979, 354] on link "View External Url" at bounding box center [980, 358] width 117 height 21
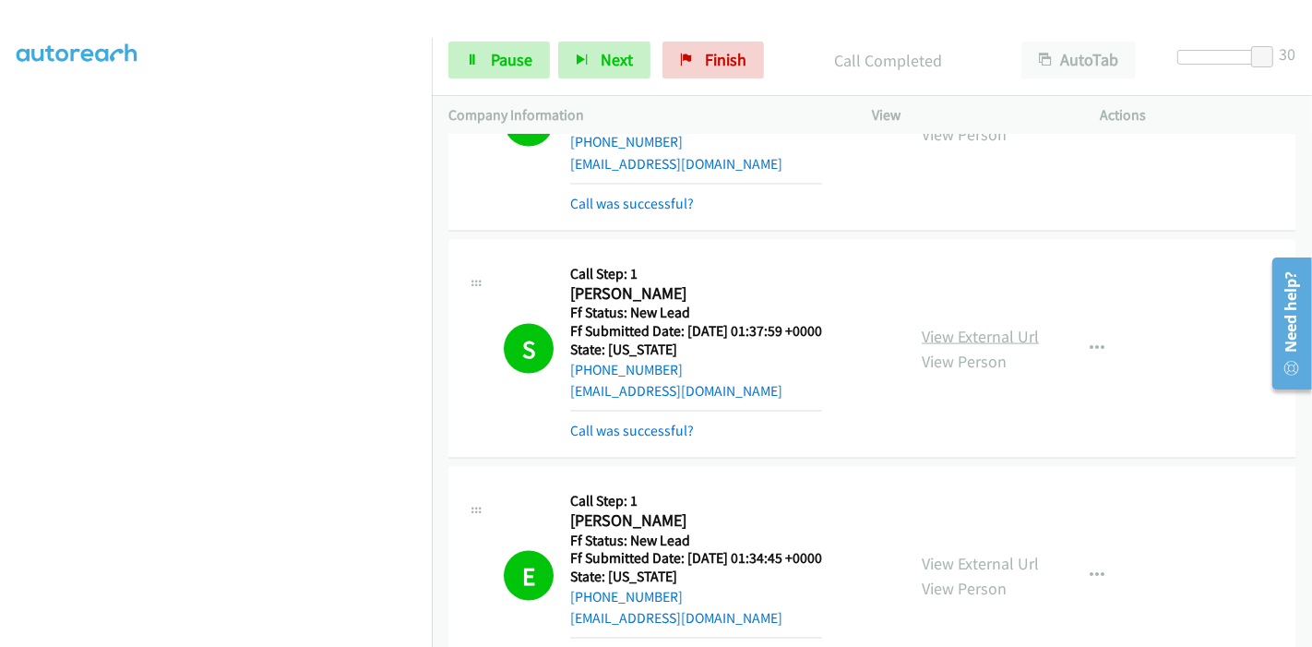
click at [925, 326] on link "View External Url" at bounding box center [980, 336] width 117 height 21
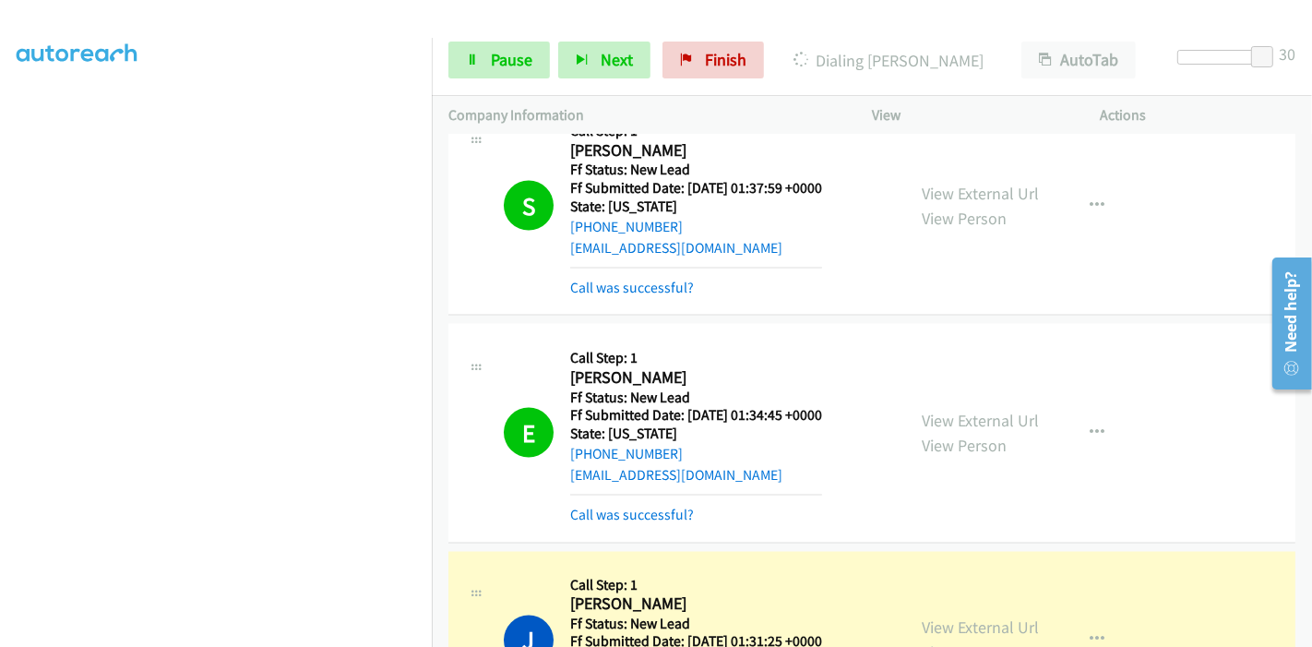
scroll to position [2768, 0]
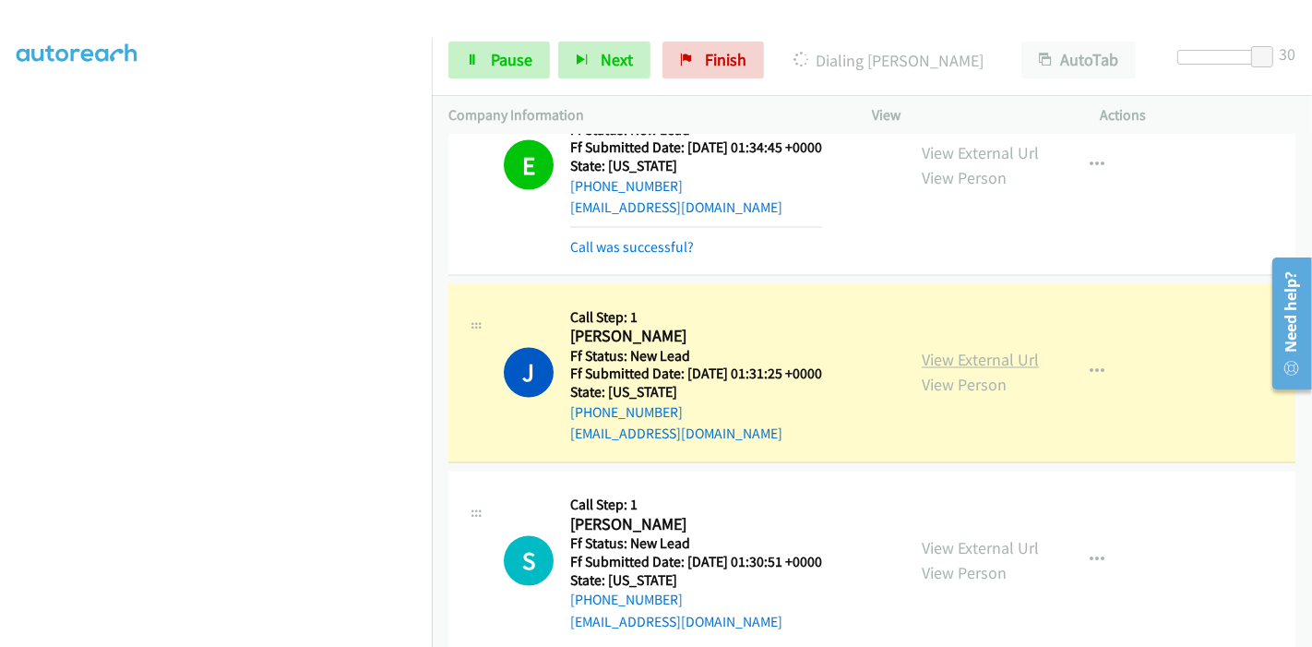
click at [1017, 357] on link "View External Url" at bounding box center [980, 360] width 117 height 21
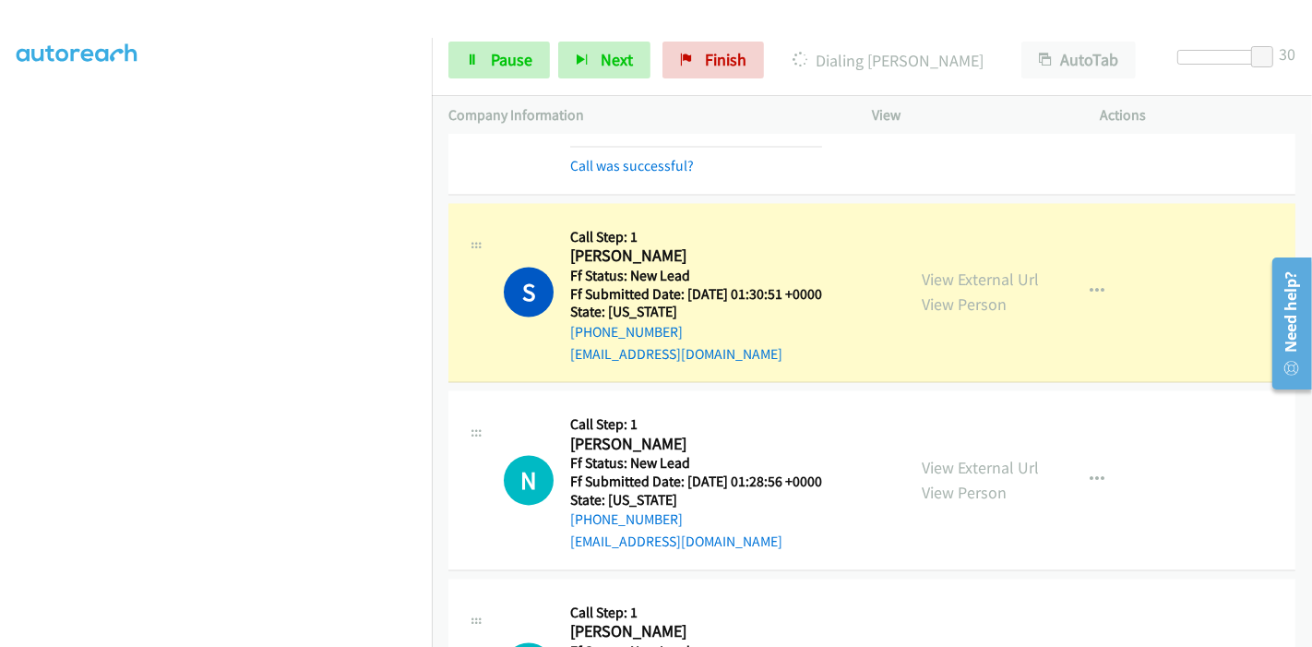
scroll to position [0, 0]
click at [781, 246] on h2 "[PERSON_NAME]" at bounding box center [696, 256] width 252 height 21
click at [957, 272] on link "View External Url" at bounding box center [980, 279] width 117 height 21
click at [491, 66] on span "Pause" at bounding box center [512, 59] width 42 height 21
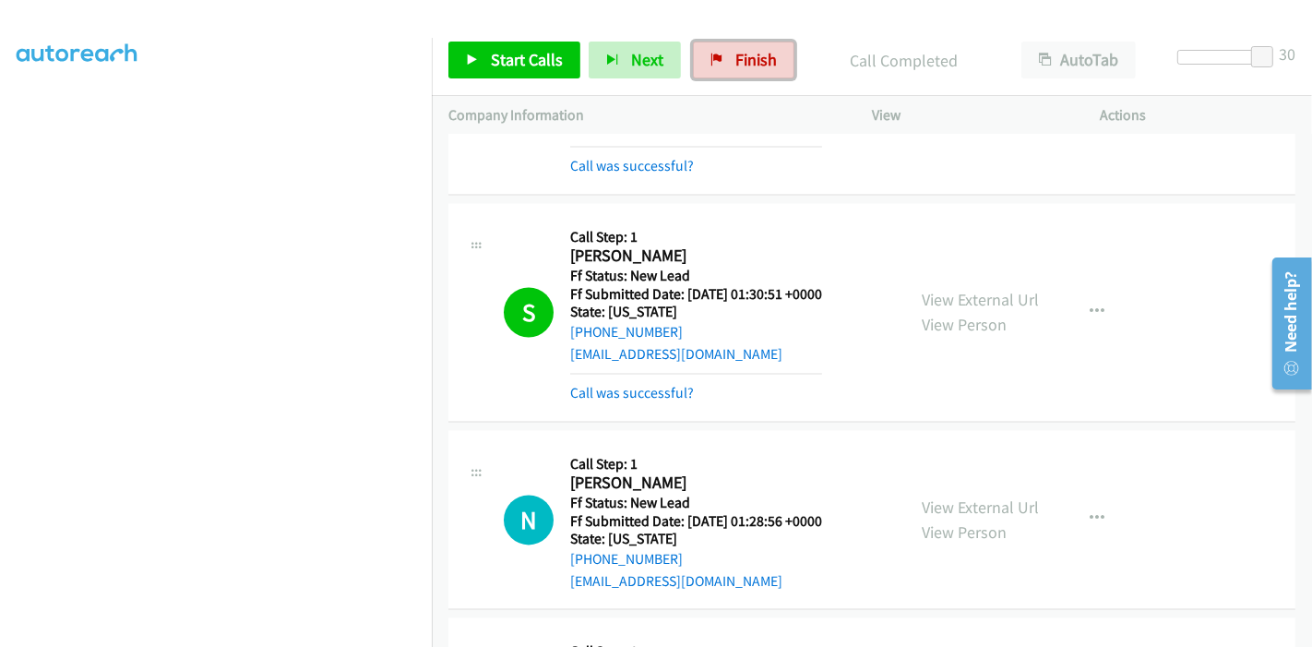
click at [726, 54] on link "Finish" at bounding box center [743, 60] width 101 height 37
